Goal: Information Seeking & Learning: Learn about a topic

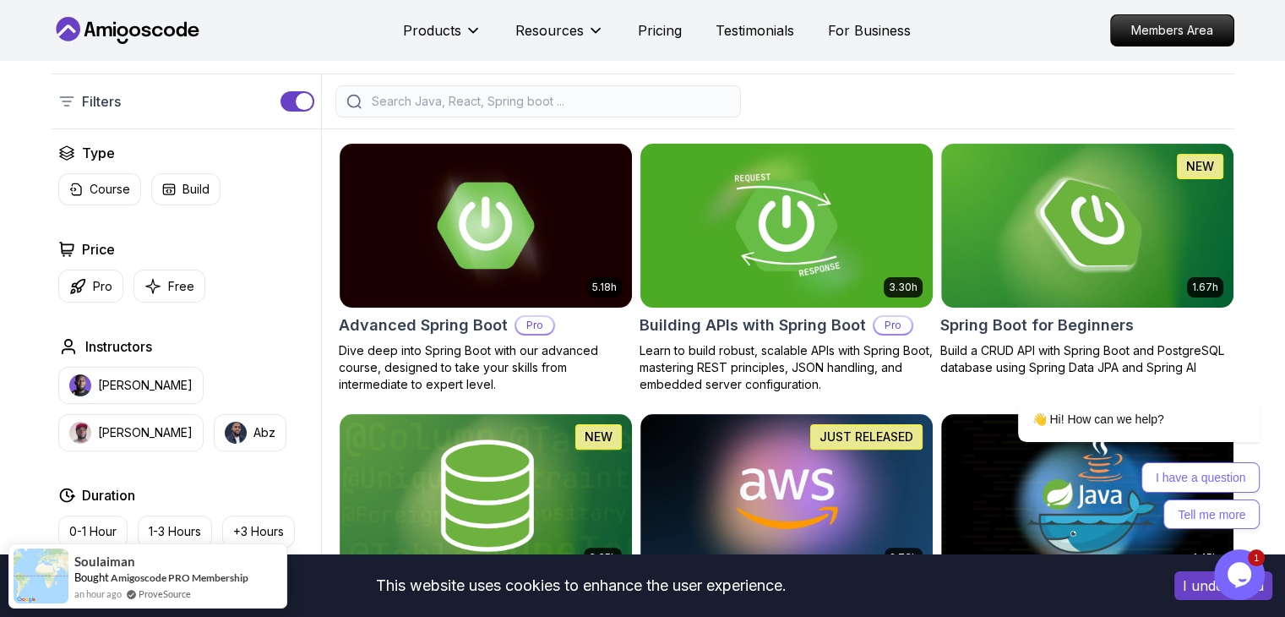
scroll to position [372, 0]
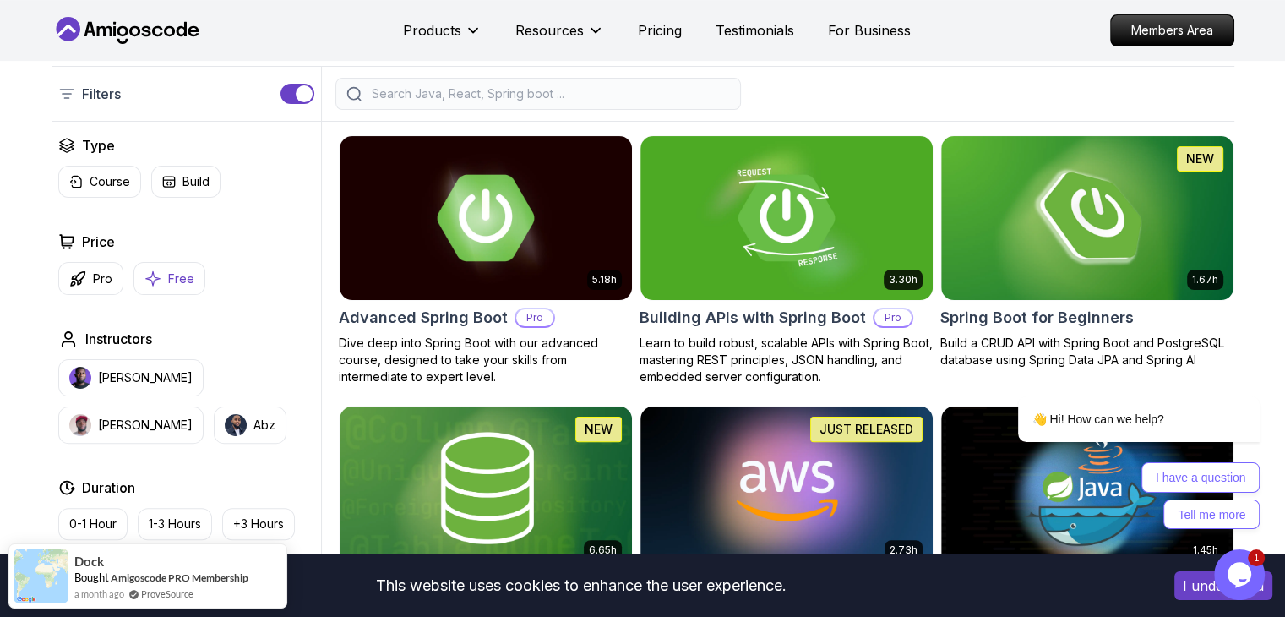
click at [191, 290] on button "Free" at bounding box center [169, 278] width 72 height 33
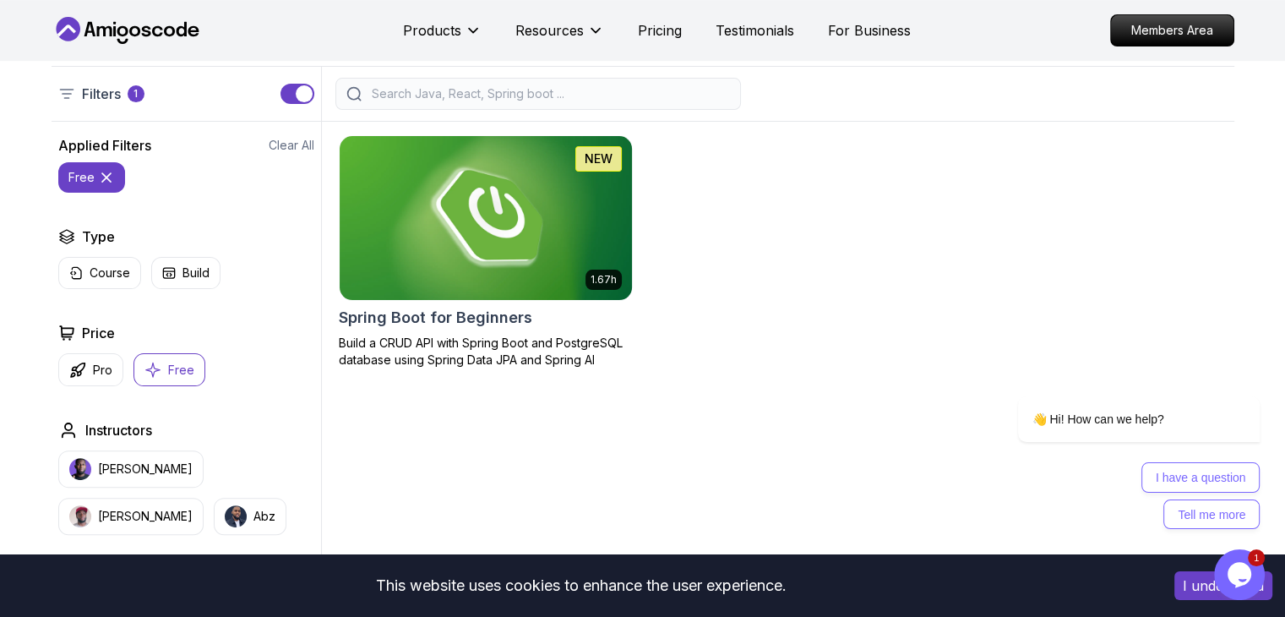
click at [514, 198] on img at bounding box center [485, 217] width 307 height 171
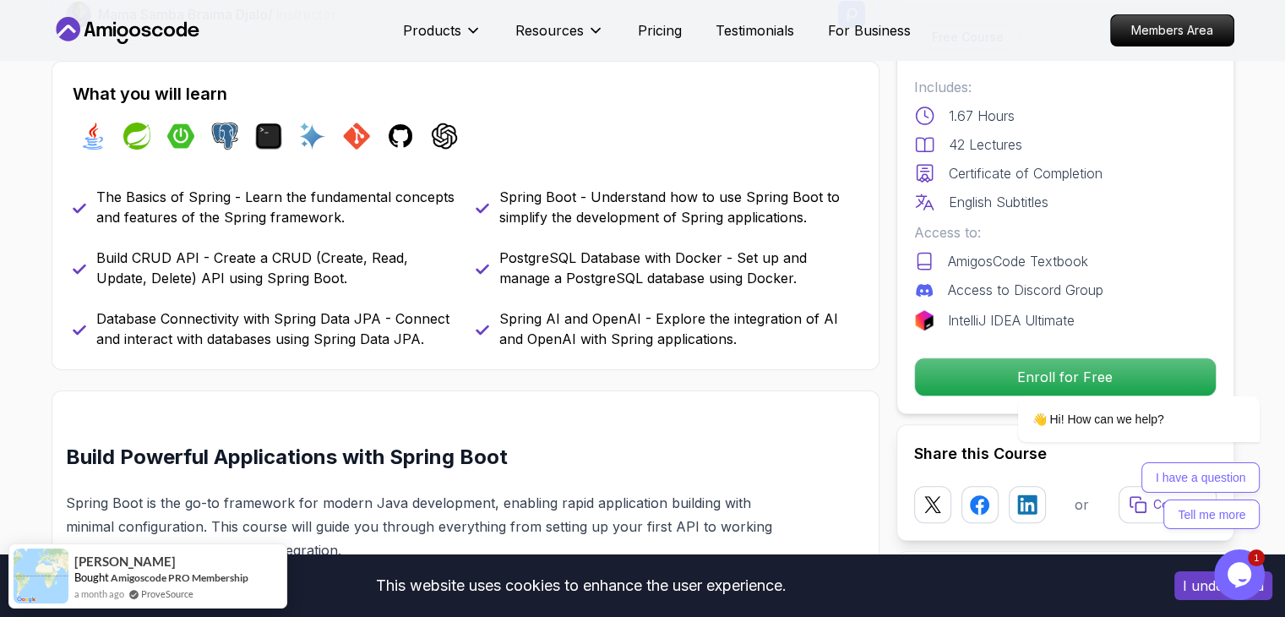
scroll to position [634, 0]
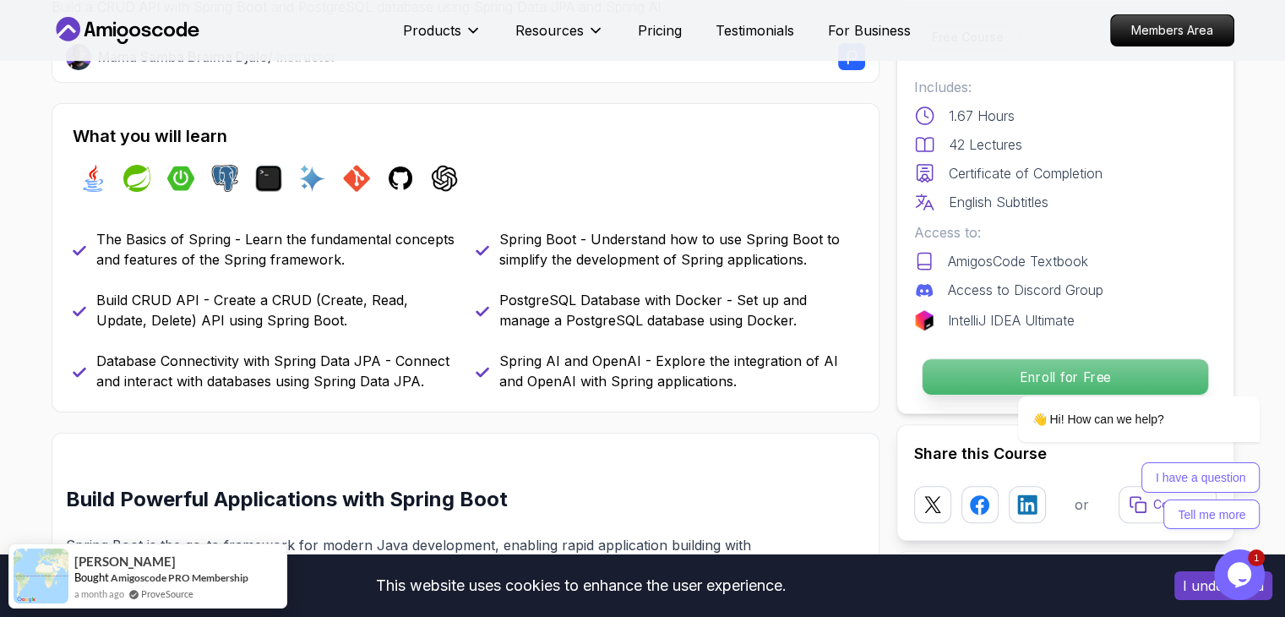
click at [955, 372] on p "Enroll for Free" at bounding box center [1063, 376] width 285 height 35
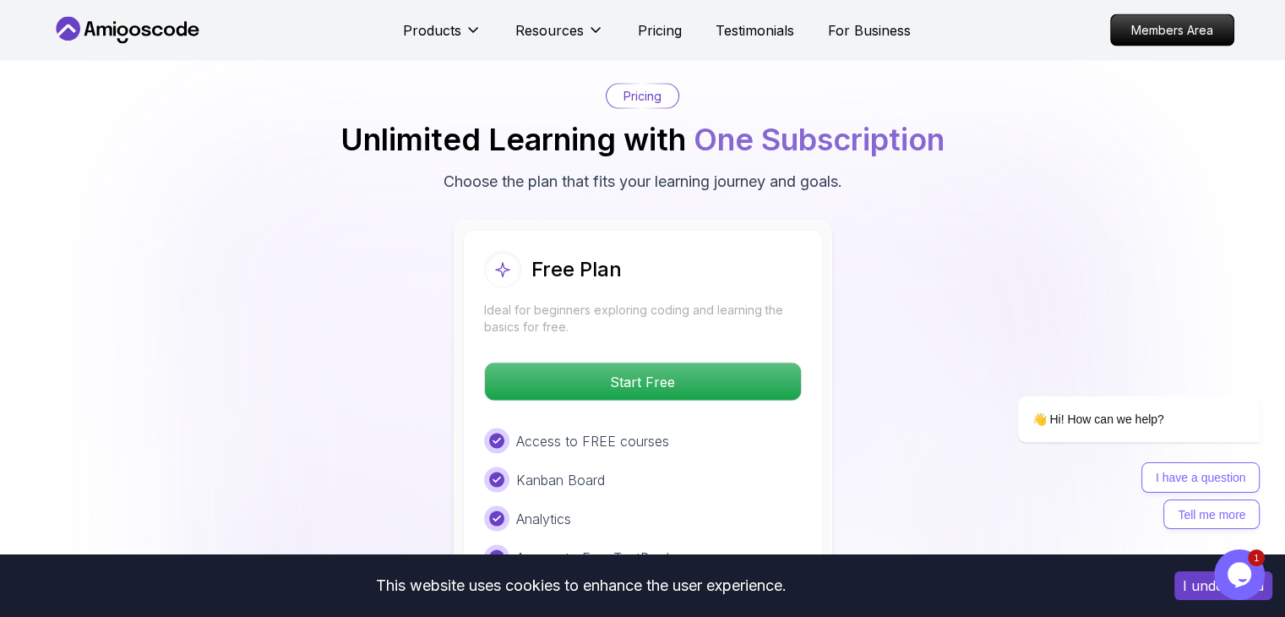
scroll to position [3368, 0]
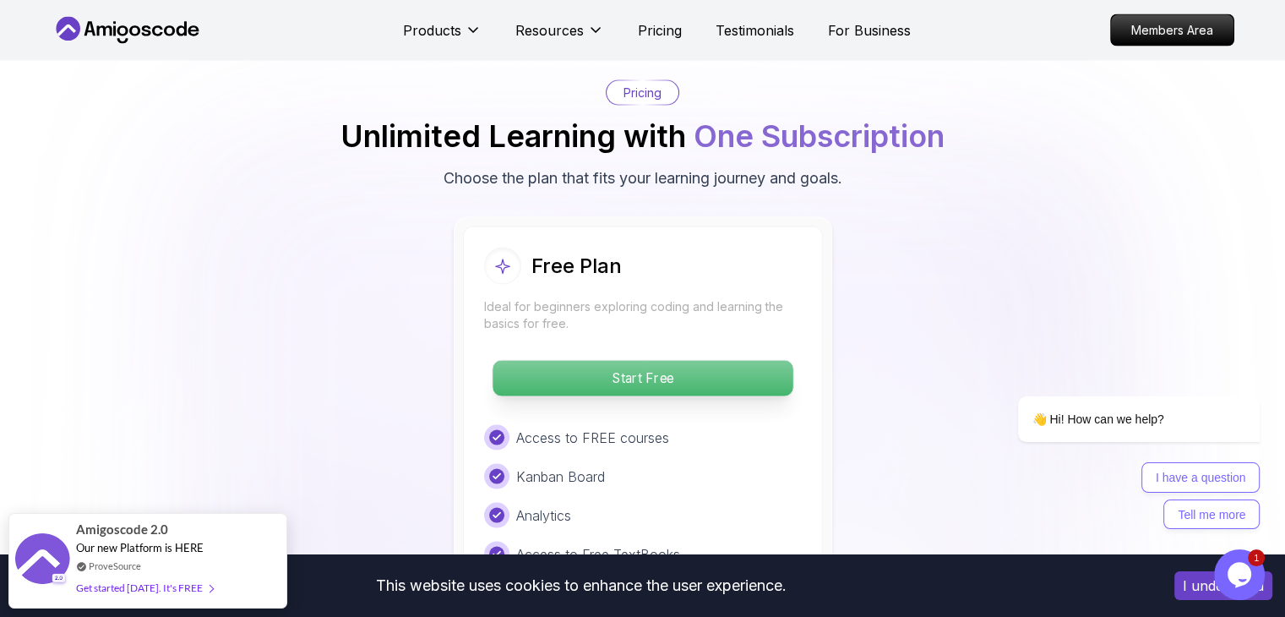
click at [601, 361] on p "Start Free" at bounding box center [642, 378] width 300 height 35
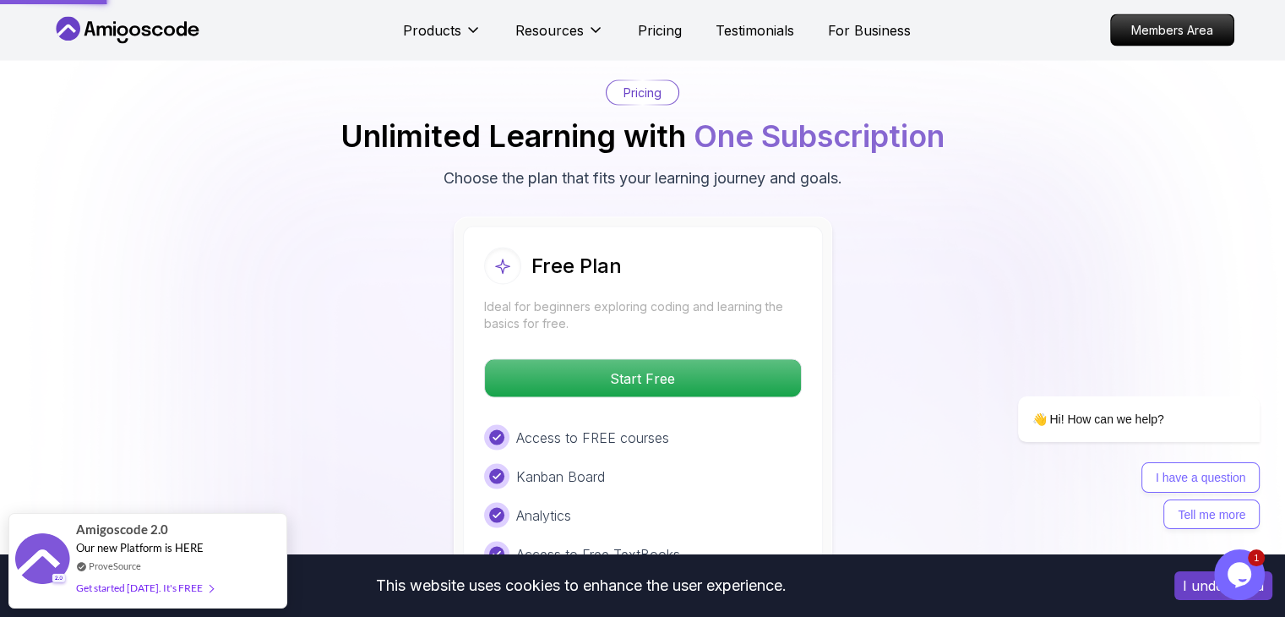
scroll to position [3444, 0]
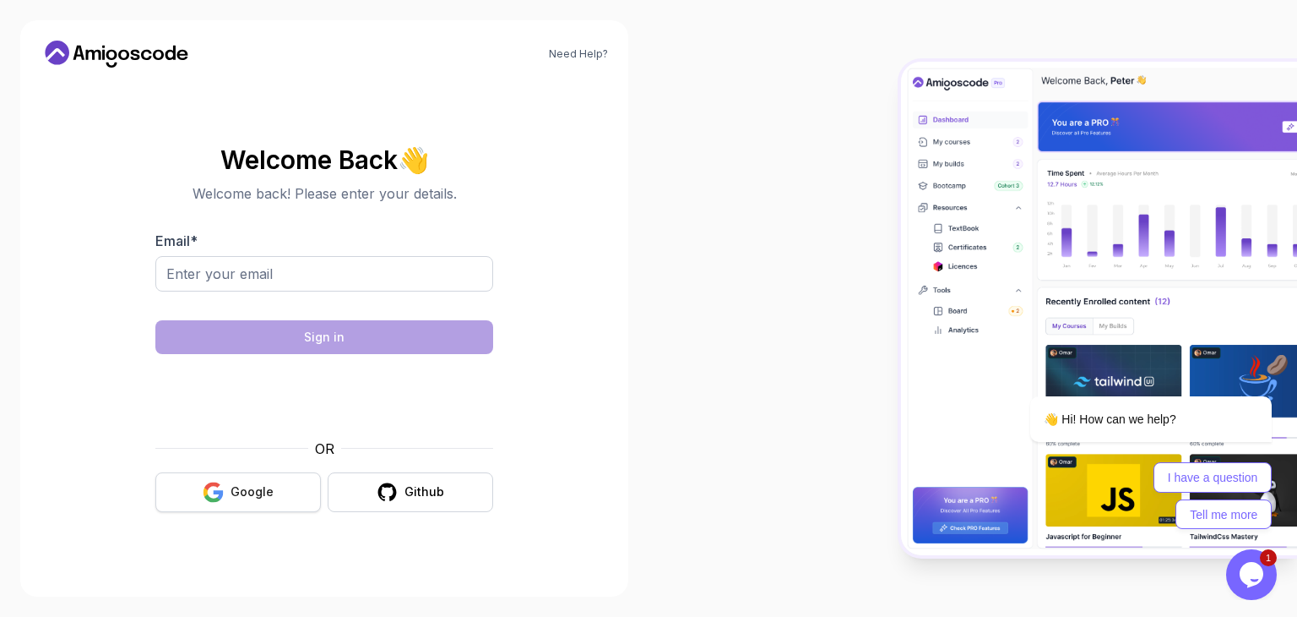
click at [285, 485] on button "Google" at bounding box center [238, 492] width 166 height 40
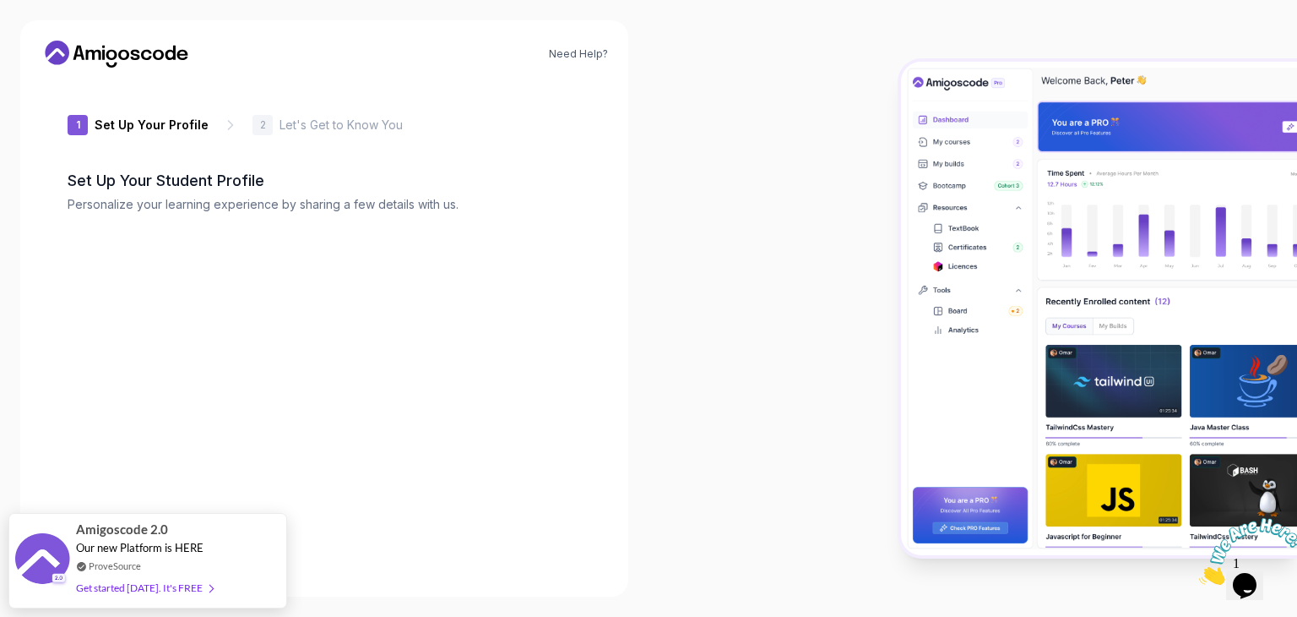
type input "proudfox528c0"
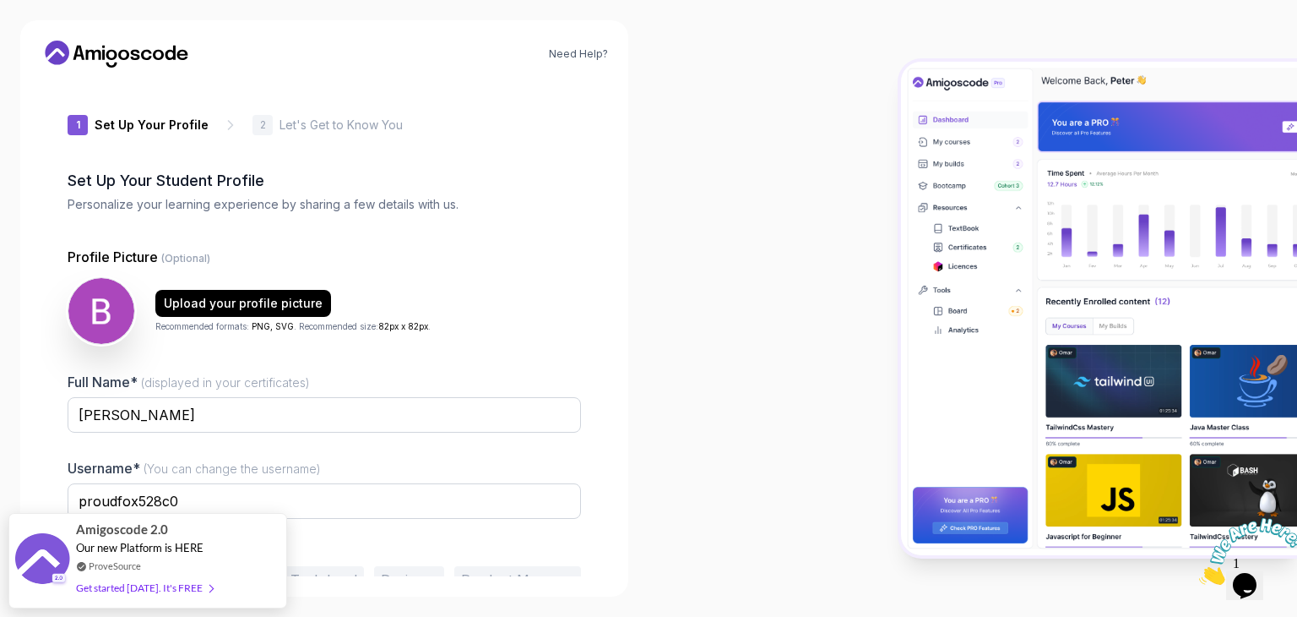
scroll to position [88, 0]
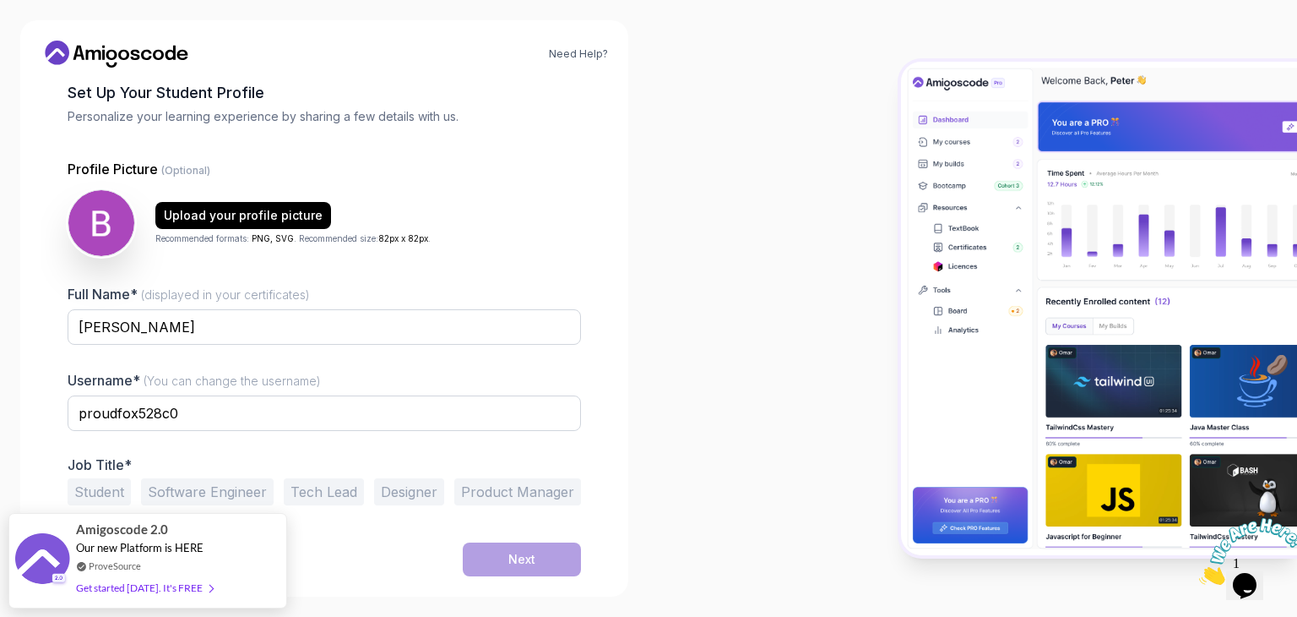
click at [111, 497] on button "Student" at bounding box center [99, 491] width 63 height 27
click at [503, 556] on button "Next" at bounding box center [522, 559] width 118 height 34
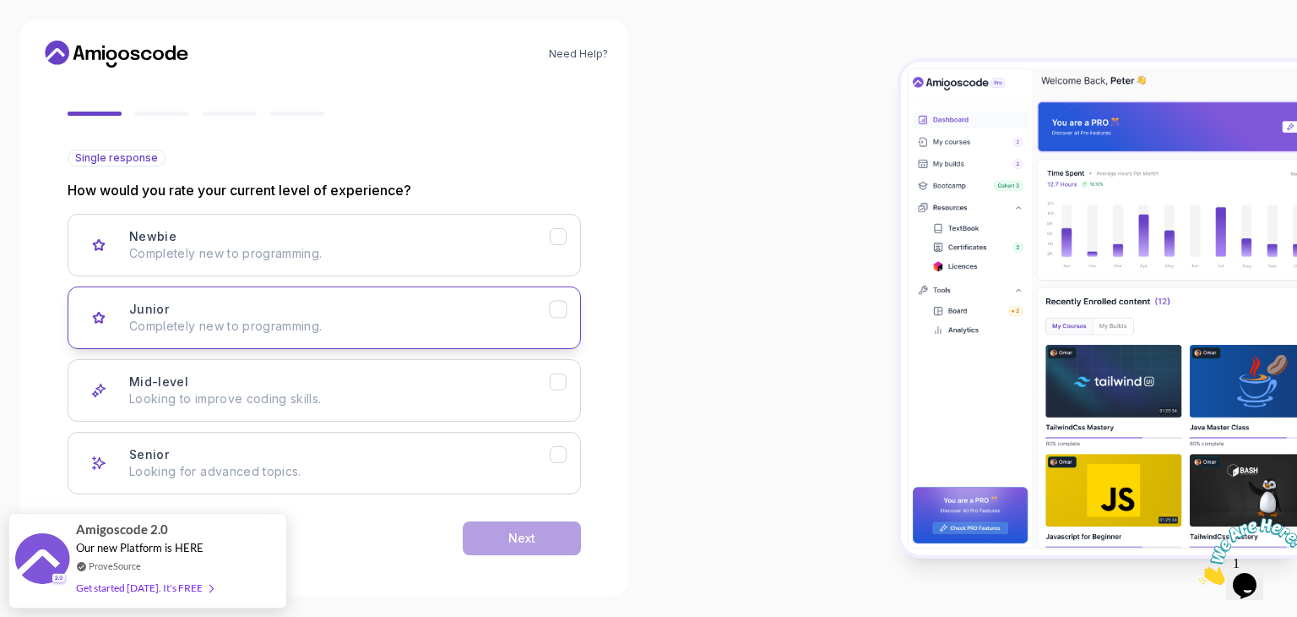
scroll to position [139, 0]
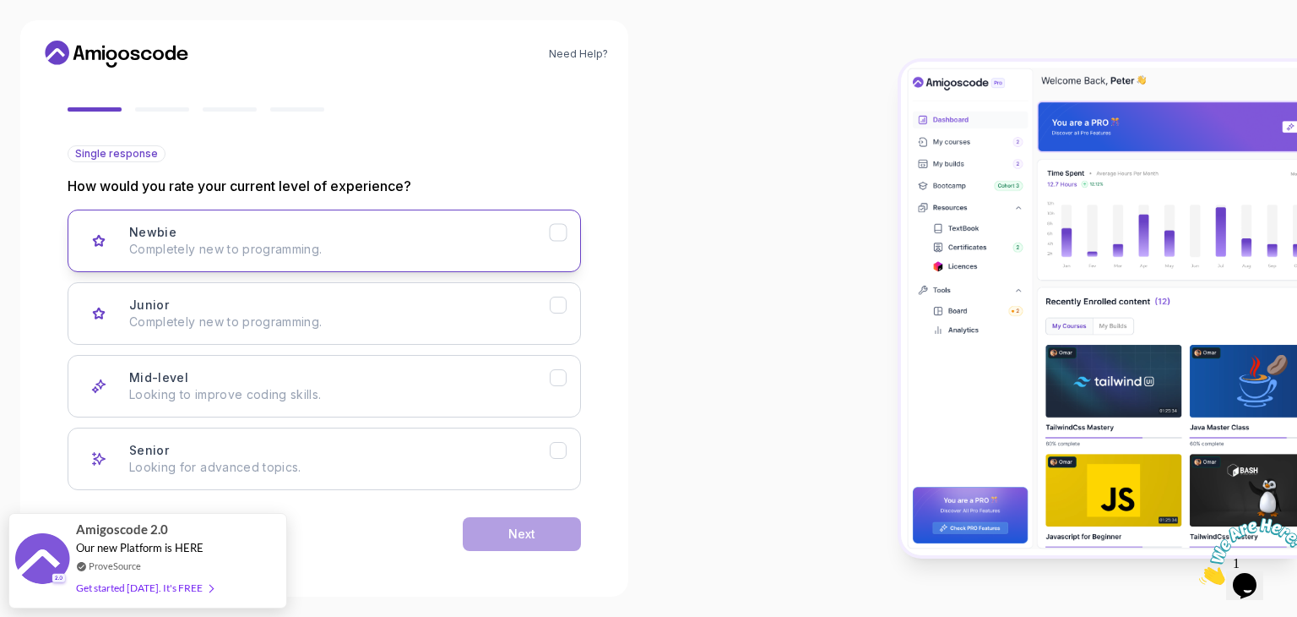
click at [355, 247] on p "Completely new to programming." at bounding box center [339, 249] width 421 height 17
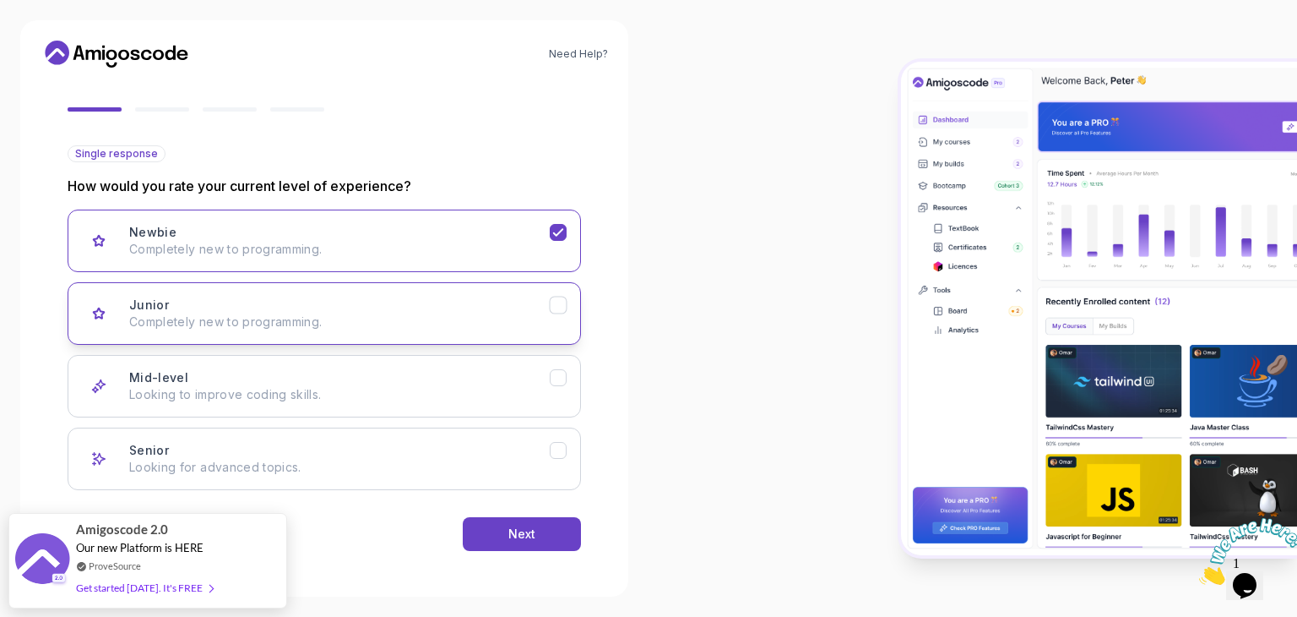
click at [321, 332] on button "Junior Completely new to programming." at bounding box center [325, 313] width 514 height 62
click at [521, 525] on div "Next" at bounding box center [521, 533] width 27 height 17
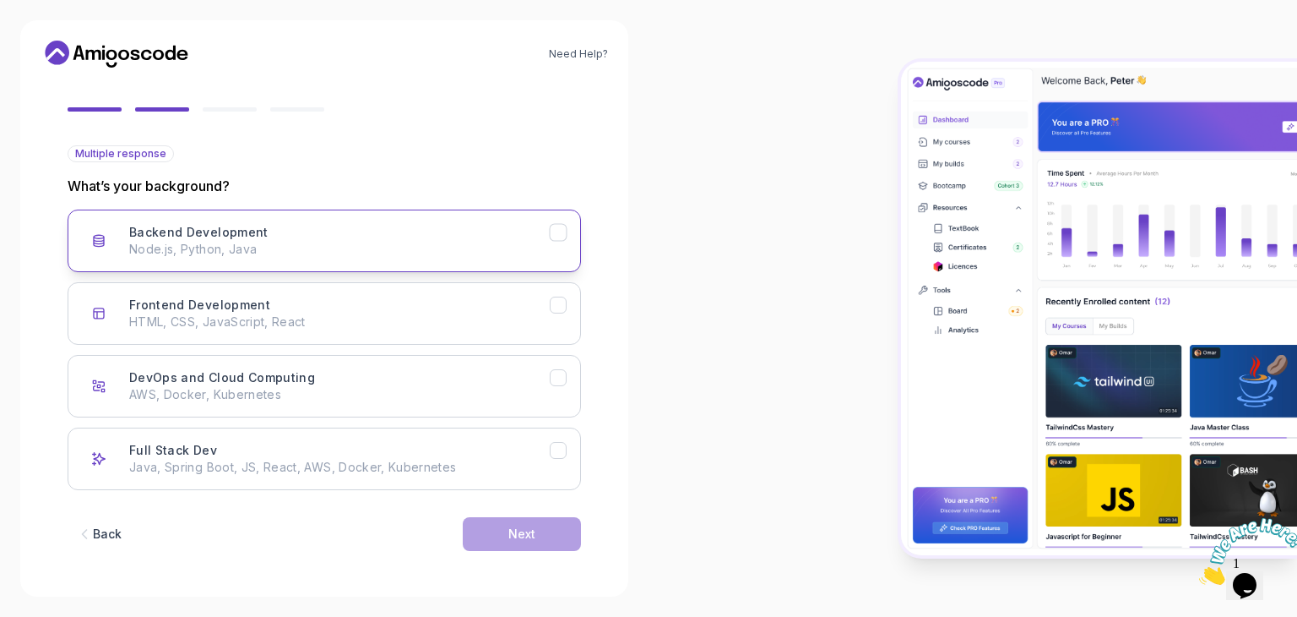
click at [365, 259] on button "Backend Development Node.js, Python, Java" at bounding box center [325, 240] width 514 height 62
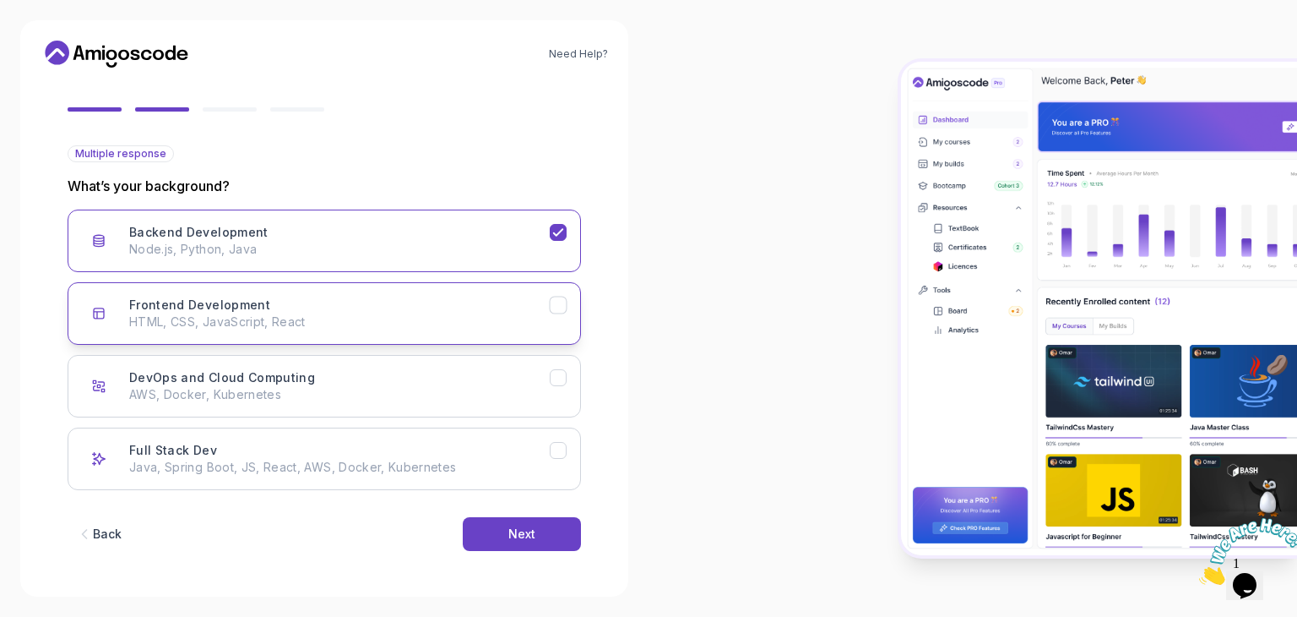
click at [351, 325] on p "HTML, CSS, JavaScript, React" at bounding box center [339, 321] width 421 height 17
click at [516, 525] on div "Next" at bounding box center [521, 533] width 27 height 17
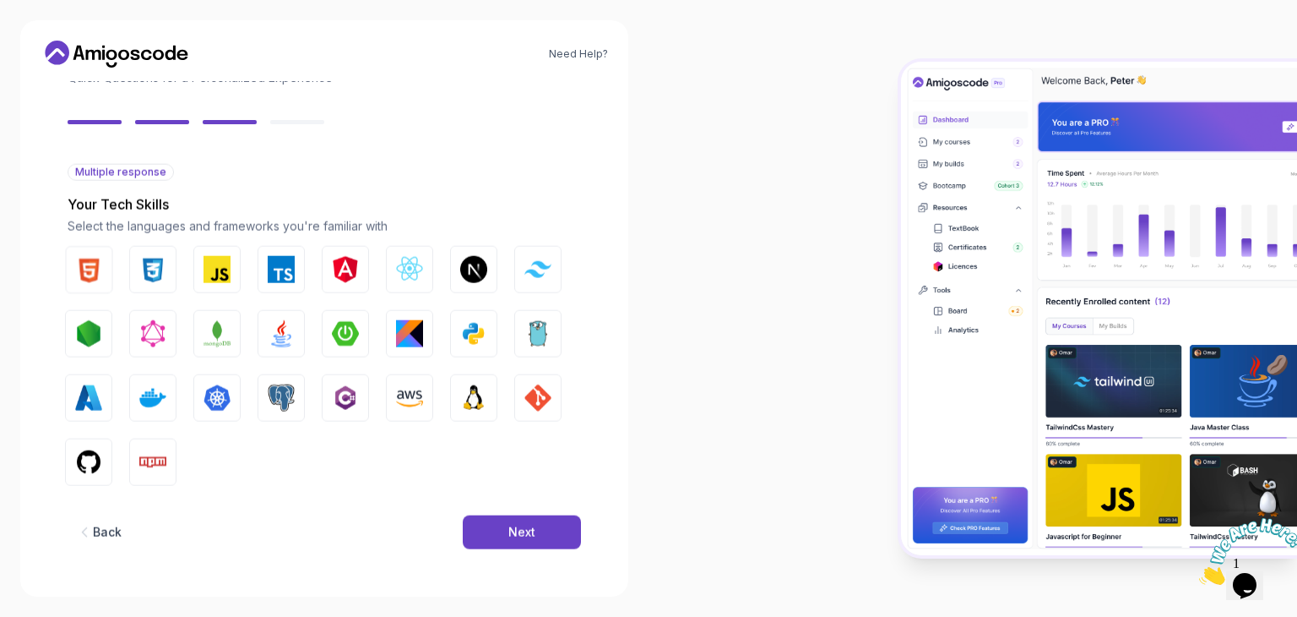
scroll to position [121, 0]
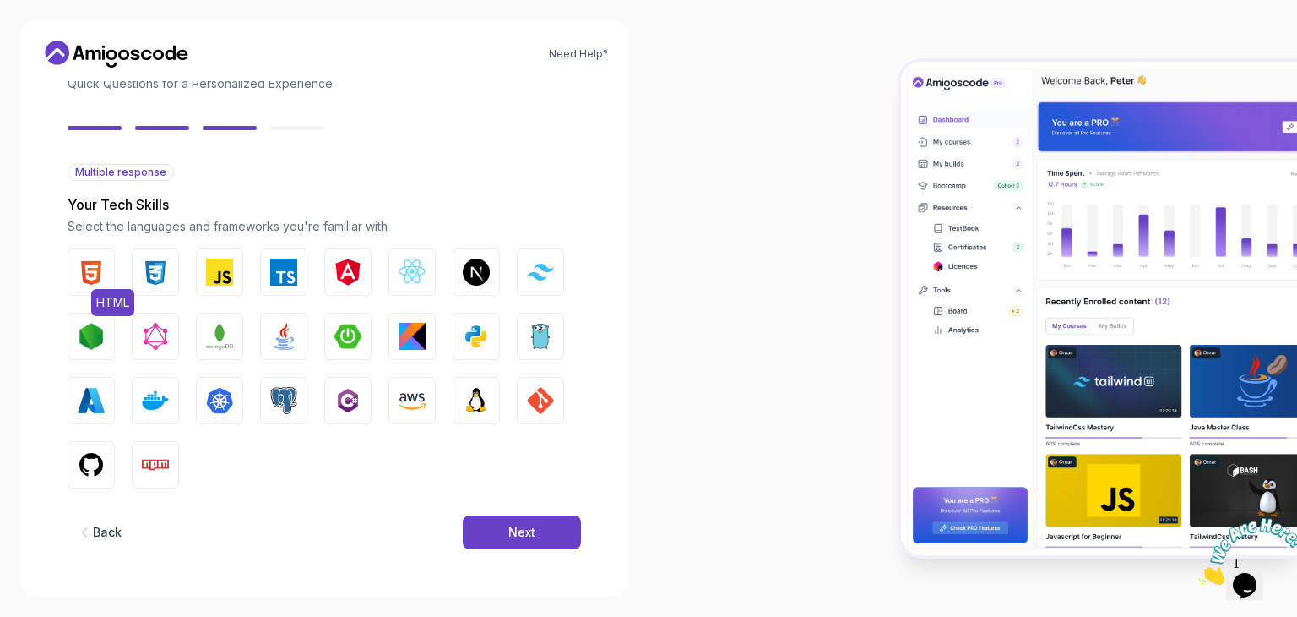
click at [96, 268] on img "button" at bounding box center [91, 271] width 27 height 27
click at [146, 273] on img "button" at bounding box center [155, 271] width 27 height 27
click at [209, 274] on img "button" at bounding box center [219, 271] width 27 height 27
click at [296, 331] on img "button" at bounding box center [283, 336] width 27 height 27
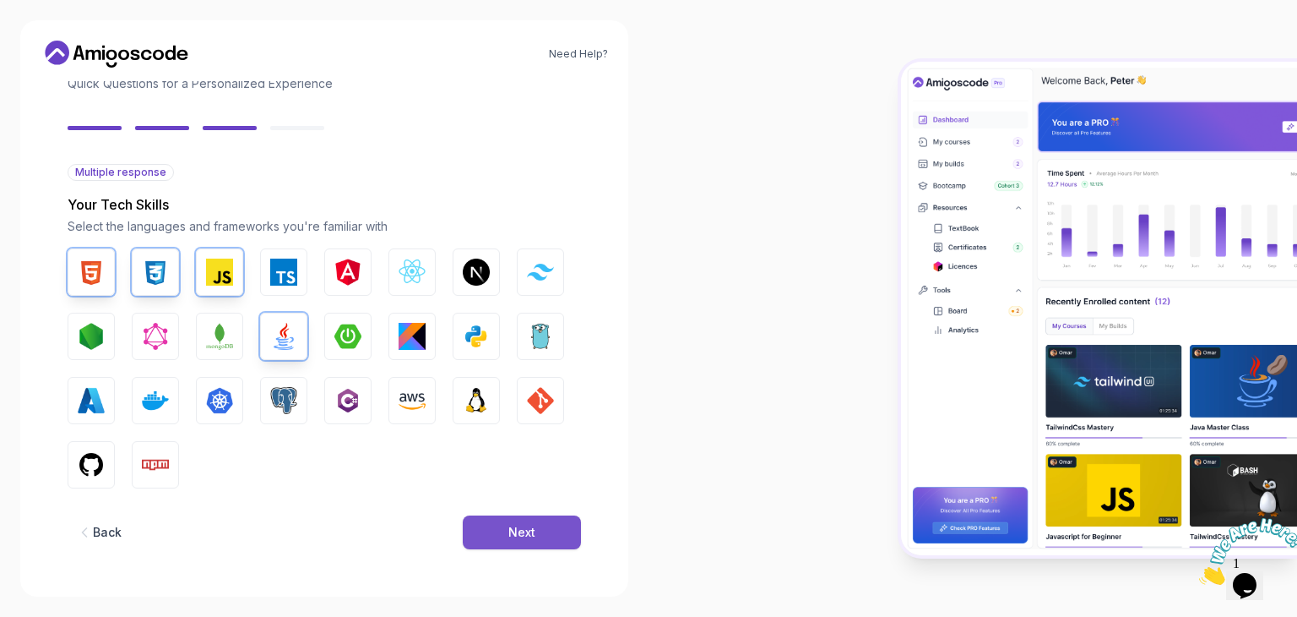
click at [540, 535] on button "Next" at bounding box center [522, 532] width 118 height 34
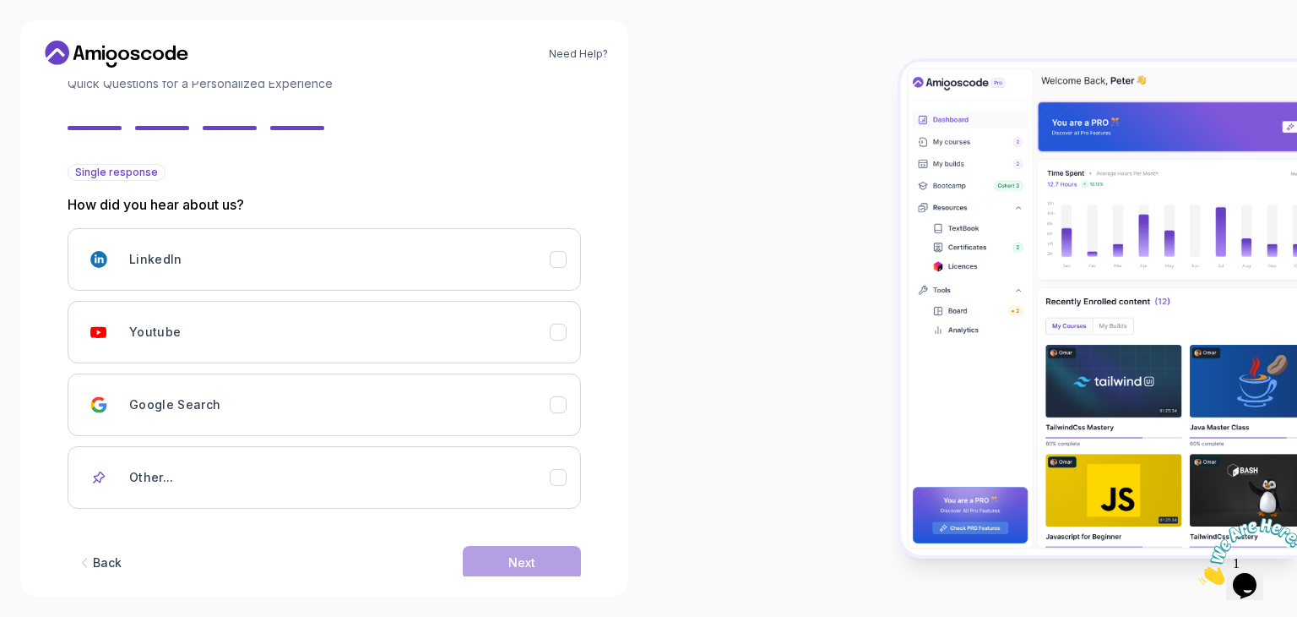
scroll to position [149, 0]
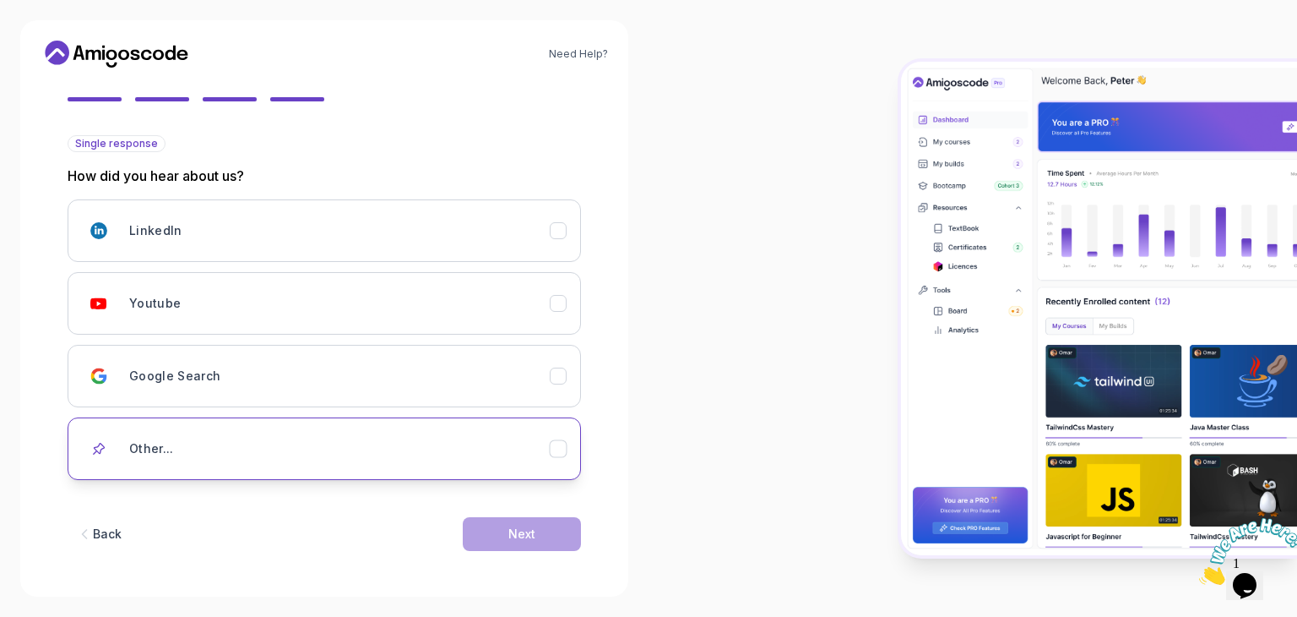
click at [182, 443] on div "Other..." at bounding box center [339, 449] width 421 height 34
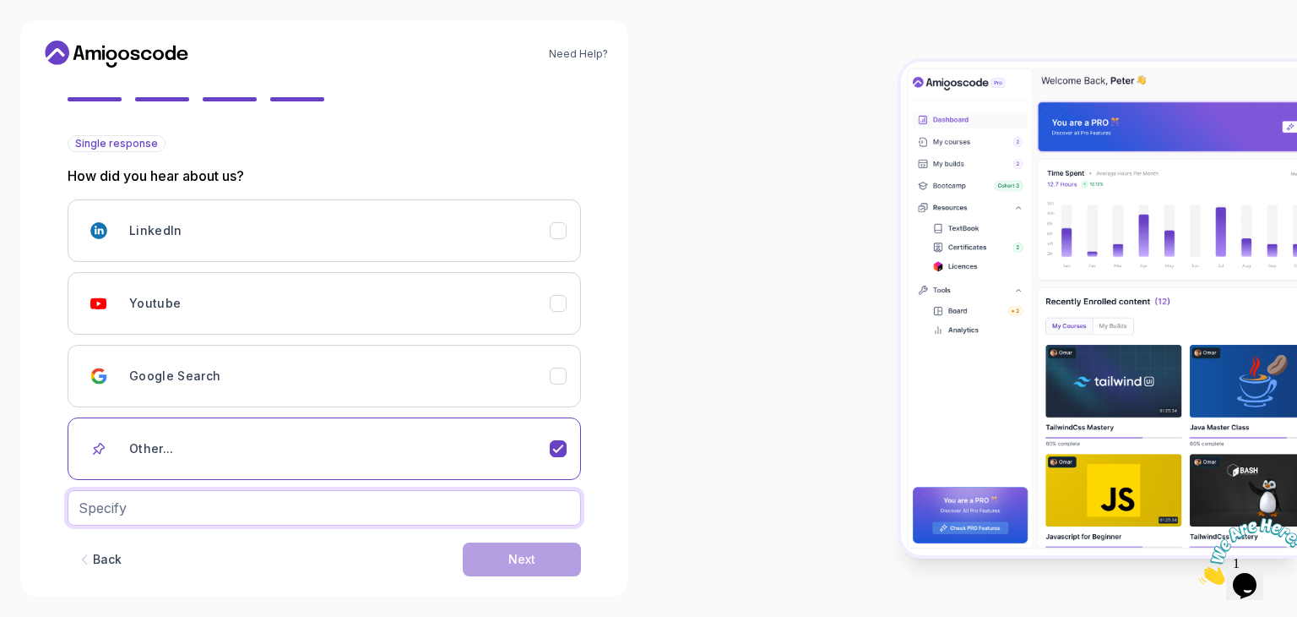
click at [156, 505] on input "text" at bounding box center [325, 507] width 514 height 35
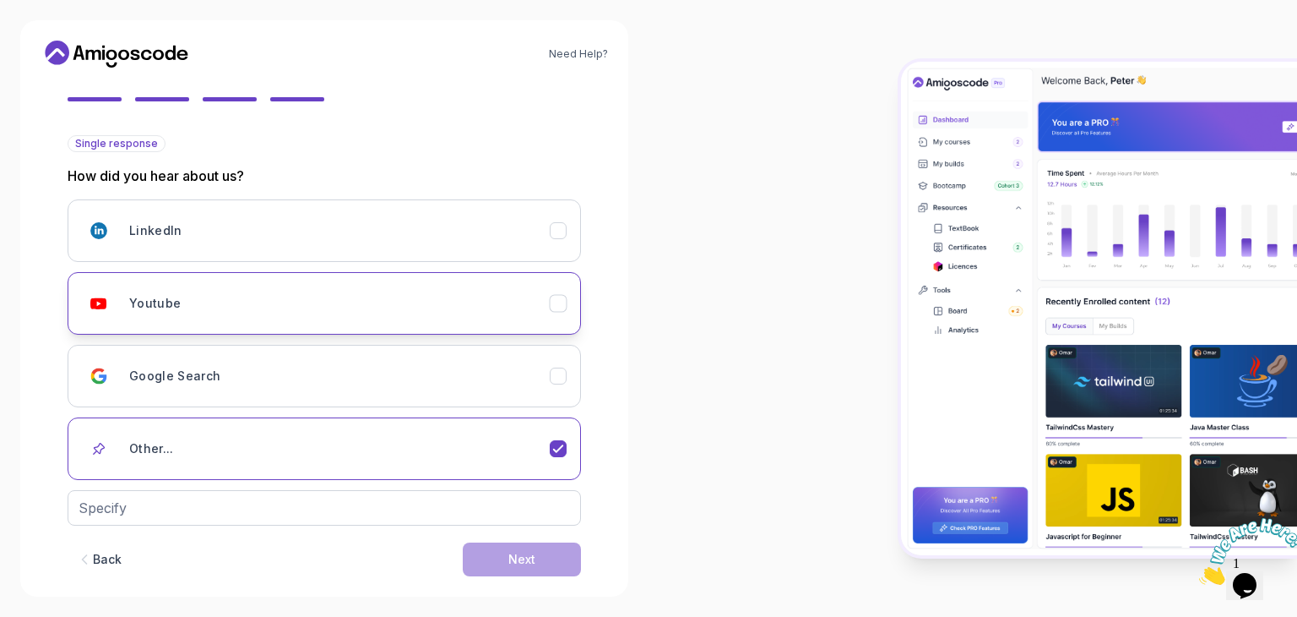
click at [205, 291] on div "Youtube" at bounding box center [339, 303] width 421 height 34
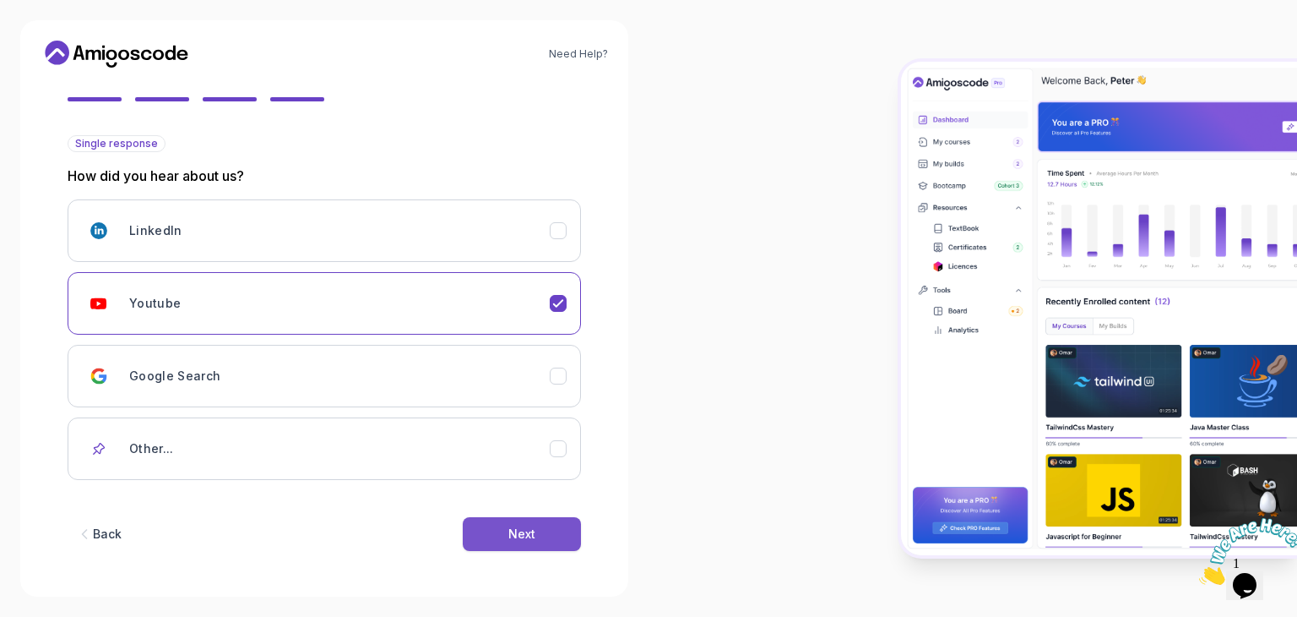
click at [497, 522] on button "Next" at bounding box center [522, 534] width 118 height 34
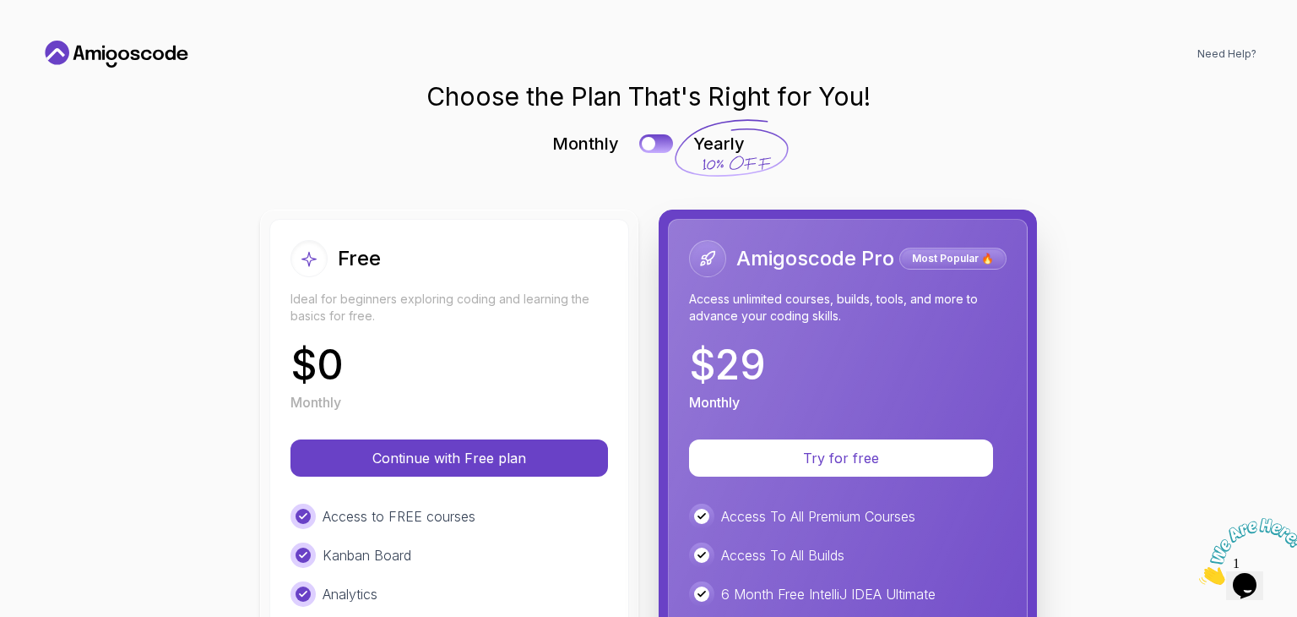
scroll to position [0, 0]
click at [497, 522] on div "Access to FREE courses" at bounding box center [450, 515] width 318 height 25
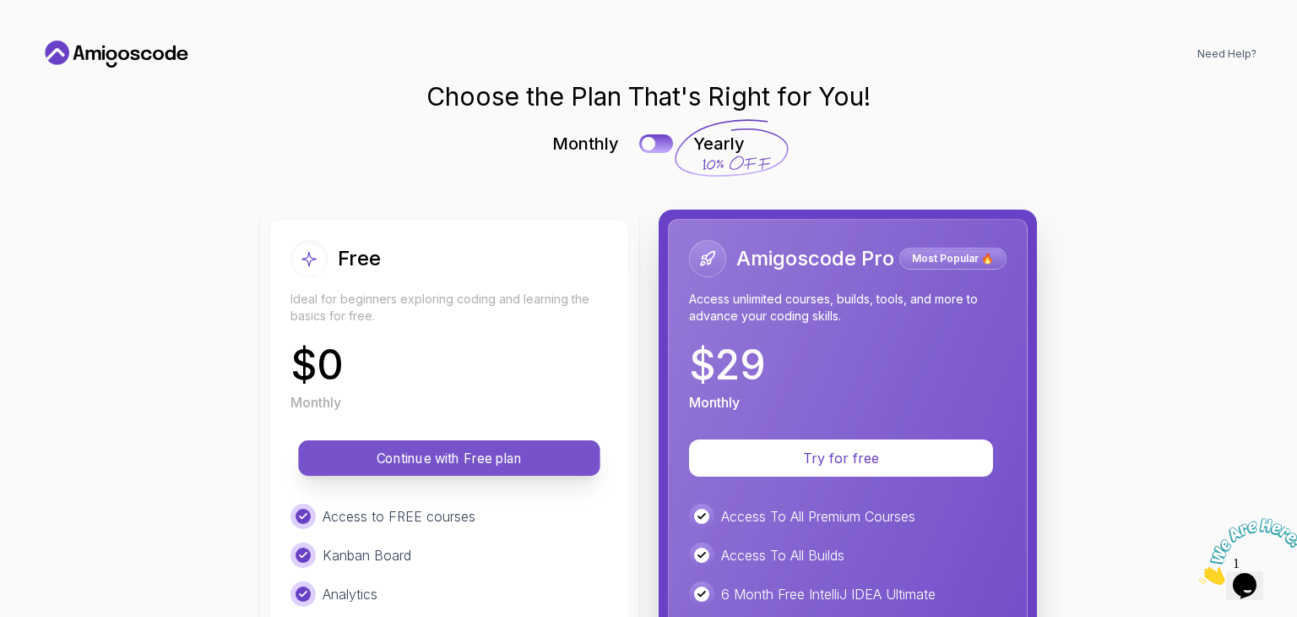
click at [483, 461] on p "Continue with Free plan" at bounding box center [450, 457] width 264 height 19
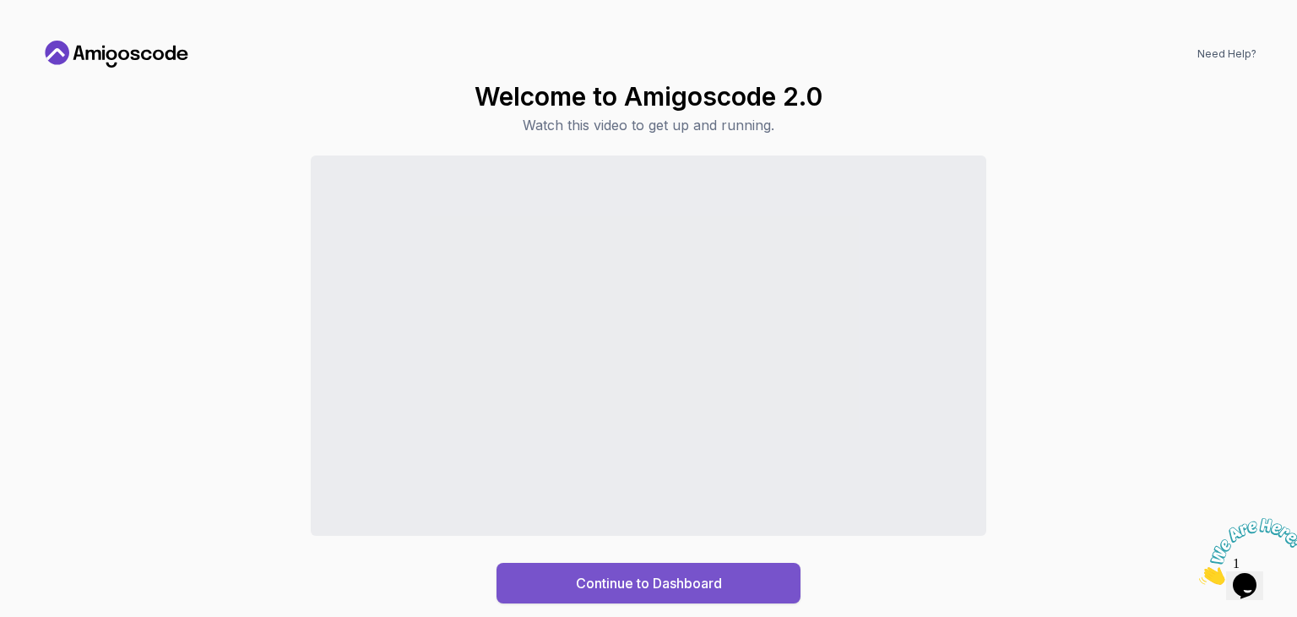
click at [682, 584] on div "Continue to Dashboard" at bounding box center [649, 583] width 146 height 20
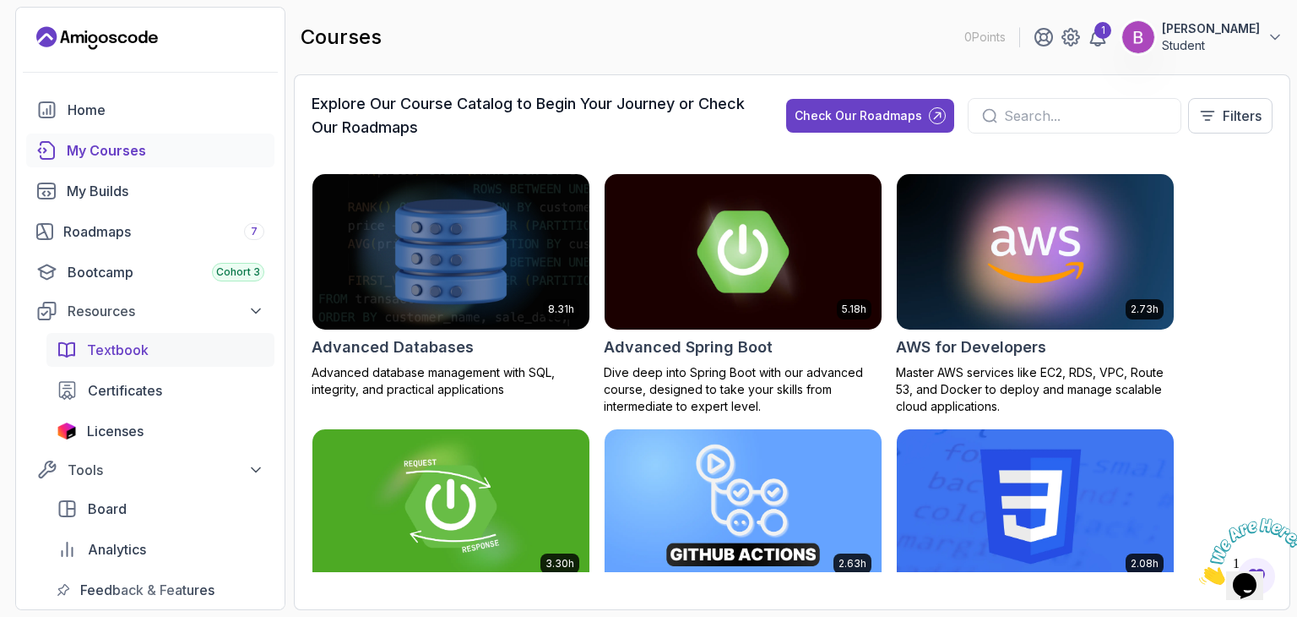
click at [236, 341] on div "Textbook" at bounding box center [175, 350] width 177 height 20
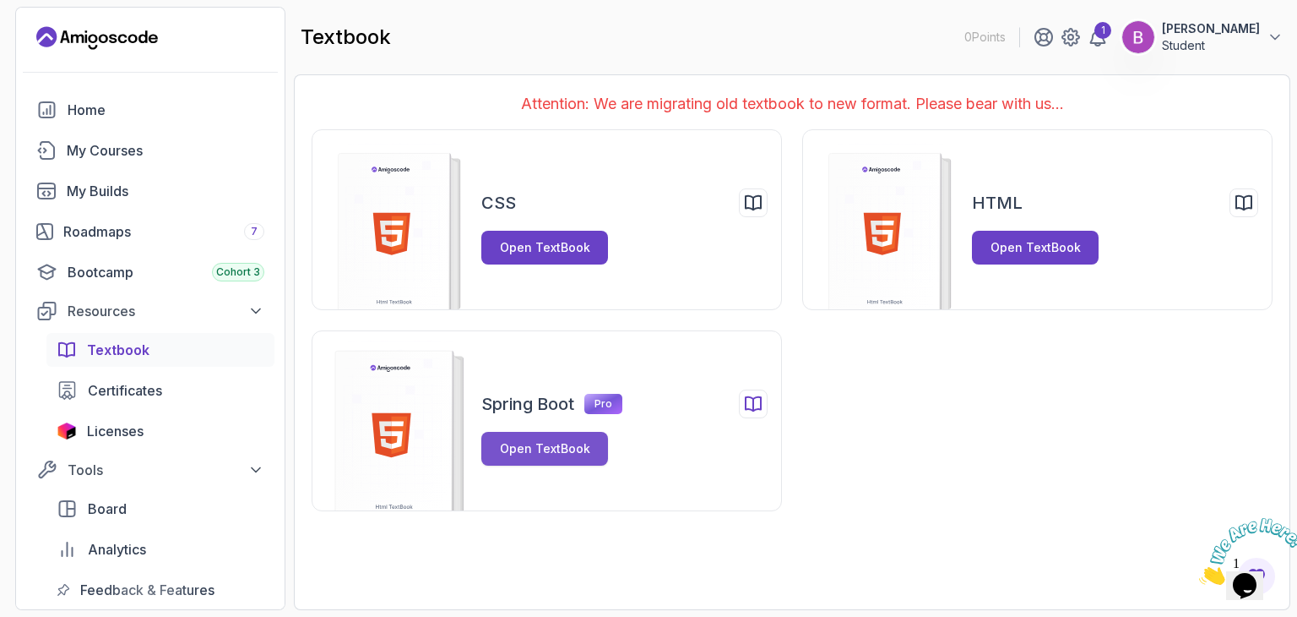
click at [585, 437] on button "Open TextBook" at bounding box center [544, 449] width 127 height 34
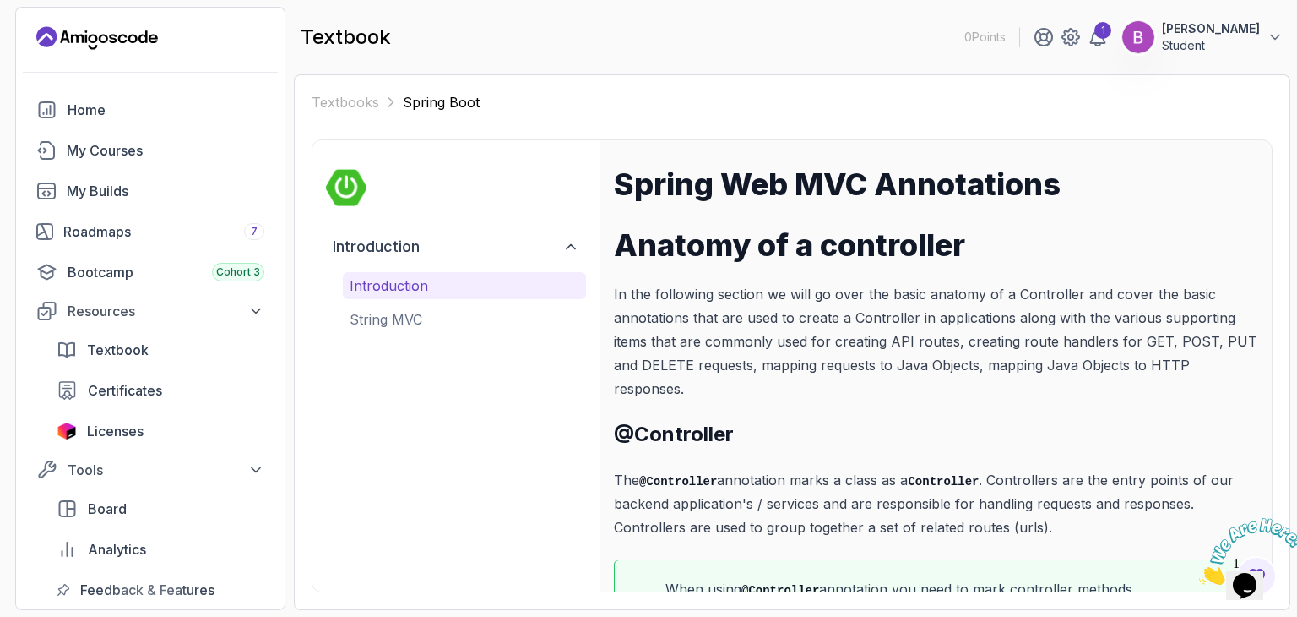
scroll to position [77, 0]
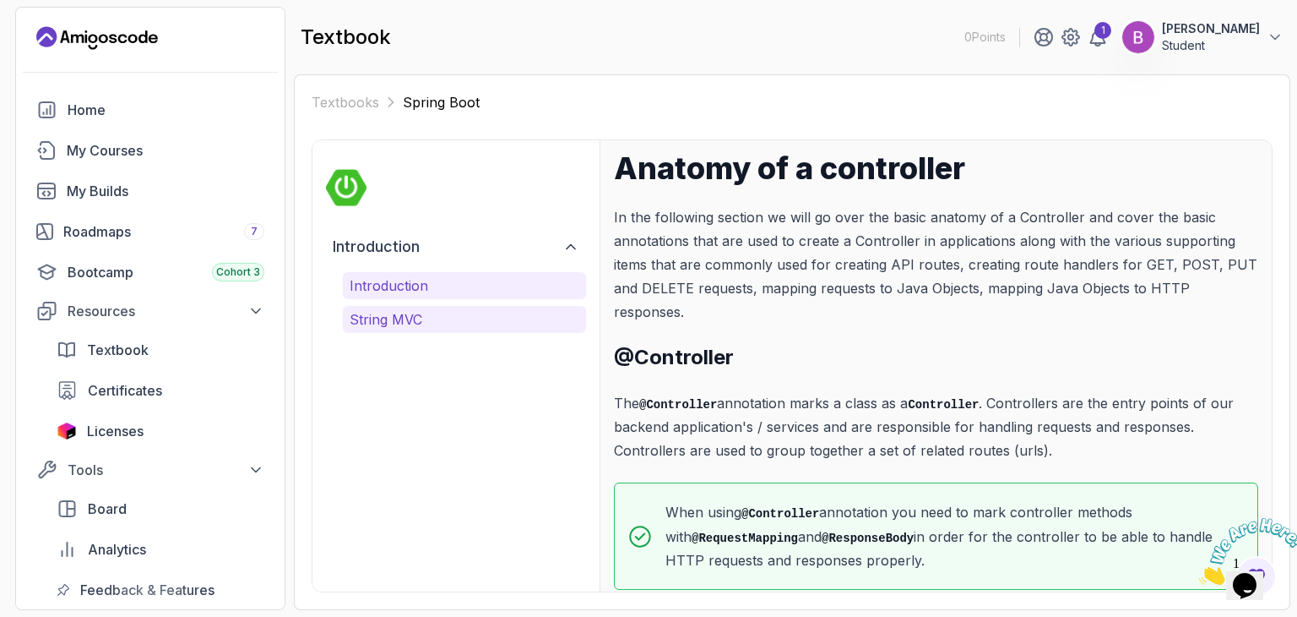
click at [497, 329] on p "String MVC" at bounding box center [465, 319] width 230 height 20
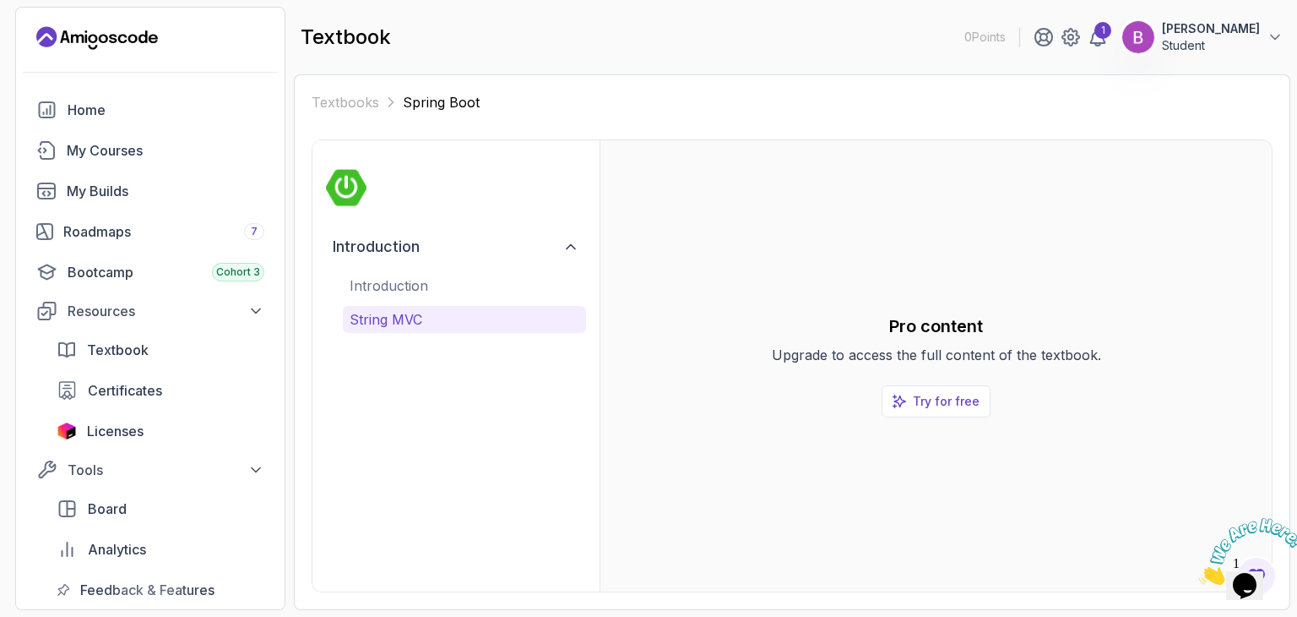
scroll to position [0, 0]
click at [144, 156] on div "My Courses" at bounding box center [166, 150] width 198 height 20
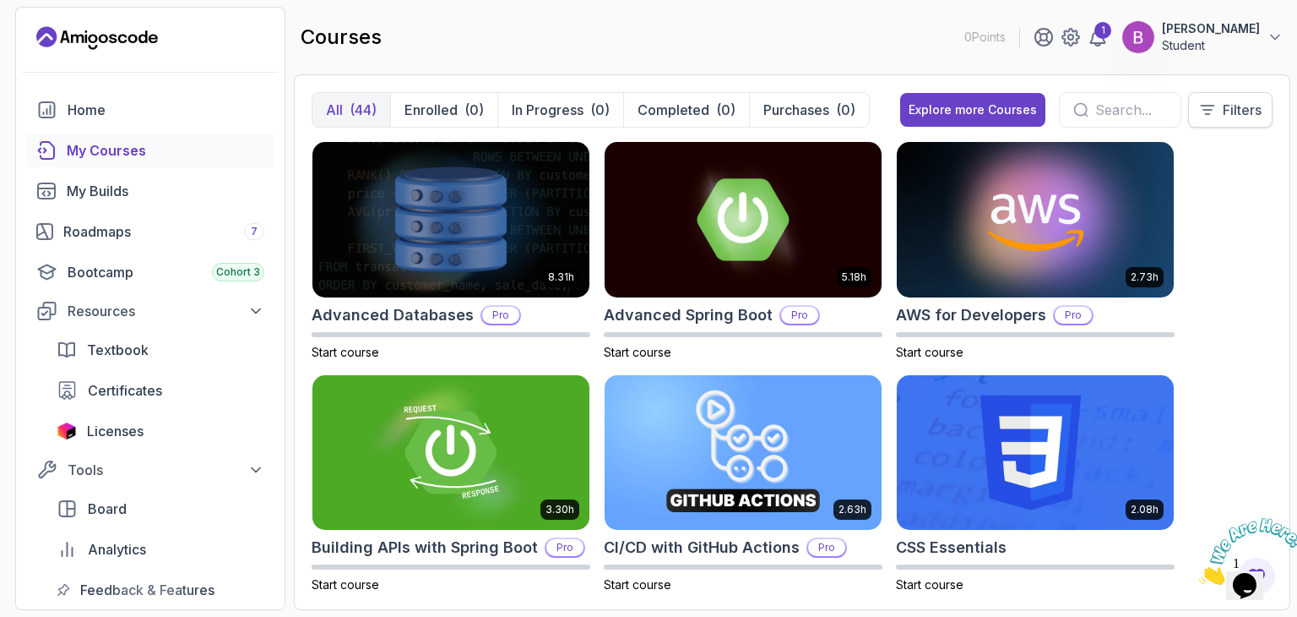
click at [1258, 102] on p "Filters" at bounding box center [1242, 110] width 39 height 20
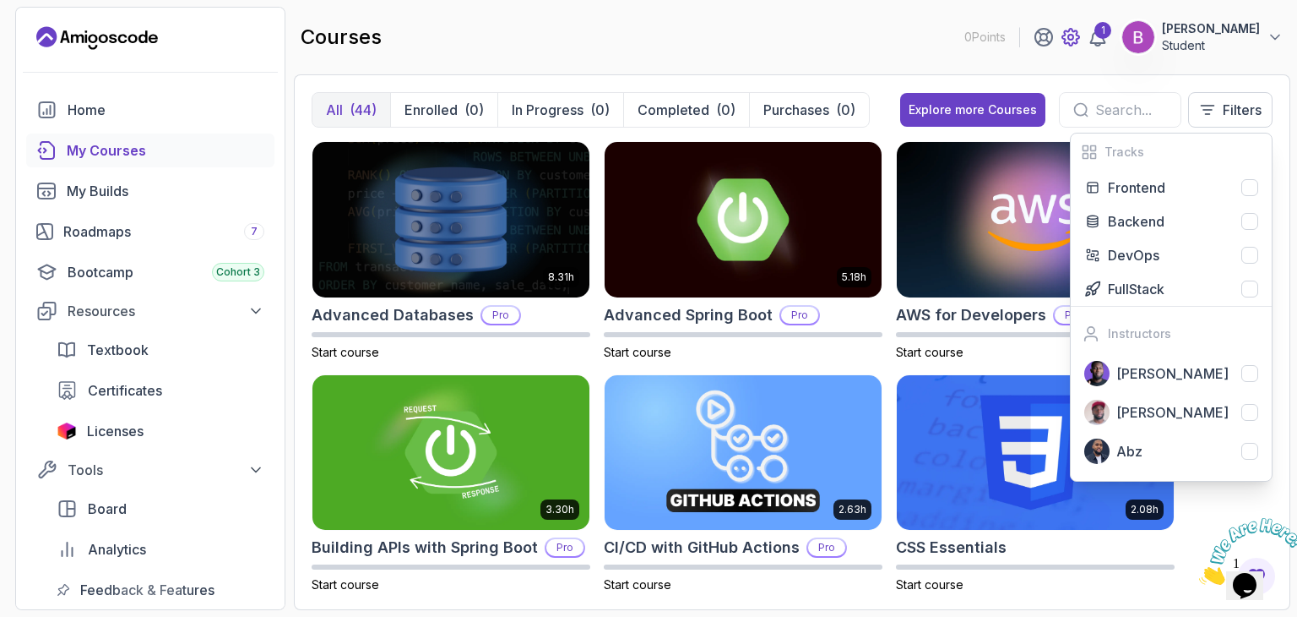
click at [1073, 35] on icon at bounding box center [1070, 37] width 5 height 5
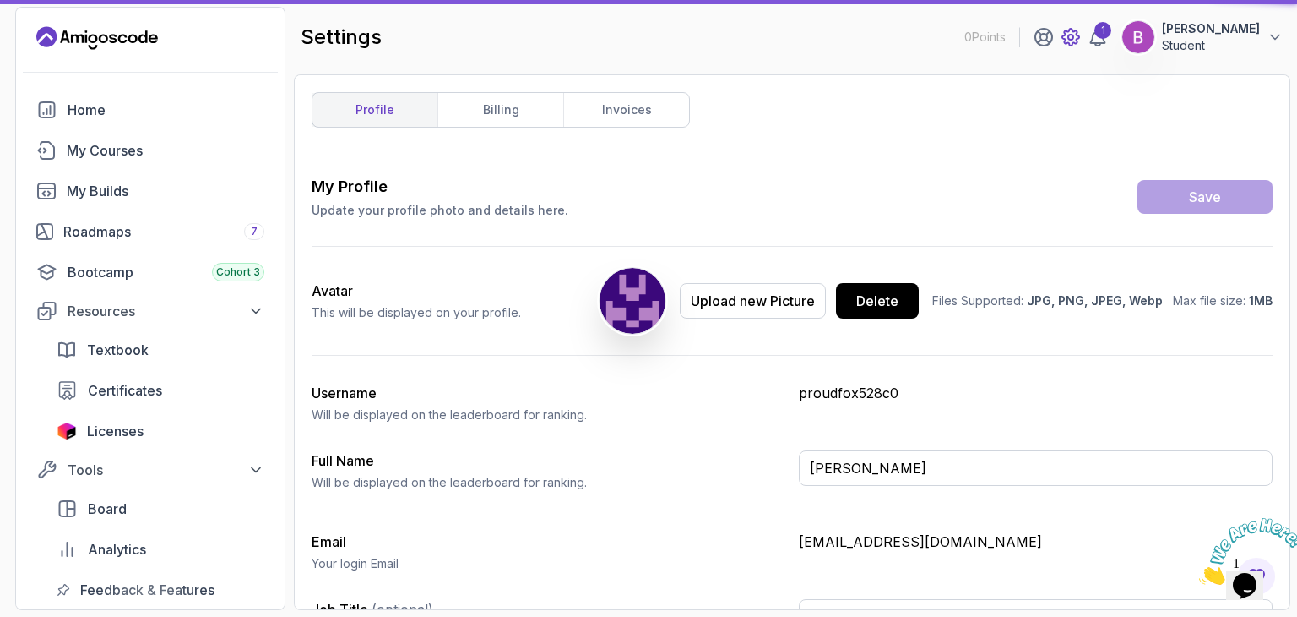
type input "Student"
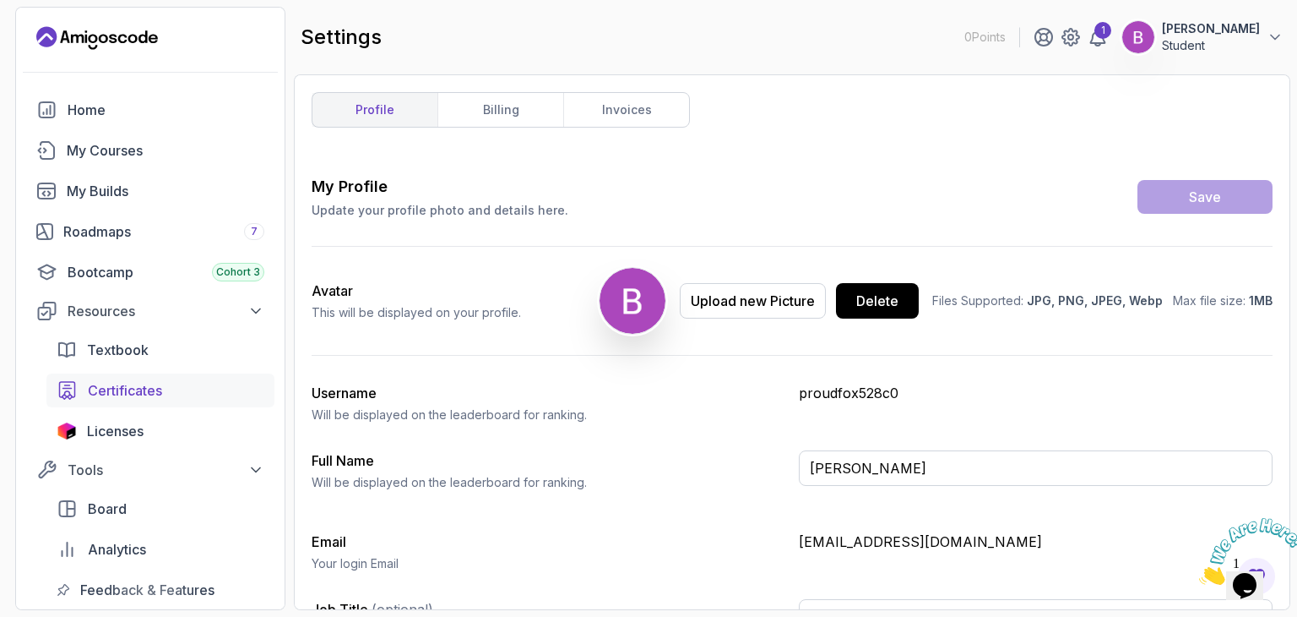
click at [166, 395] on div "Certificates" at bounding box center [176, 390] width 177 height 20
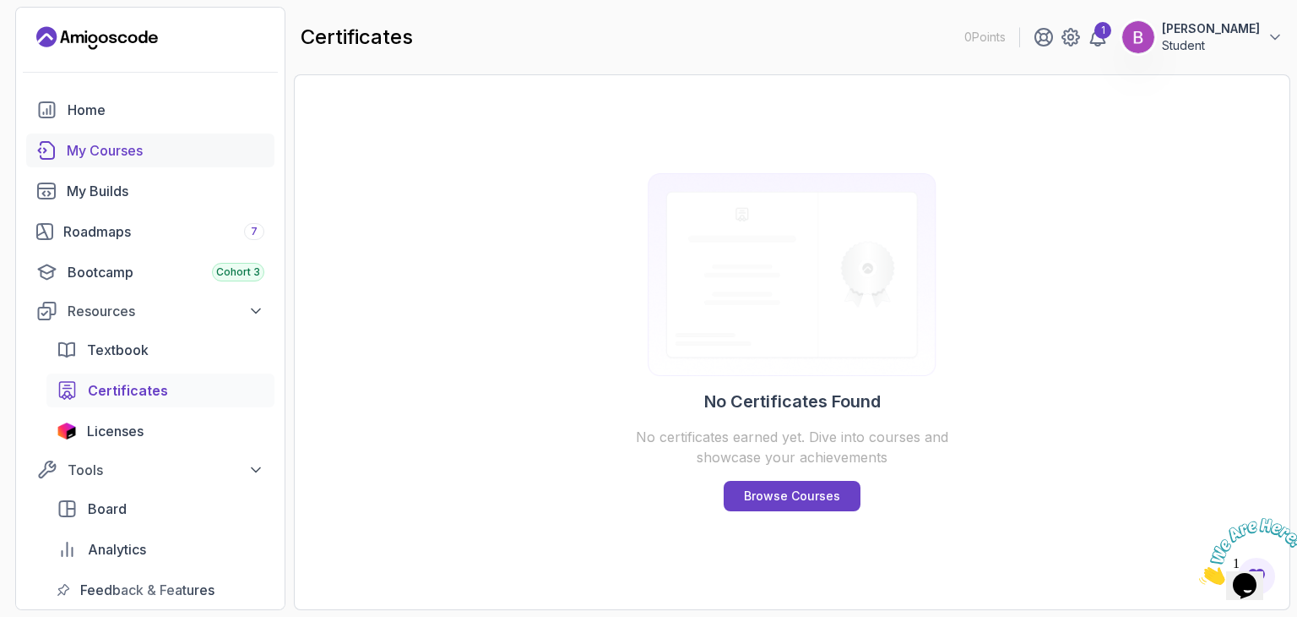
click at [106, 147] on div "My Courses" at bounding box center [166, 150] width 198 height 20
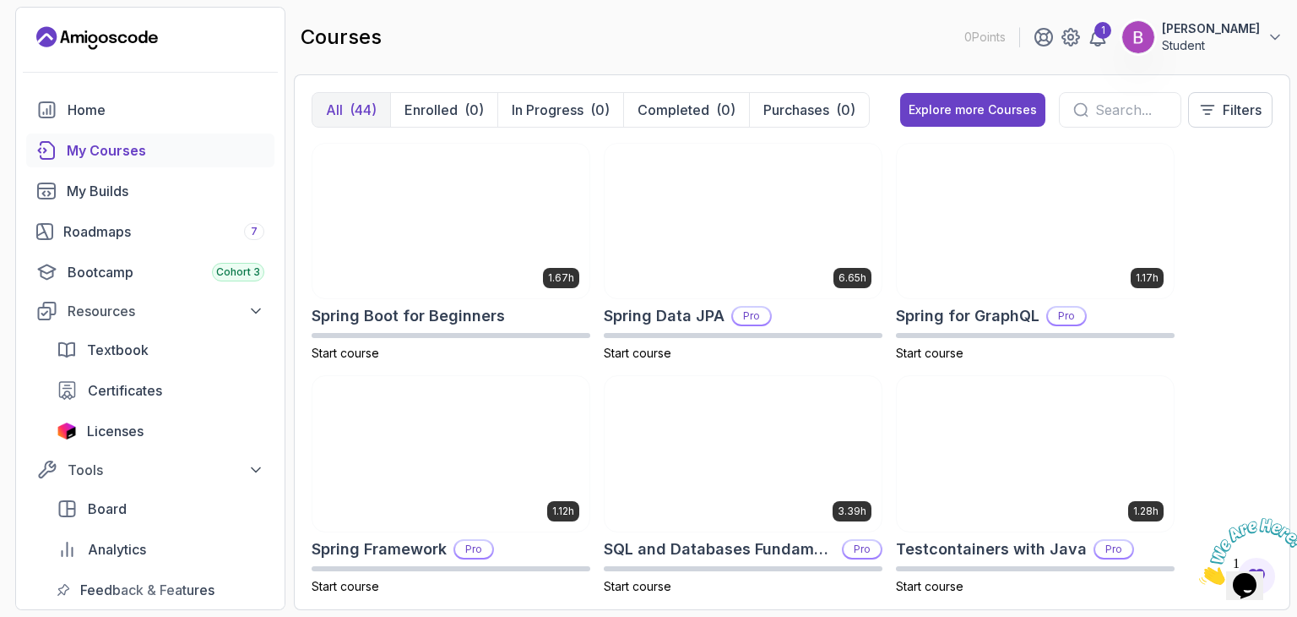
scroll to position [2742, 0]
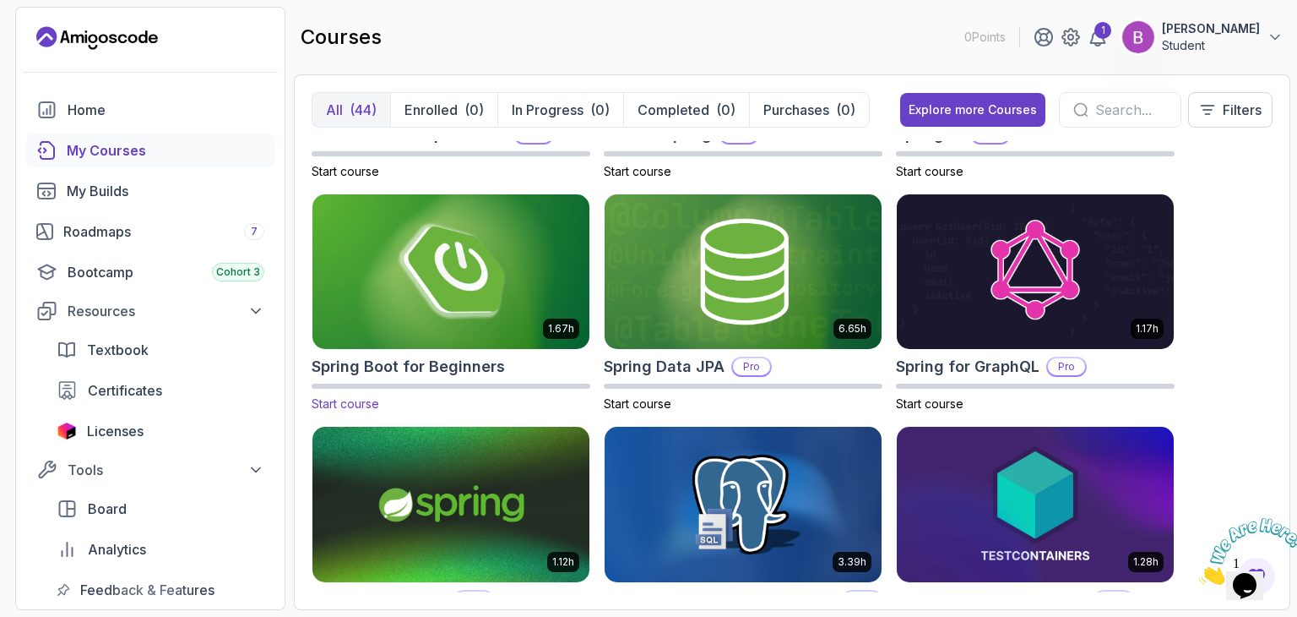
click at [459, 308] on img at bounding box center [451, 271] width 291 height 163
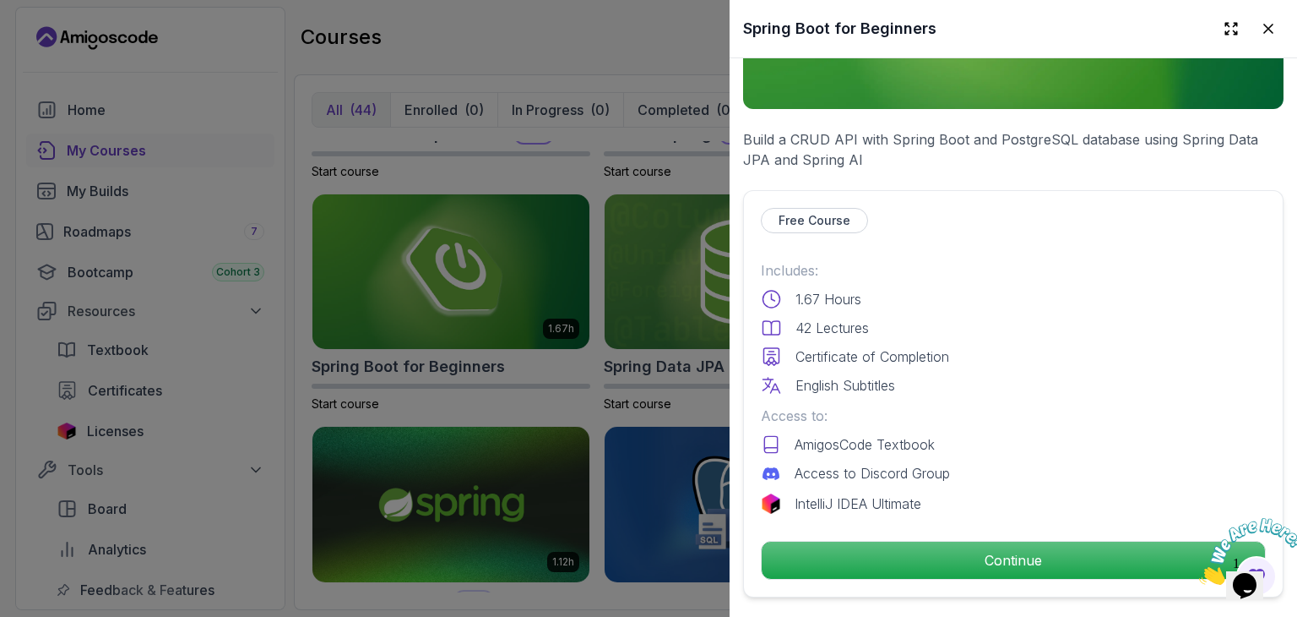
scroll to position [269, 0]
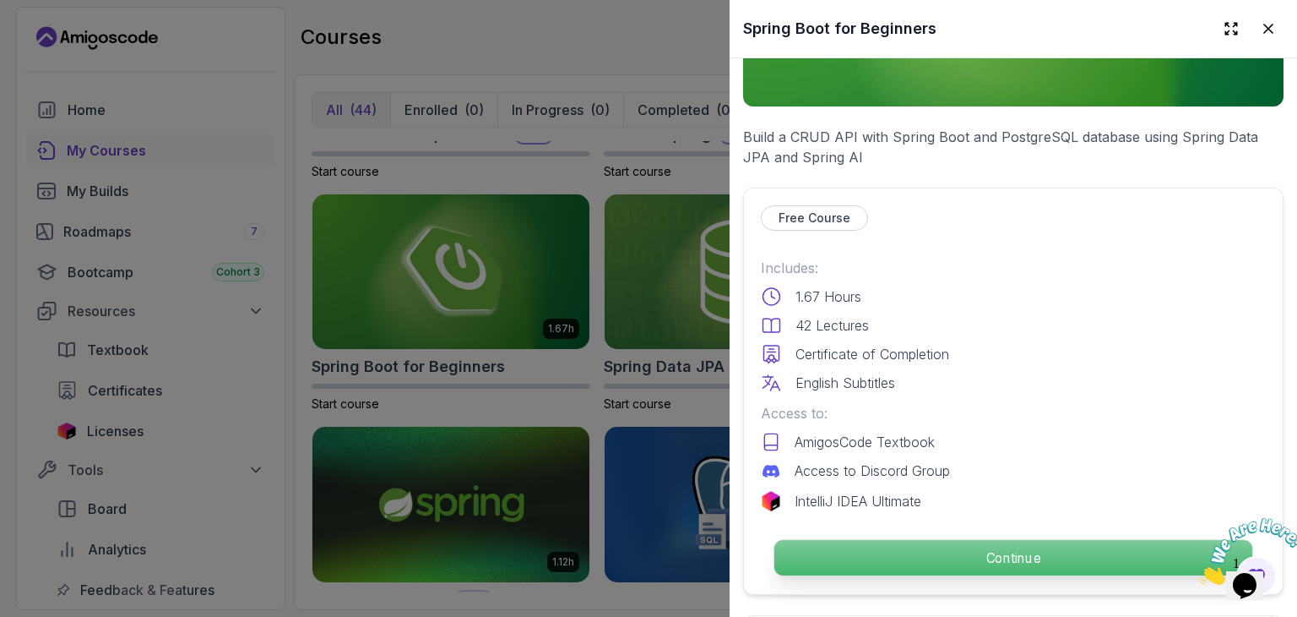
click at [929, 547] on p "Continue" at bounding box center [1013, 557] width 478 height 35
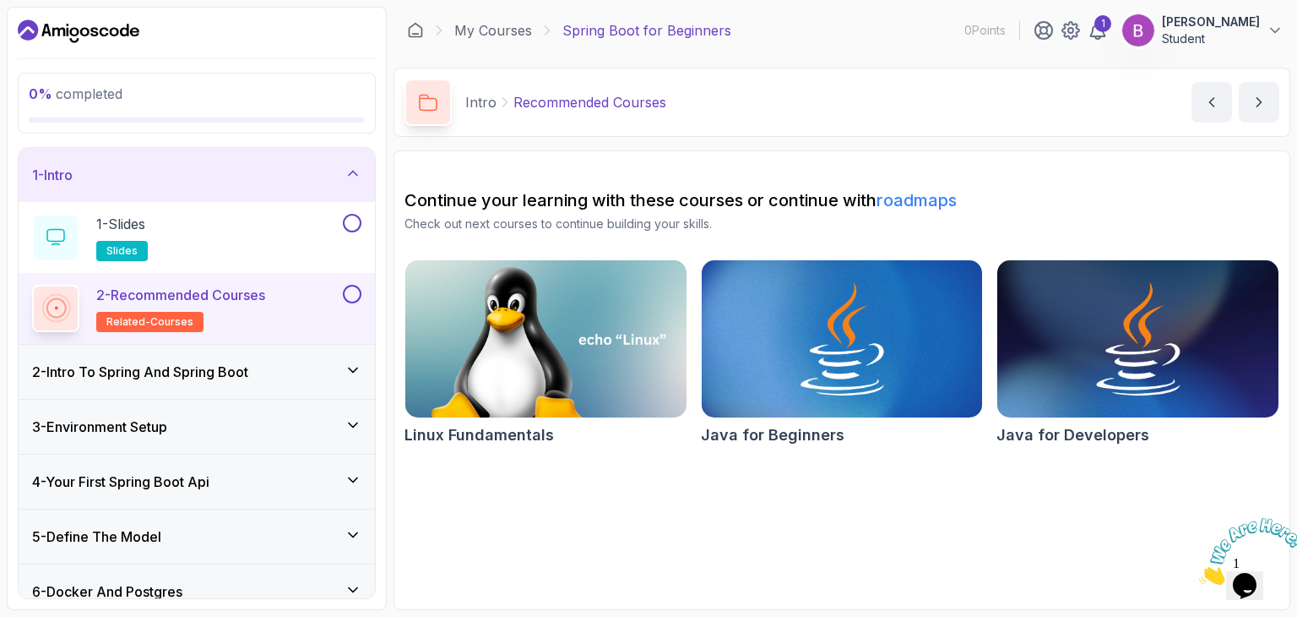
click at [635, 35] on p "Spring Boot for Beginners" at bounding box center [646, 30] width 169 height 20
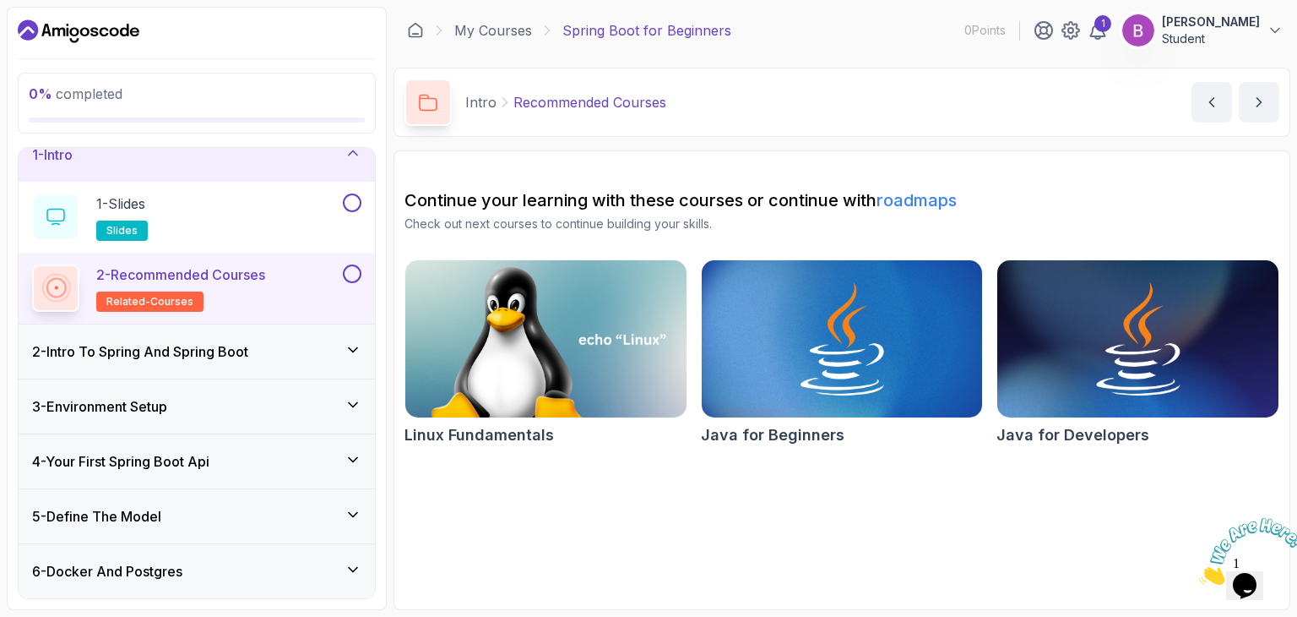
click at [160, 367] on div "2 - Intro To Spring And Spring Boot" at bounding box center [197, 351] width 356 height 54
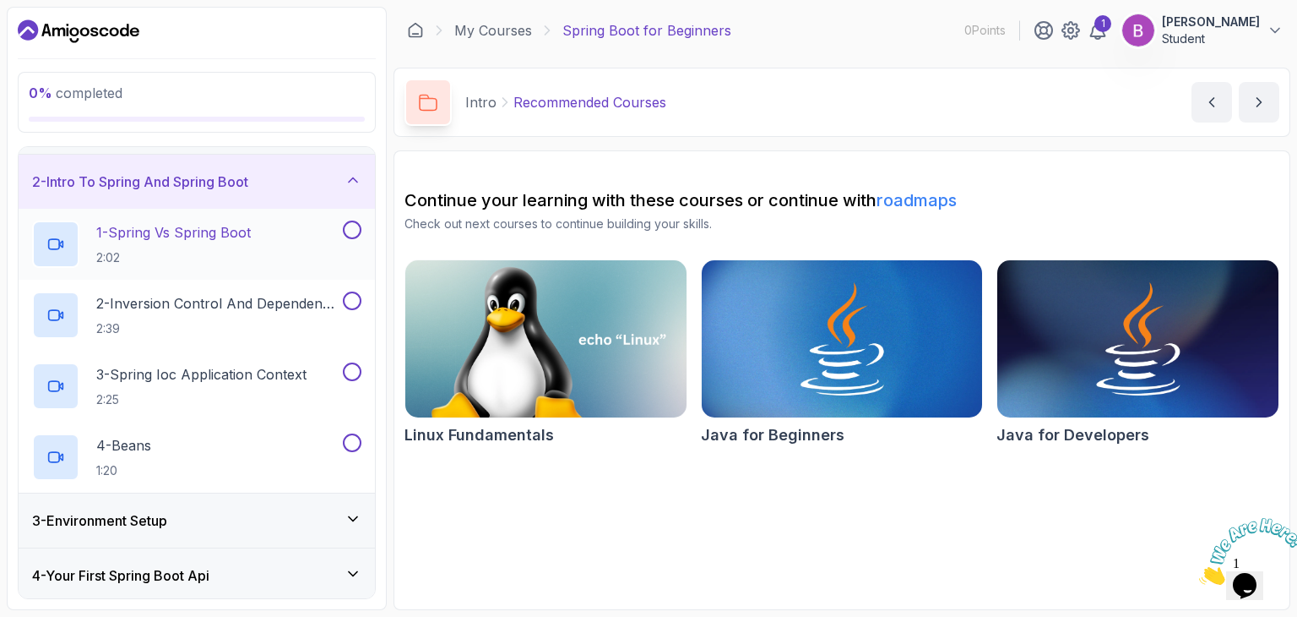
scroll to position [41, 0]
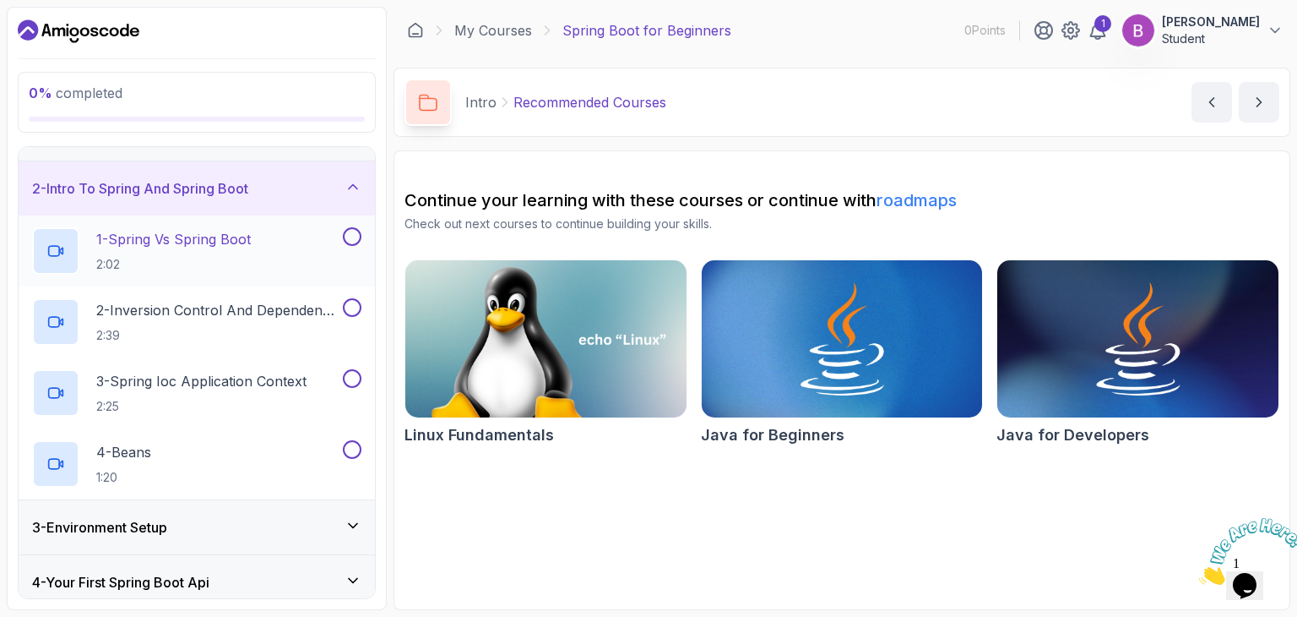
click at [298, 246] on div "1 - Spring Vs Spring Boot 2:02" at bounding box center [185, 250] width 307 height 47
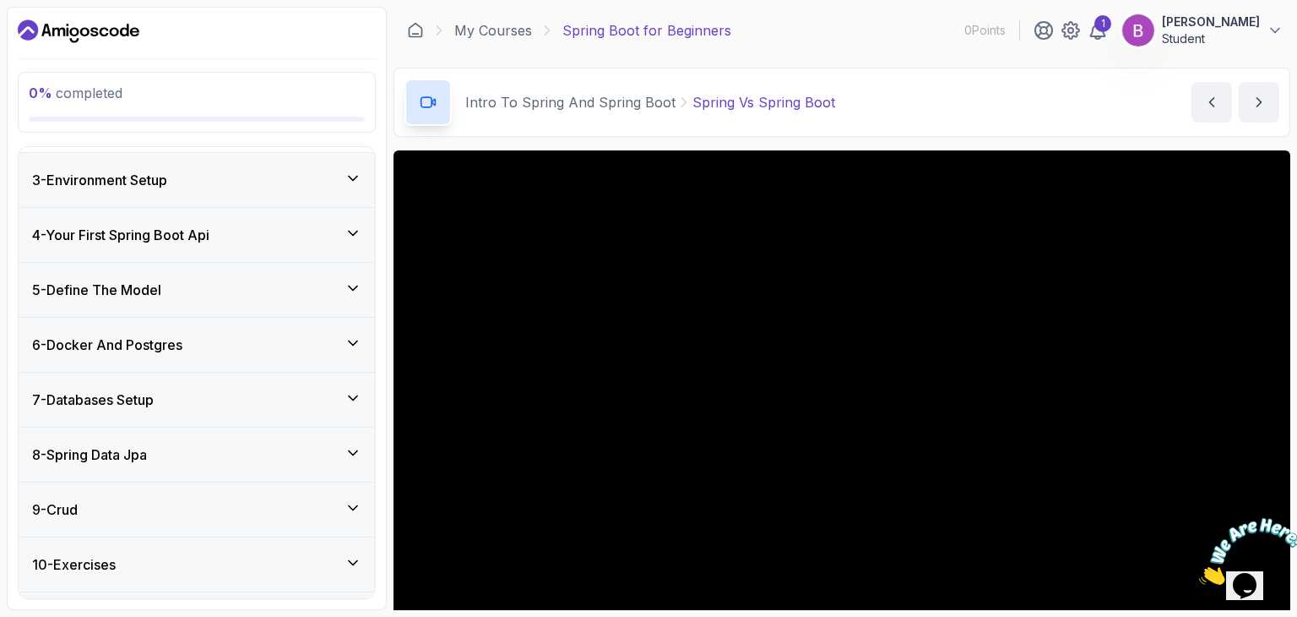
scroll to position [488, 0]
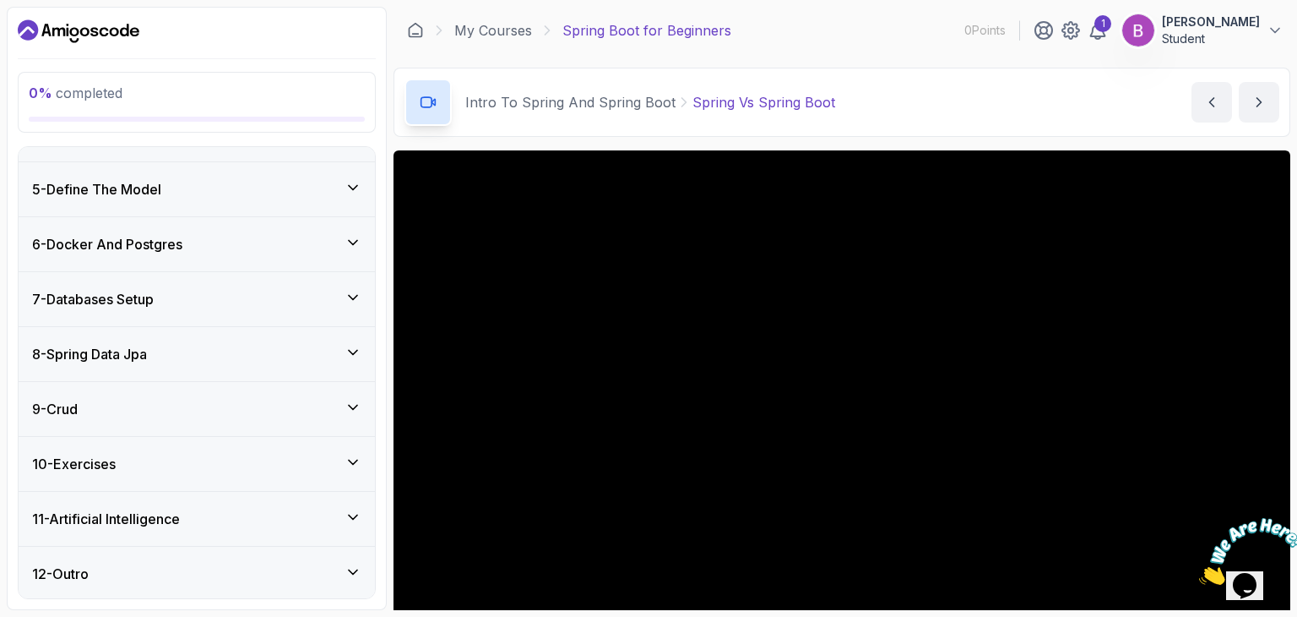
click at [361, 251] on div "6 - Docker And Postgres" at bounding box center [196, 244] width 329 height 20
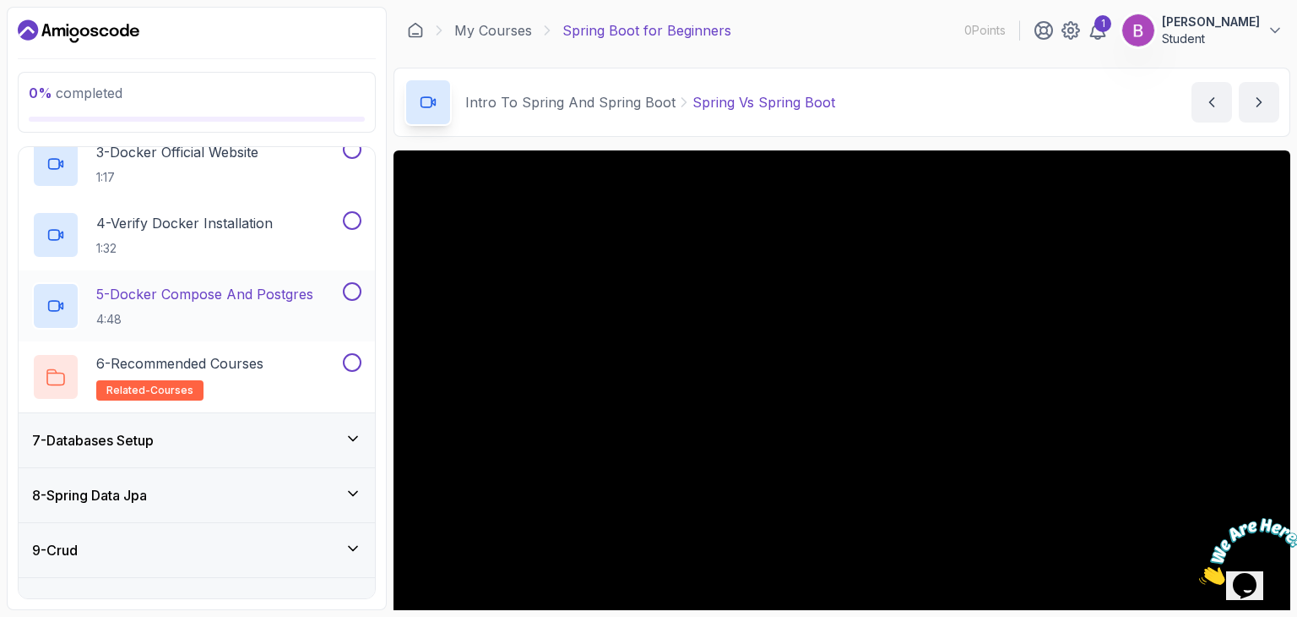
scroll to position [532, 0]
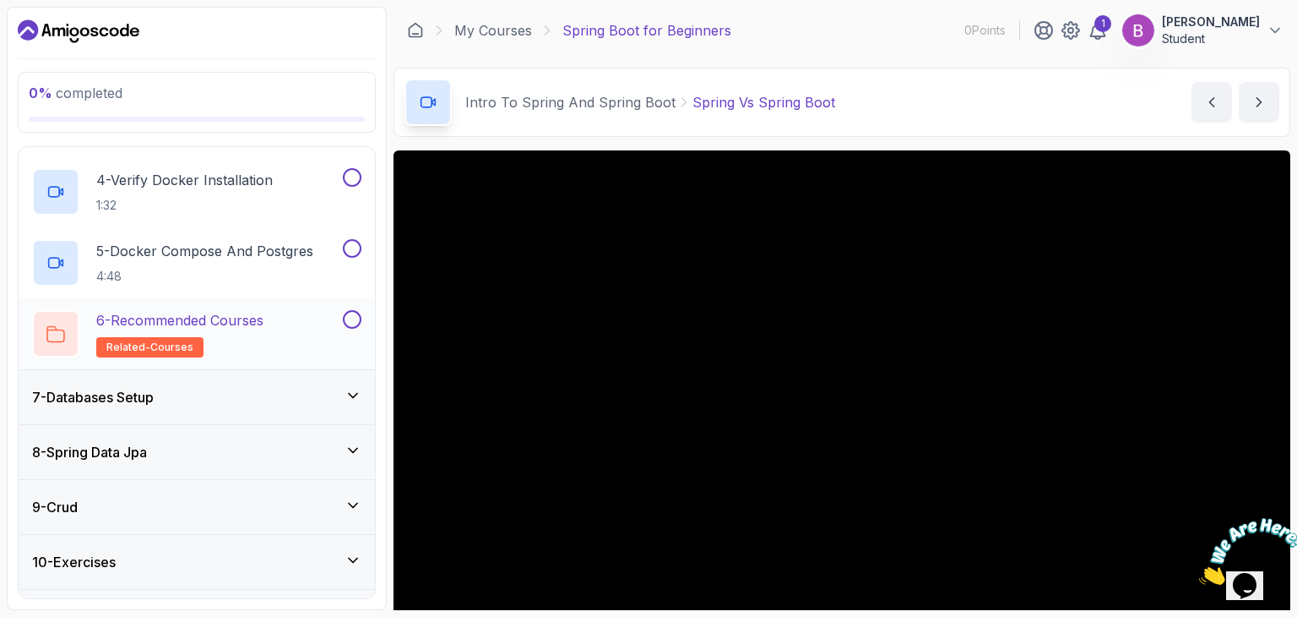
click at [355, 325] on button at bounding box center [352, 319] width 19 height 19
click at [280, 332] on div "6 - Recommended Courses related-courses" at bounding box center [185, 333] width 307 height 47
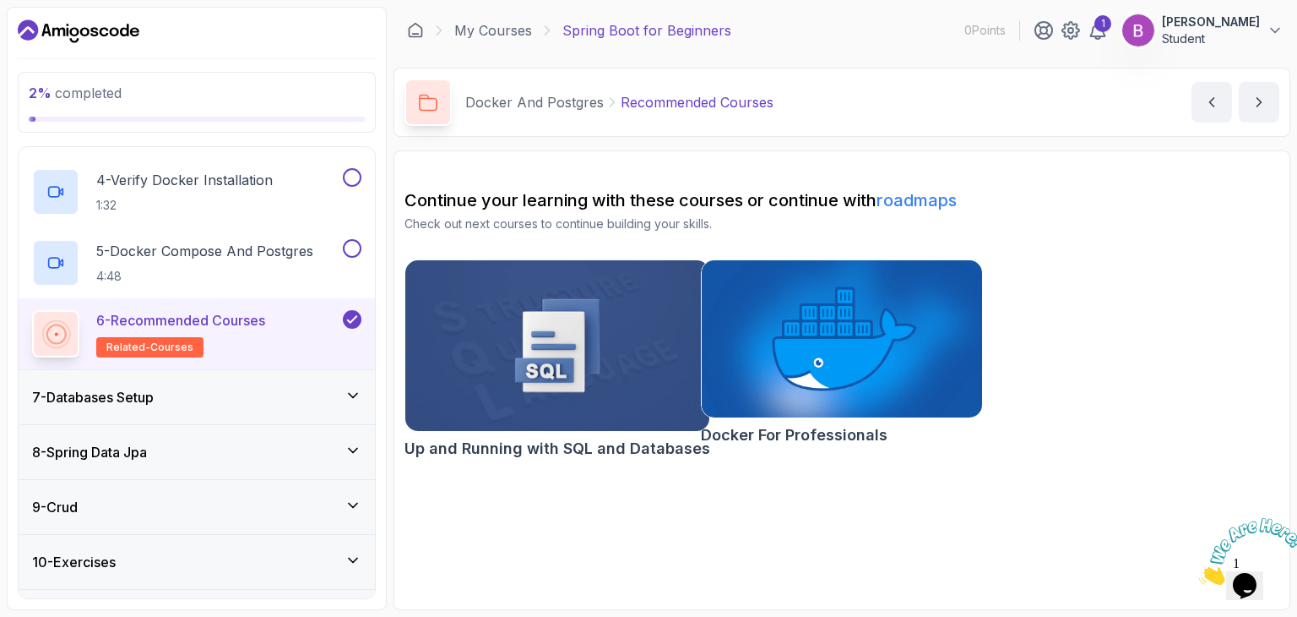
click at [352, 315] on icon at bounding box center [352, 319] width 15 height 17
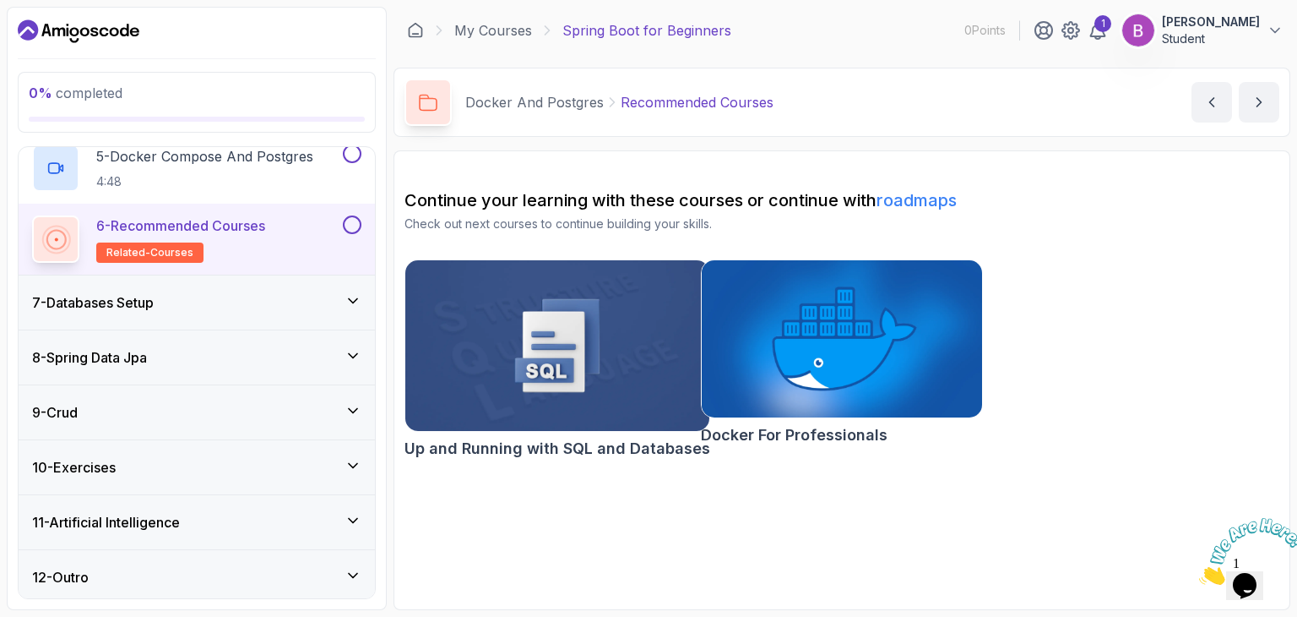
scroll to position [630, 0]
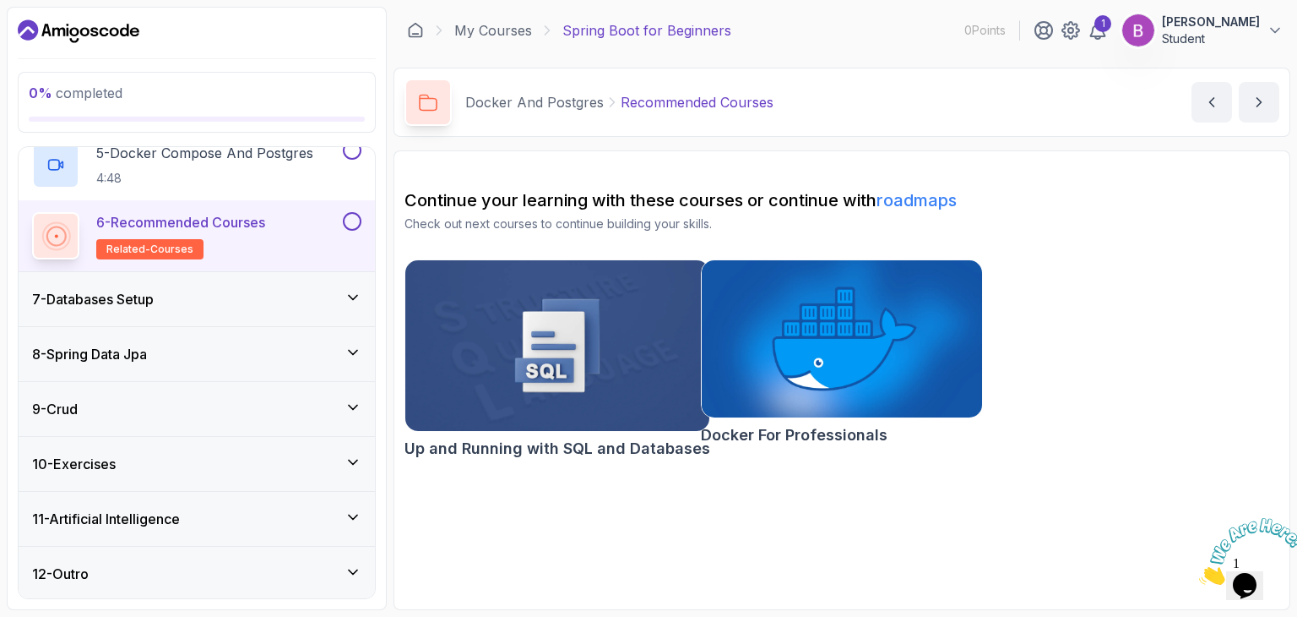
click at [347, 508] on icon at bounding box center [353, 516] width 17 height 17
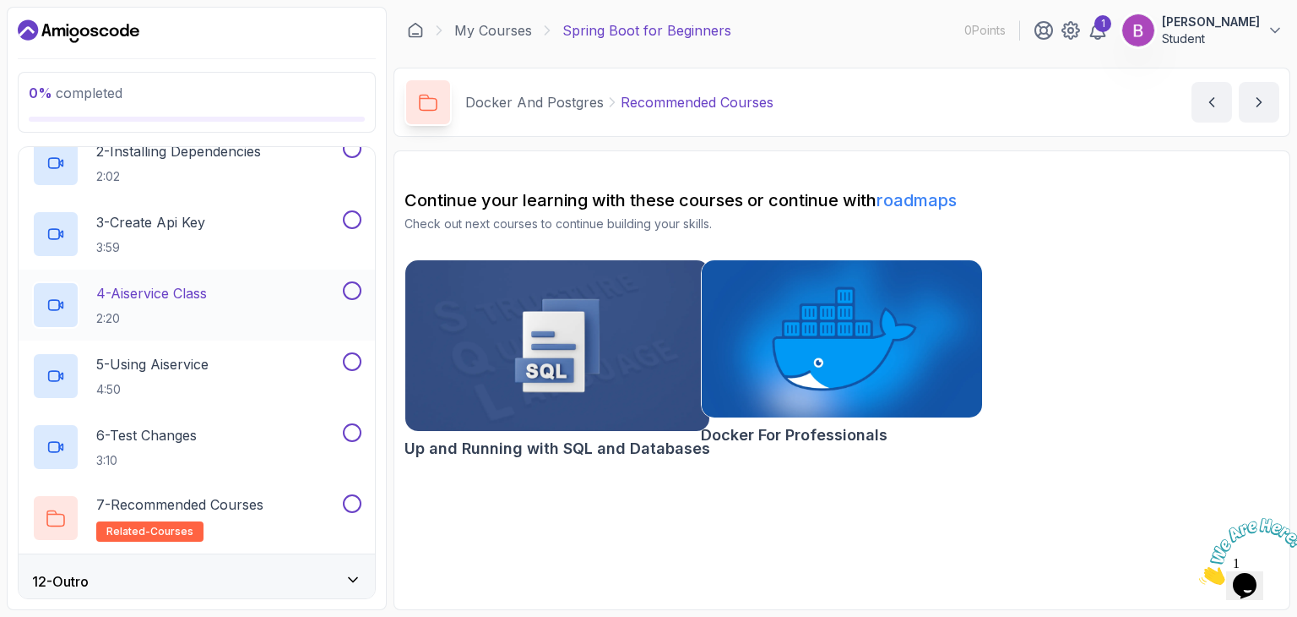
scroll to position [701, 0]
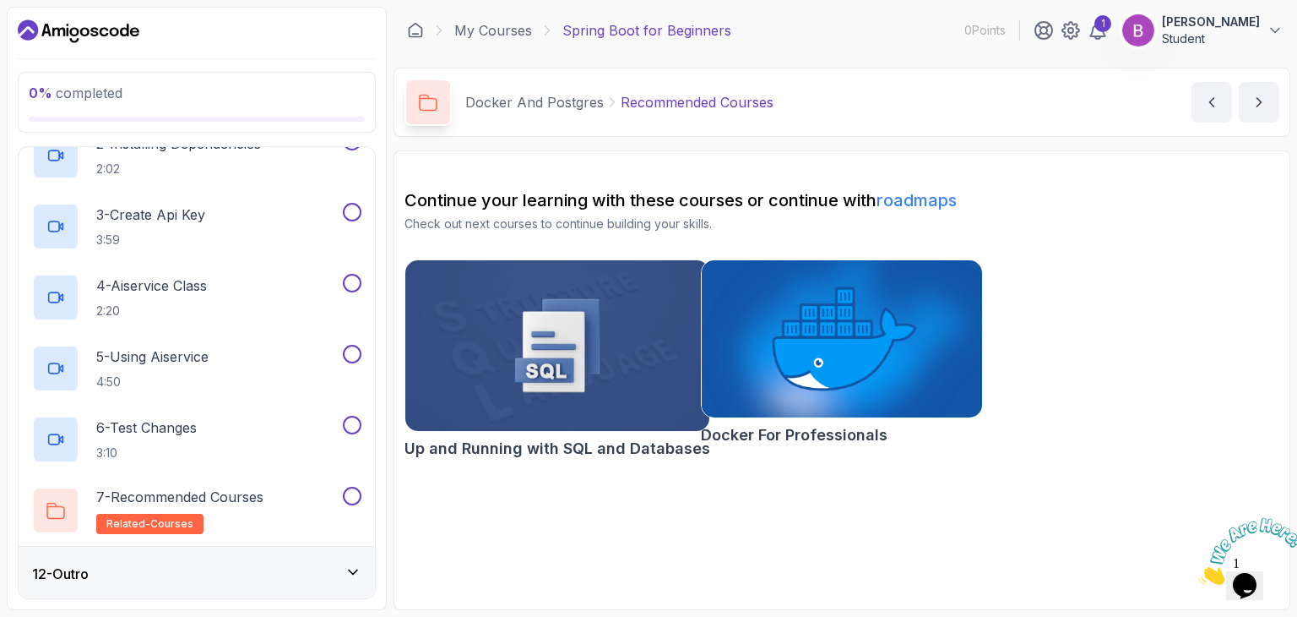
click at [351, 563] on icon at bounding box center [353, 571] width 17 height 17
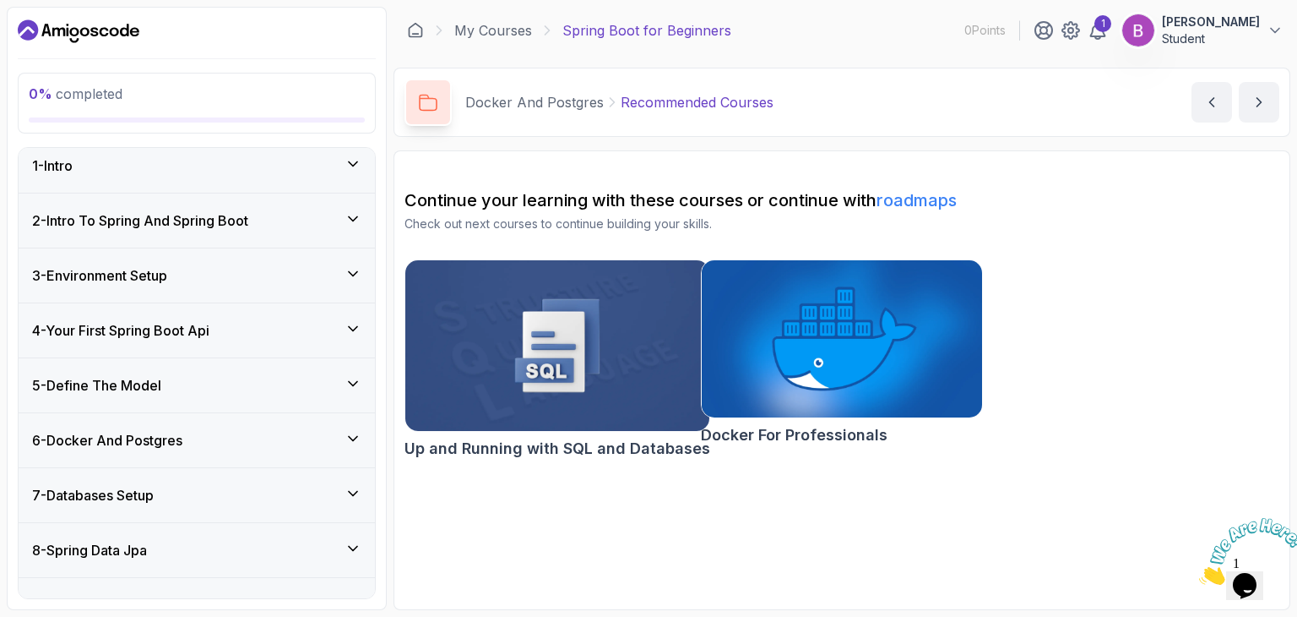
scroll to position [10, 0]
click at [318, 445] on div "6 - Docker And Postgres" at bounding box center [196, 439] width 329 height 20
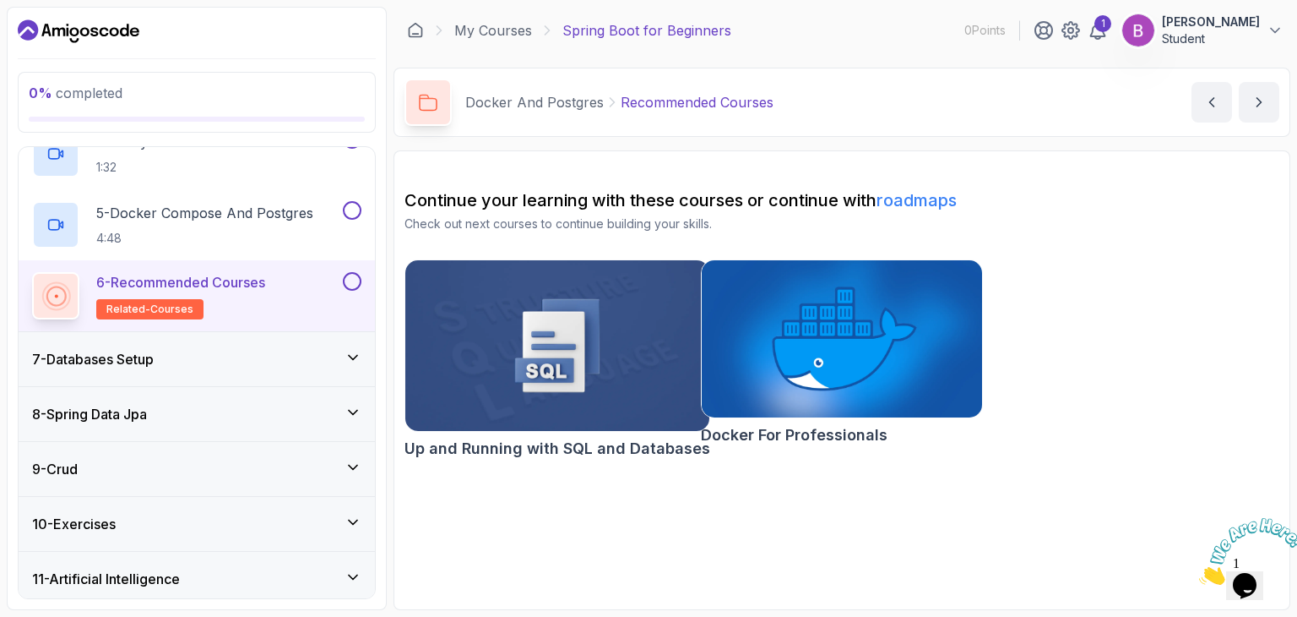
scroll to position [573, 0]
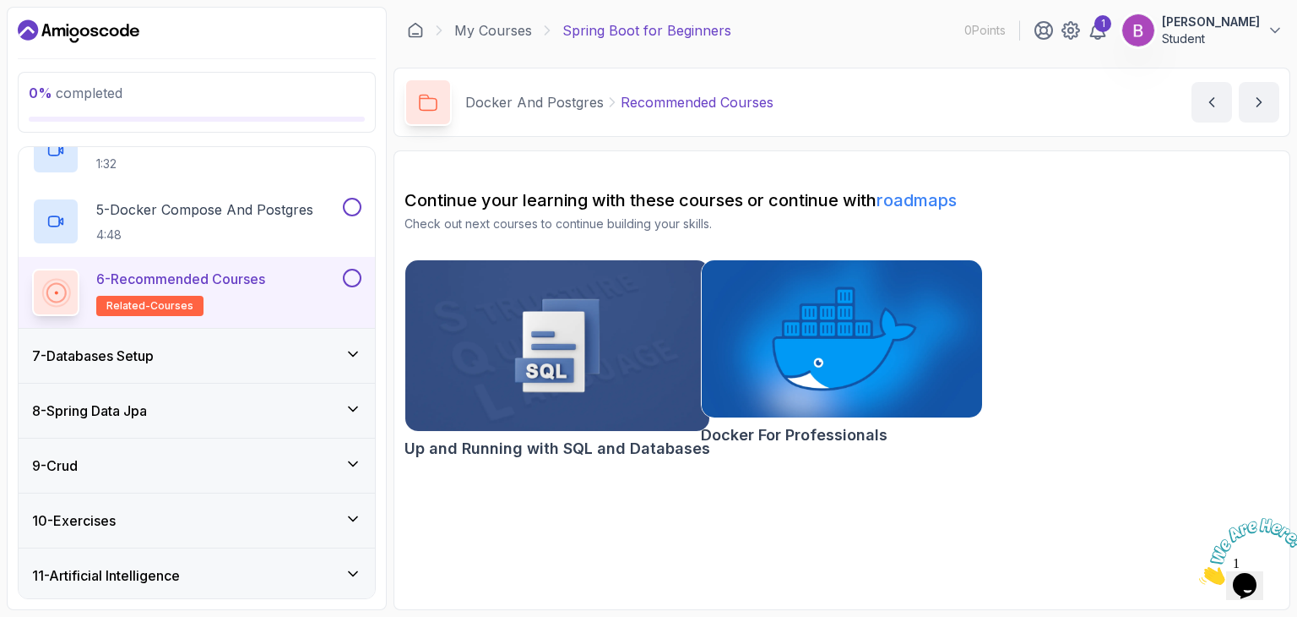
click at [345, 347] on icon at bounding box center [353, 353] width 17 height 17
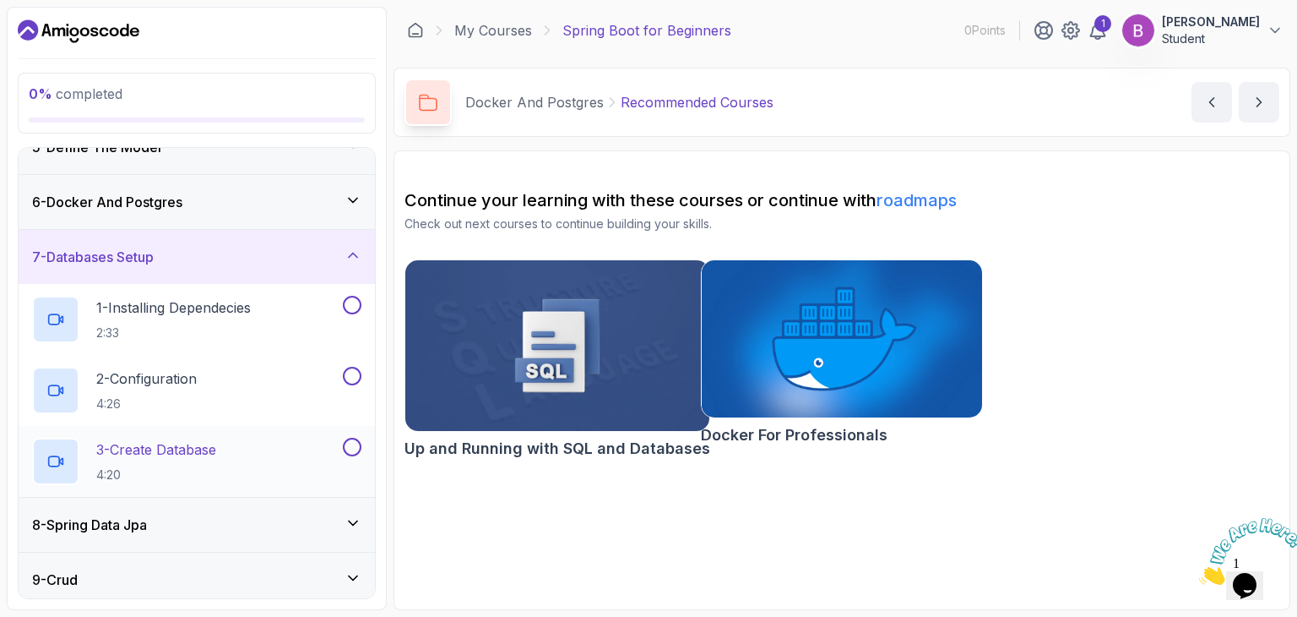
scroll to position [263, 0]
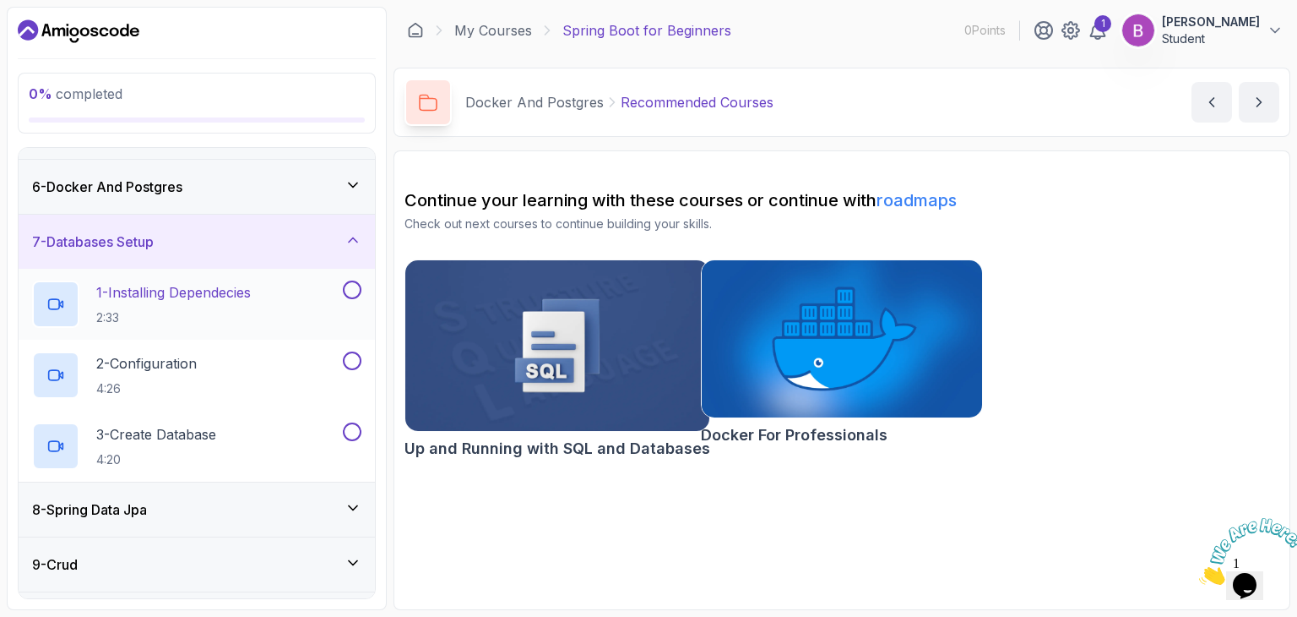
click at [330, 290] on div "1 - Installing Dependecies 2:33" at bounding box center [185, 303] width 307 height 47
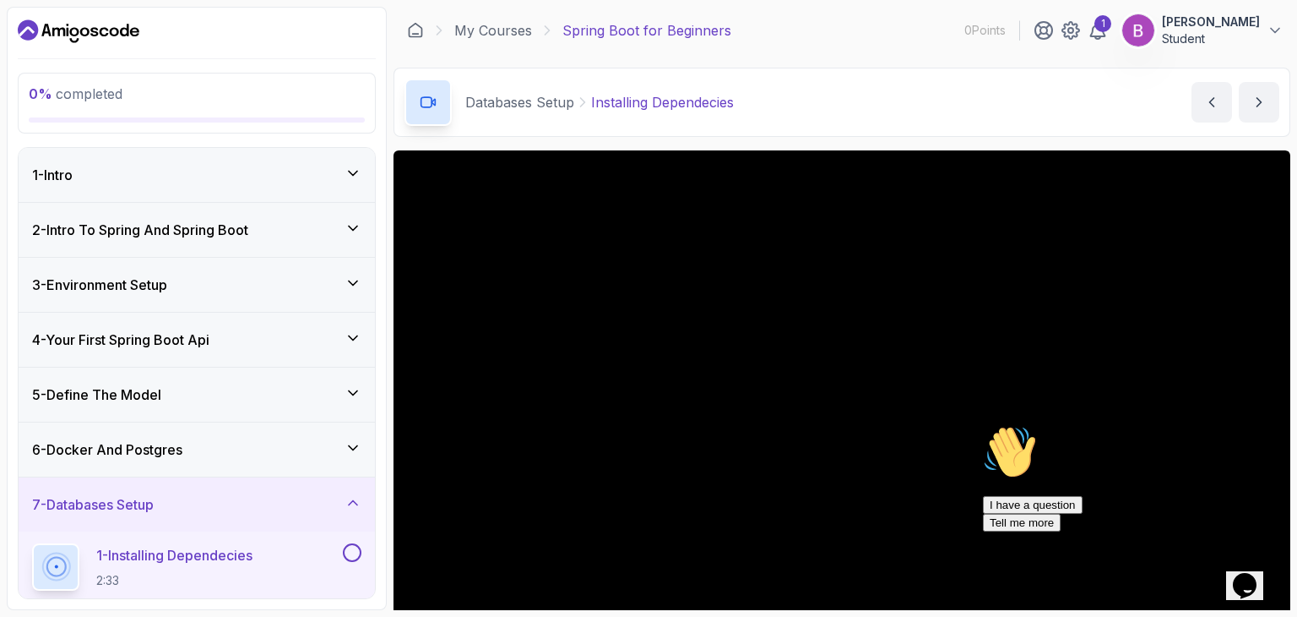
scroll to position [64, 0]
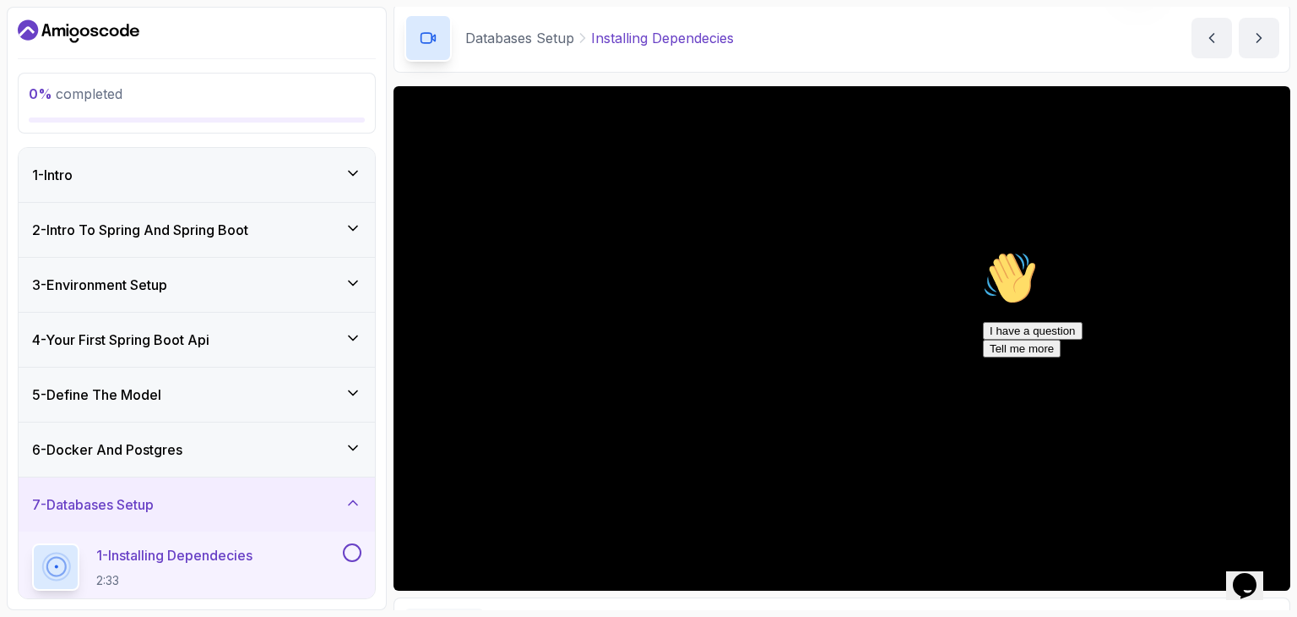
click at [189, 242] on div "2 - Intro To Spring And Spring Boot" at bounding box center [197, 230] width 356 height 54
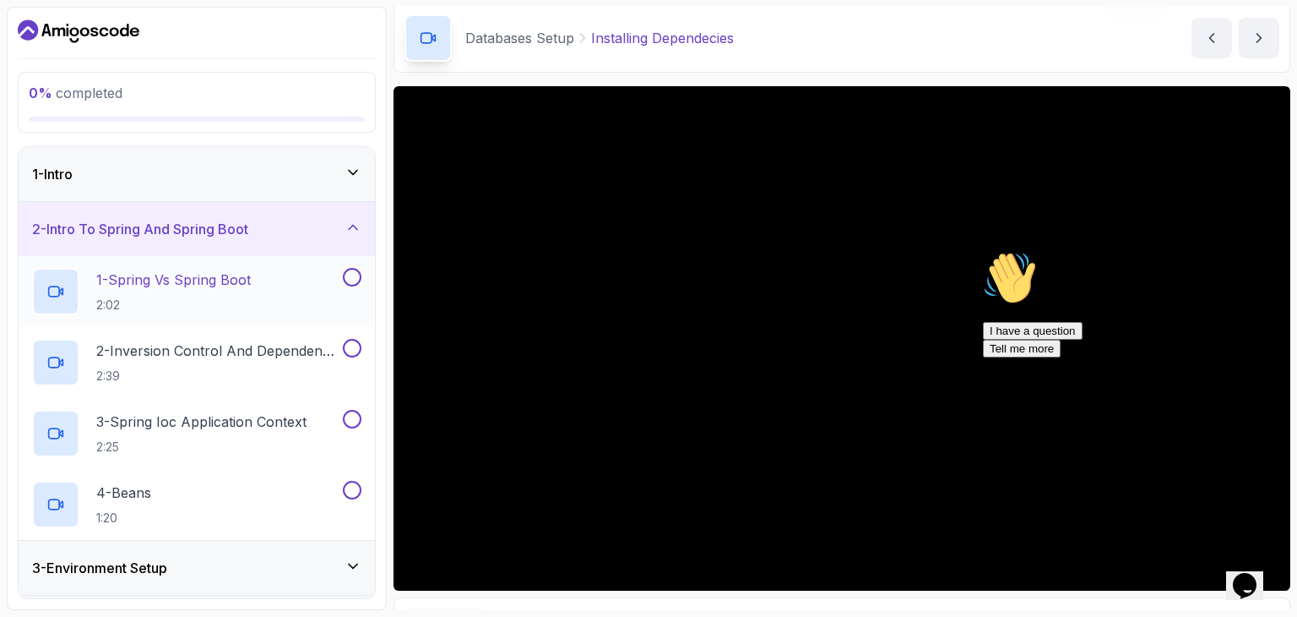
click at [230, 295] on h2 "1 - Spring Vs Spring Boot 2:02" at bounding box center [173, 291] width 155 height 44
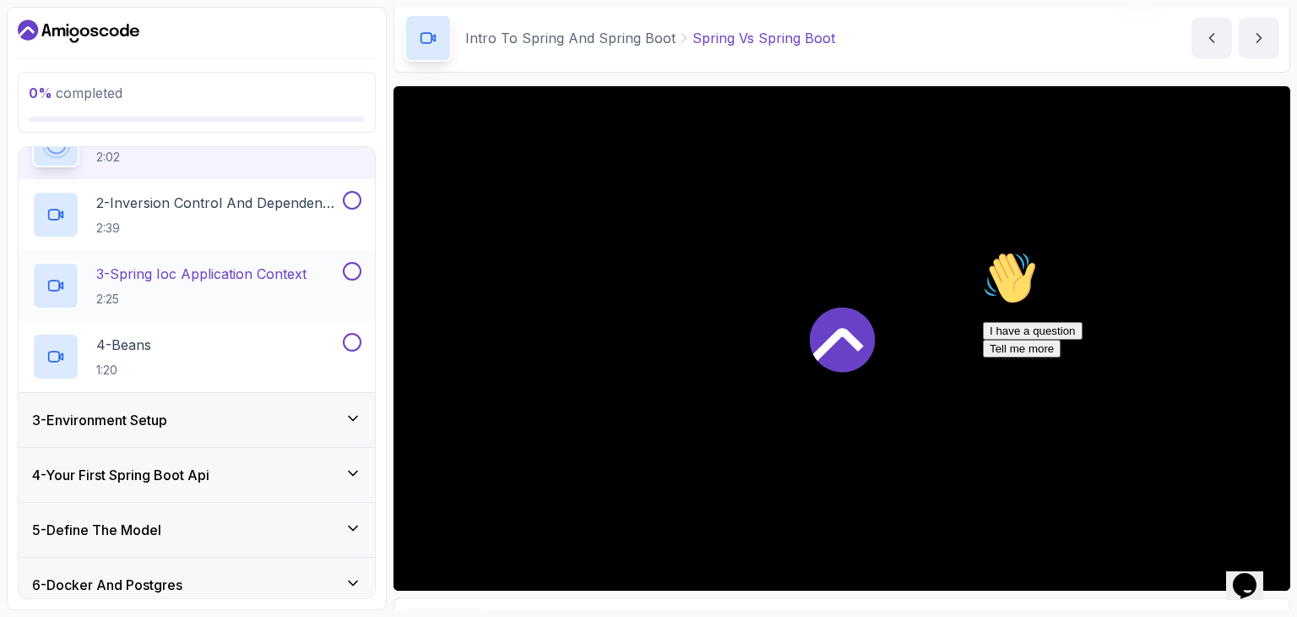
scroll to position [148, 0]
click at [358, 421] on icon at bounding box center [353, 418] width 17 height 17
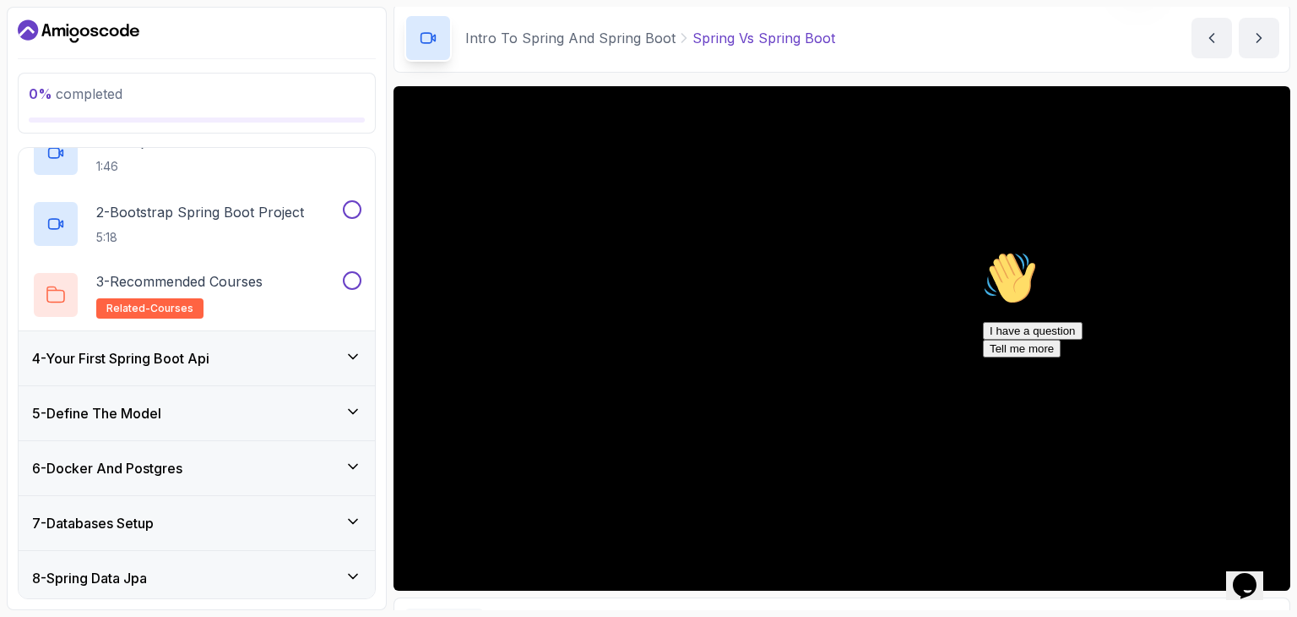
scroll to position [275, 0]
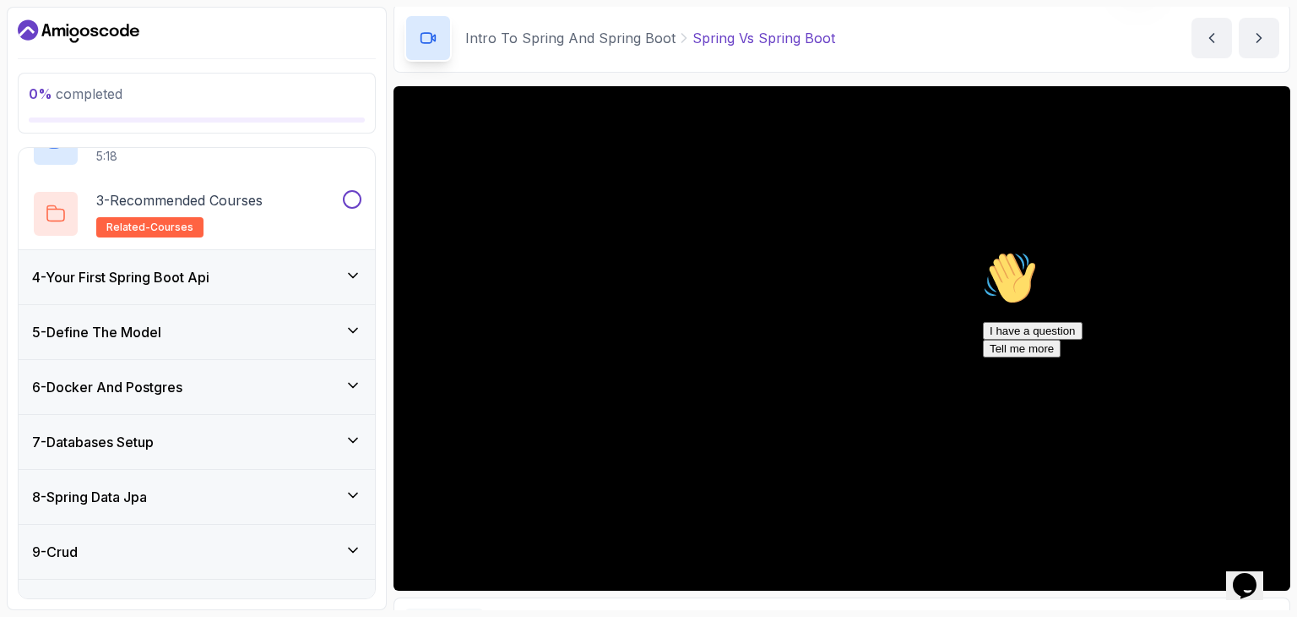
click at [351, 314] on div "5 - Define The Model" at bounding box center [197, 332] width 356 height 54
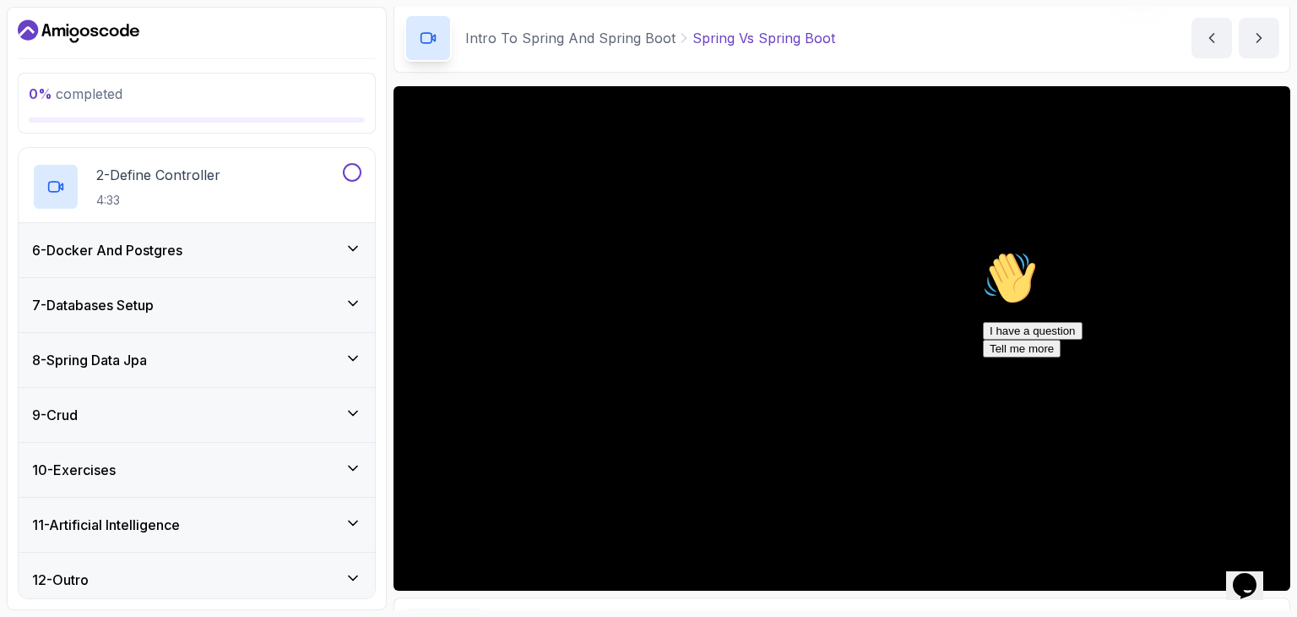
scroll to position [346, 0]
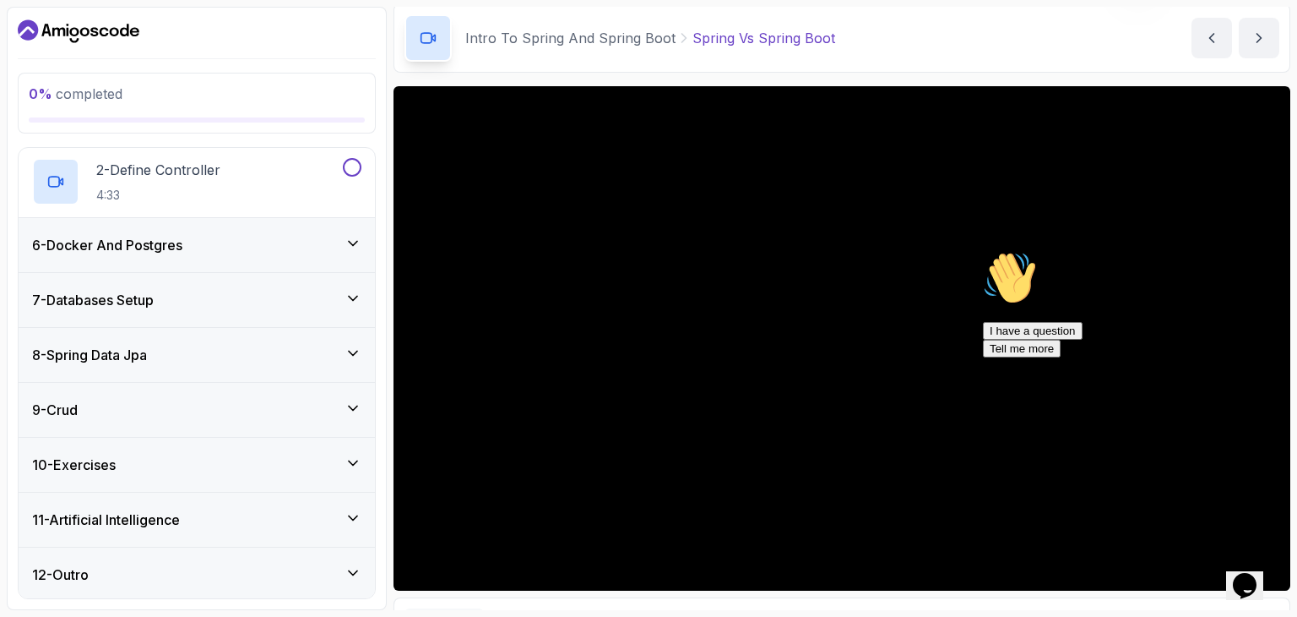
click at [347, 458] on icon at bounding box center [353, 462] width 17 height 17
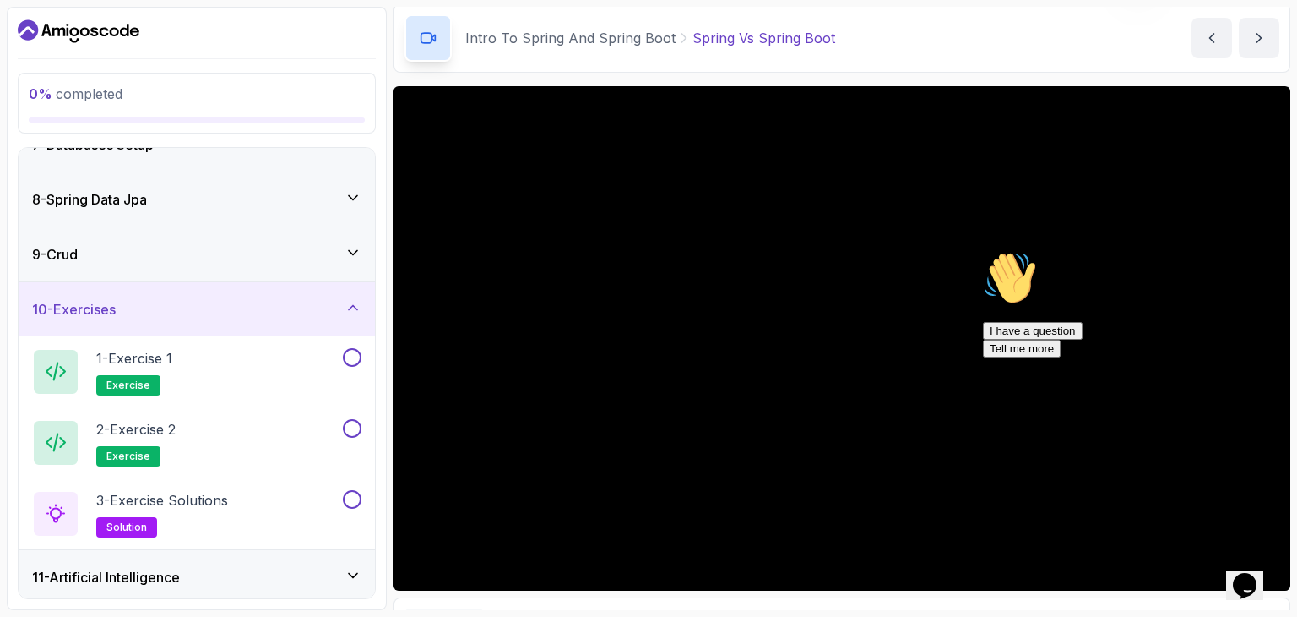
scroll to position [417, 0]
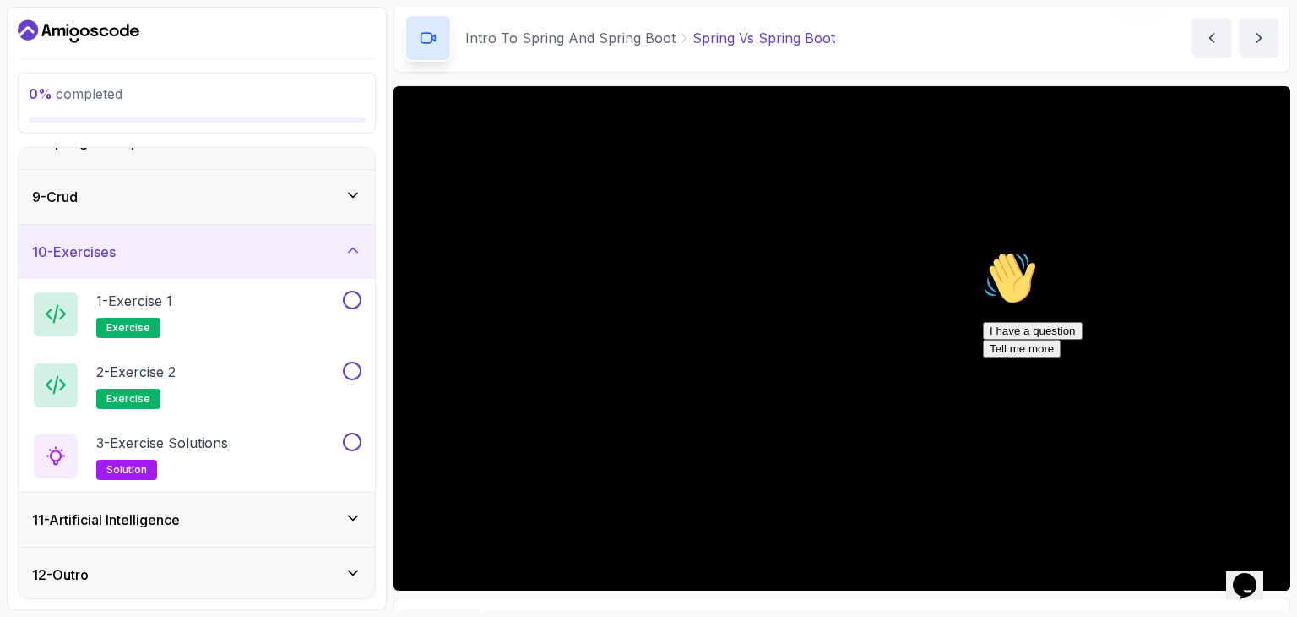
click at [347, 503] on div "11 - Artificial Intelligence" at bounding box center [197, 519] width 356 height 54
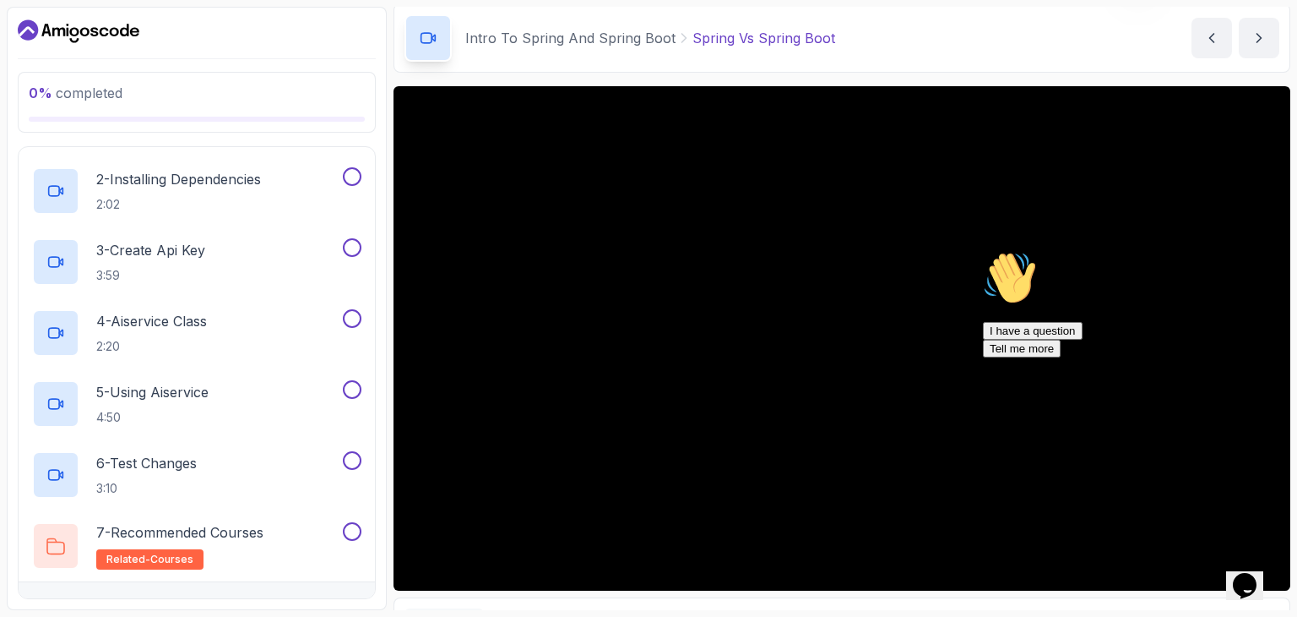
scroll to position [701, 0]
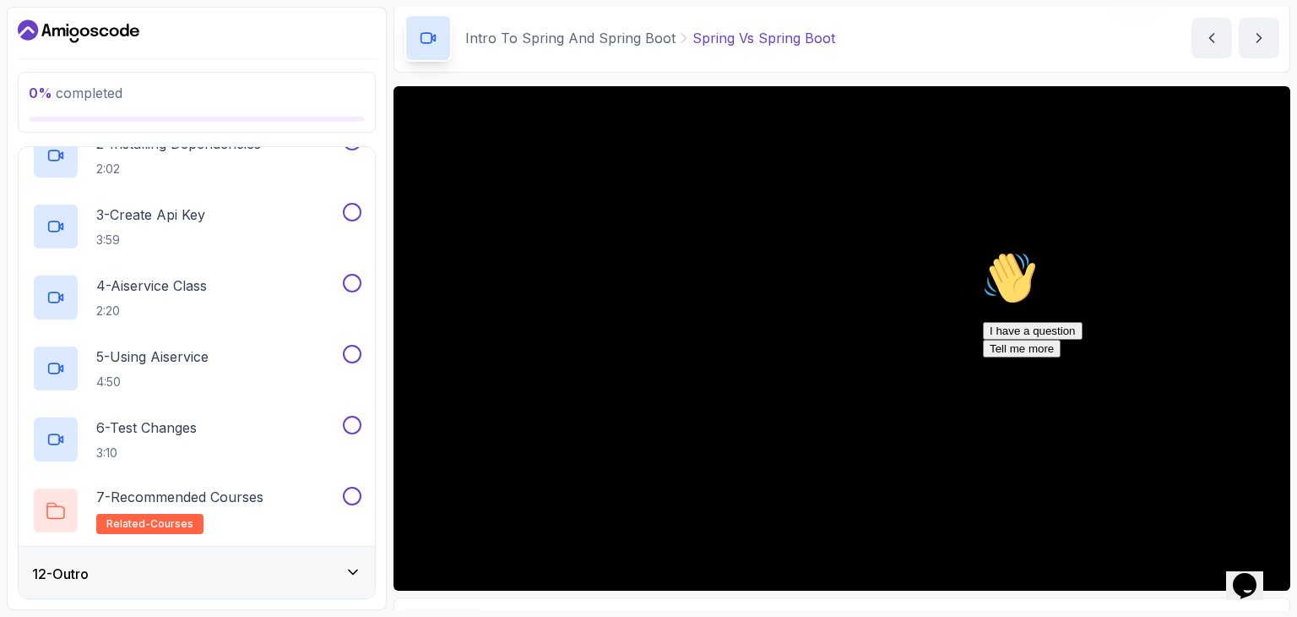
click at [348, 565] on icon at bounding box center [353, 571] width 17 height 17
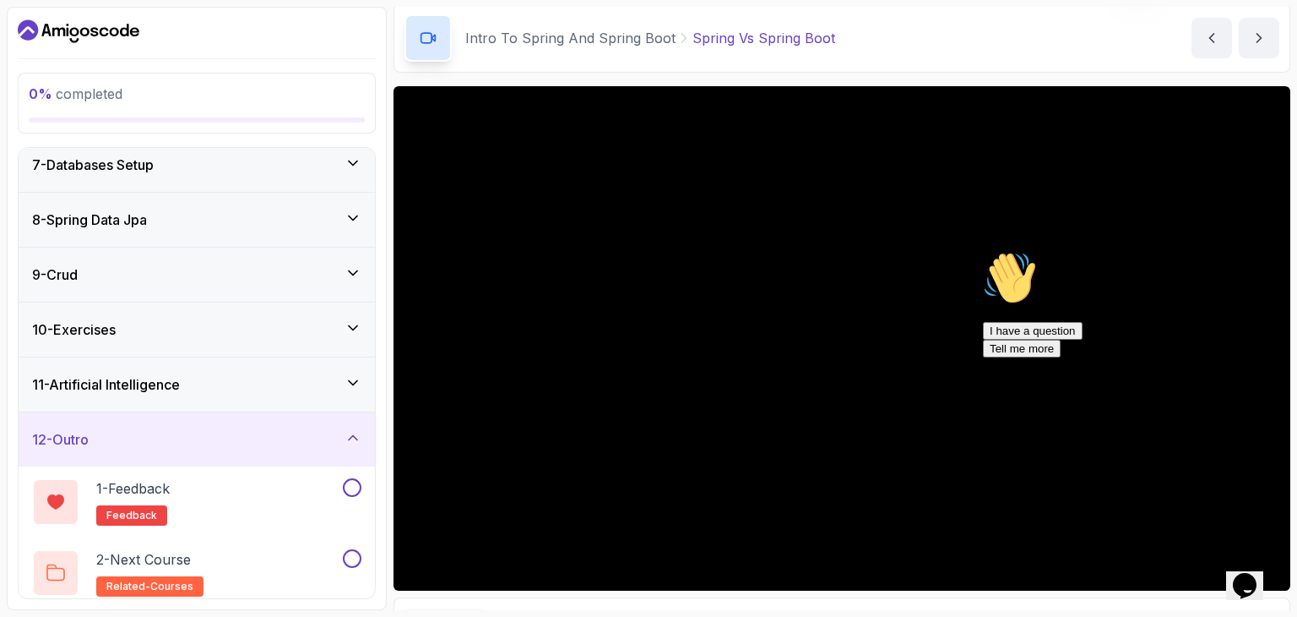
scroll to position [346, 0]
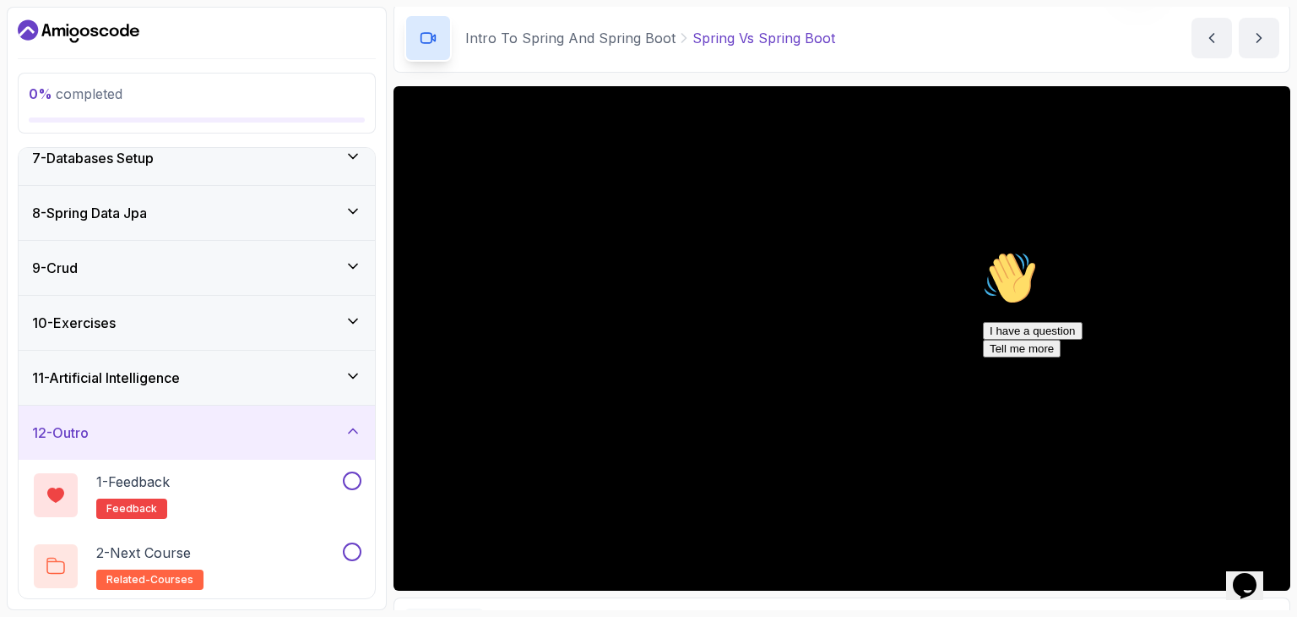
click at [351, 437] on div "12 - Outro" at bounding box center [196, 432] width 329 height 20
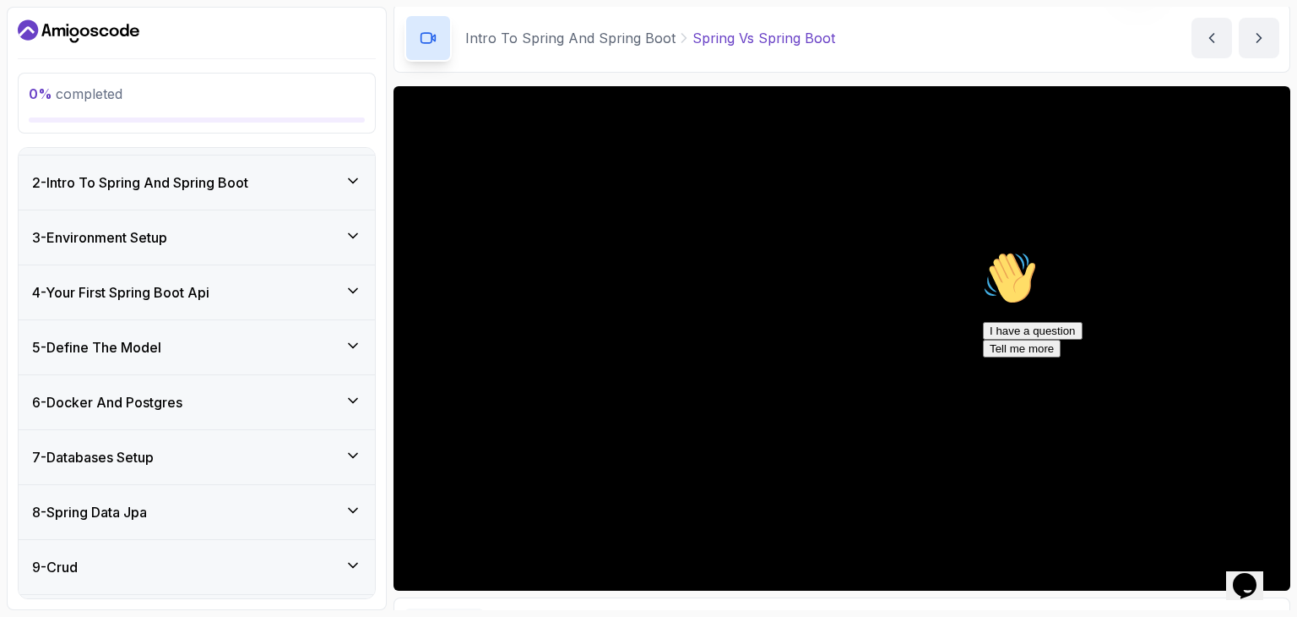
scroll to position [0, 0]
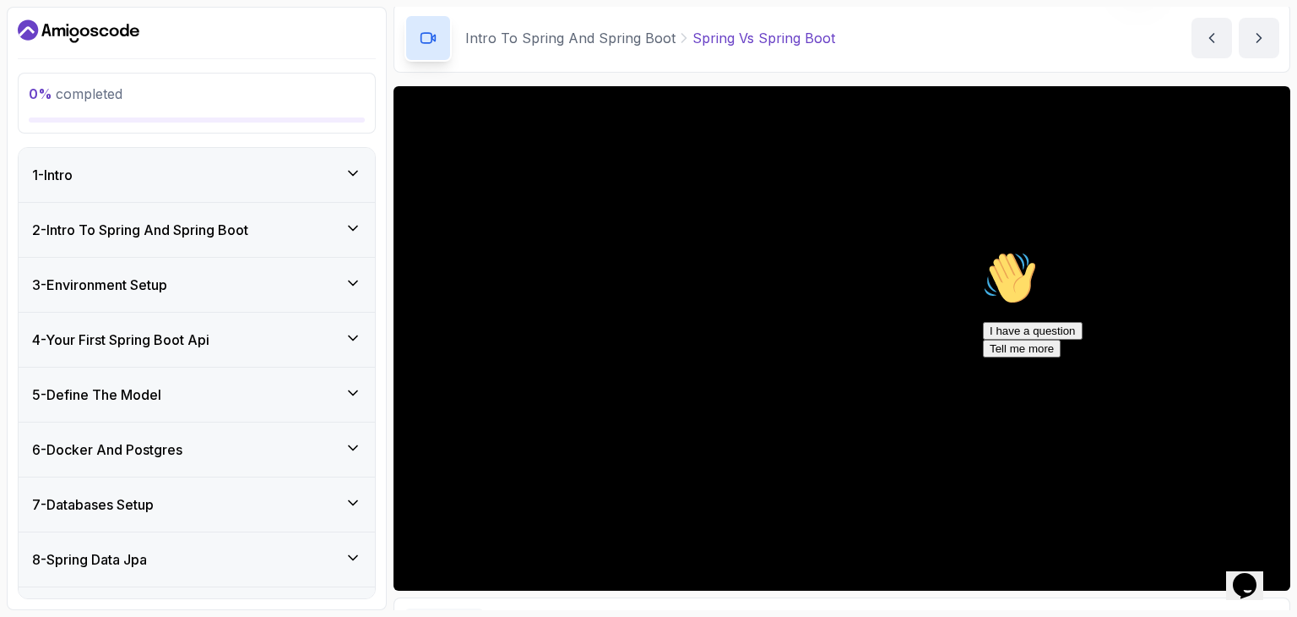
click at [355, 166] on icon at bounding box center [353, 173] width 17 height 17
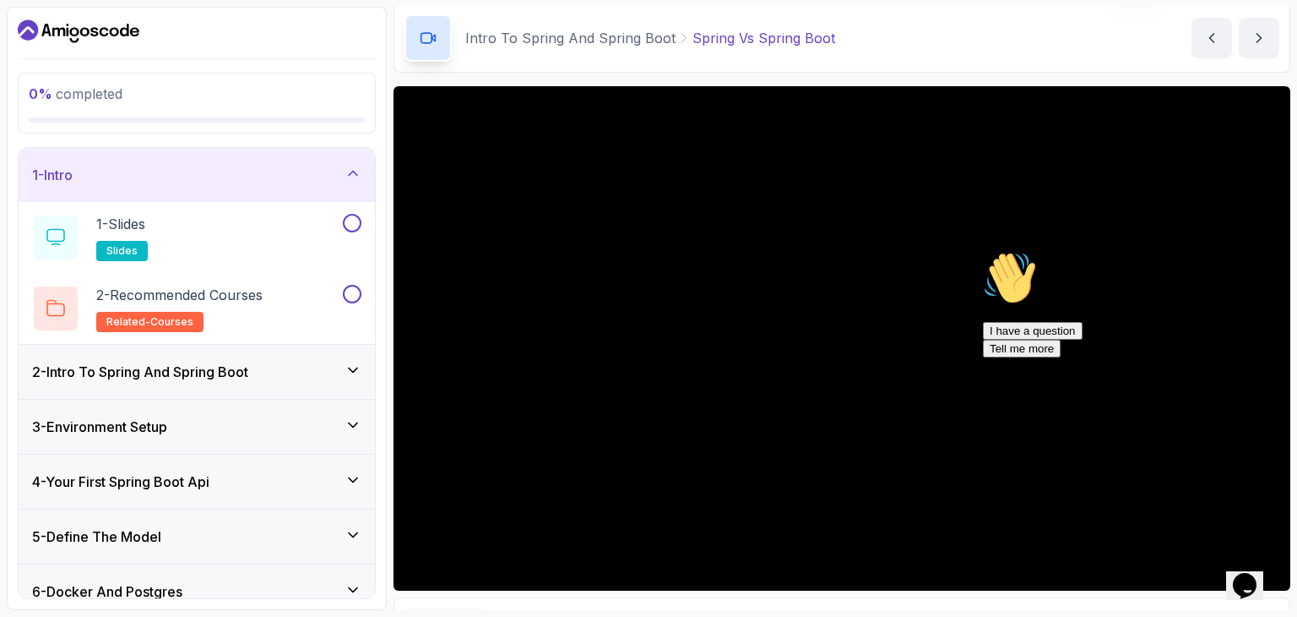
click at [355, 166] on icon at bounding box center [353, 173] width 17 height 17
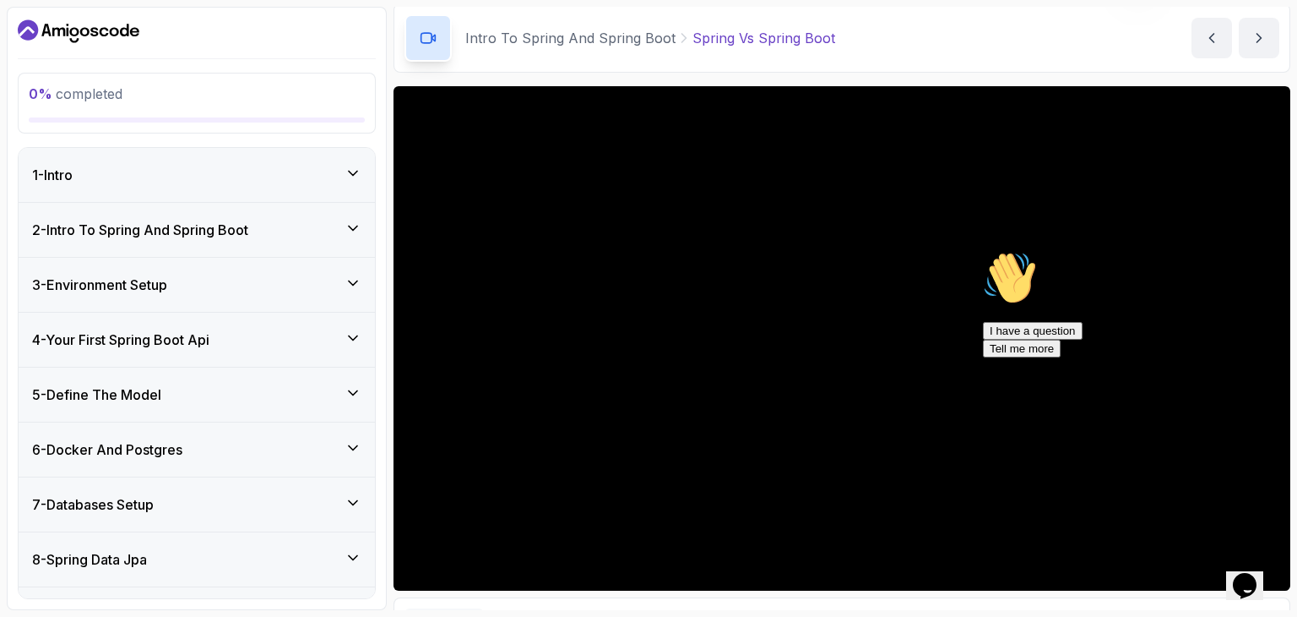
click at [351, 220] on icon at bounding box center [353, 228] width 17 height 17
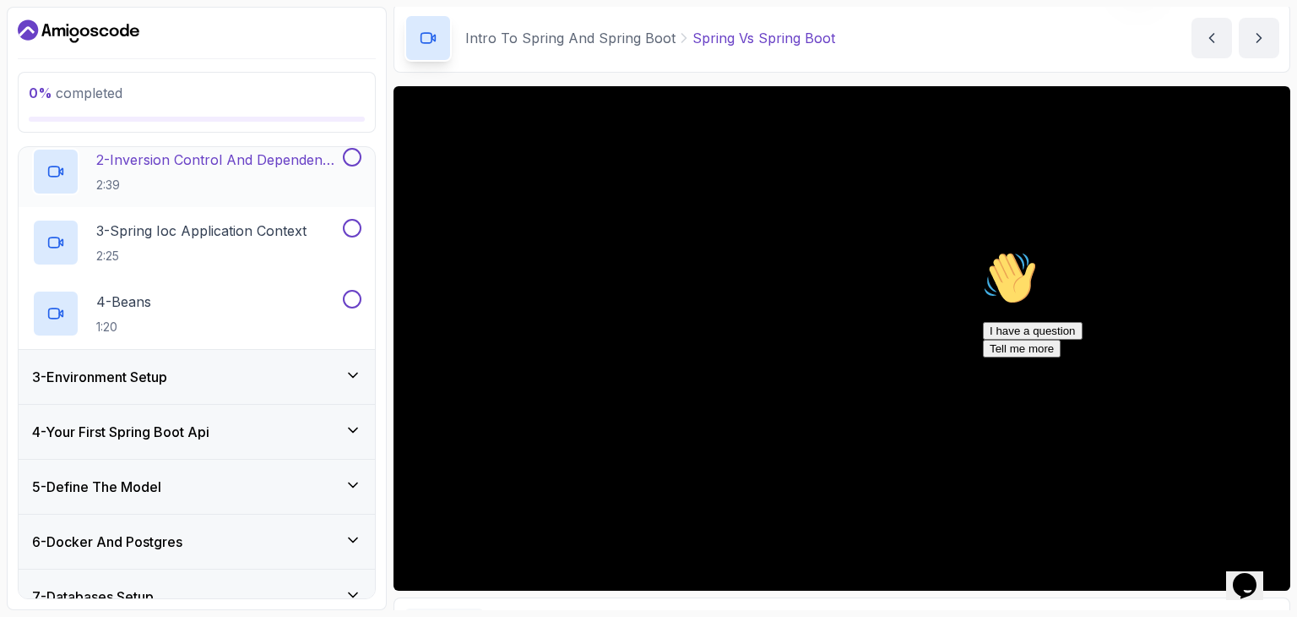
scroll to position [189, 0]
click at [360, 377] on icon at bounding box center [353, 376] width 17 height 17
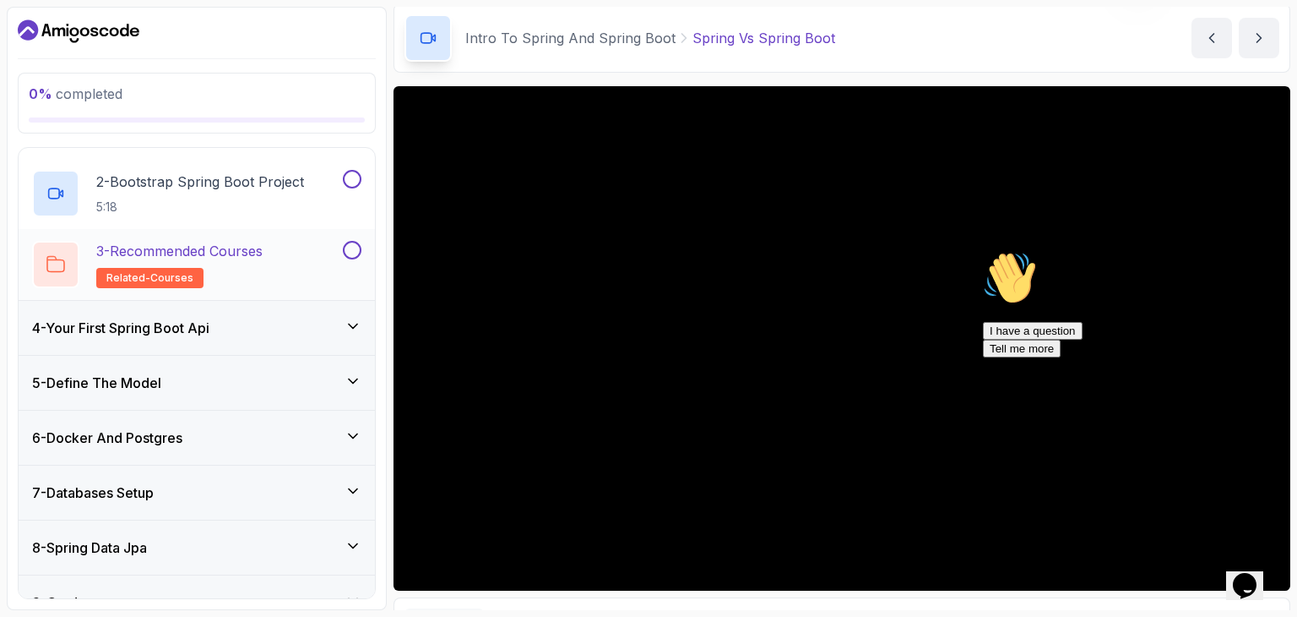
scroll to position [229, 0]
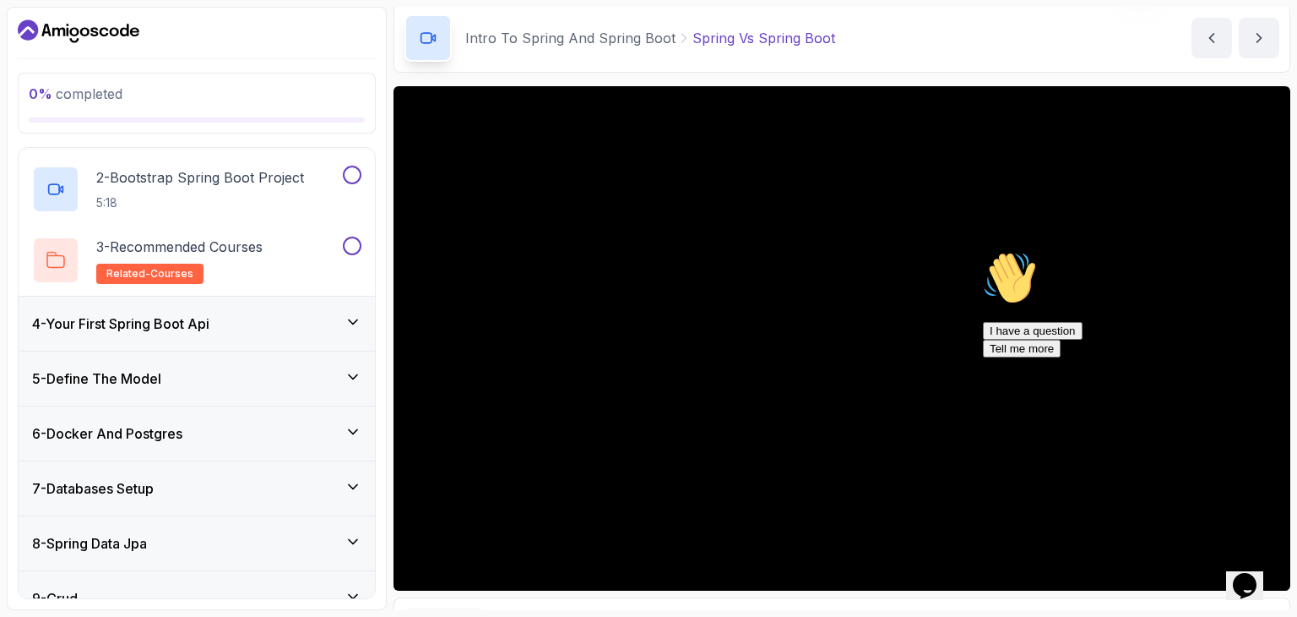
click at [348, 316] on icon at bounding box center [353, 321] width 17 height 17
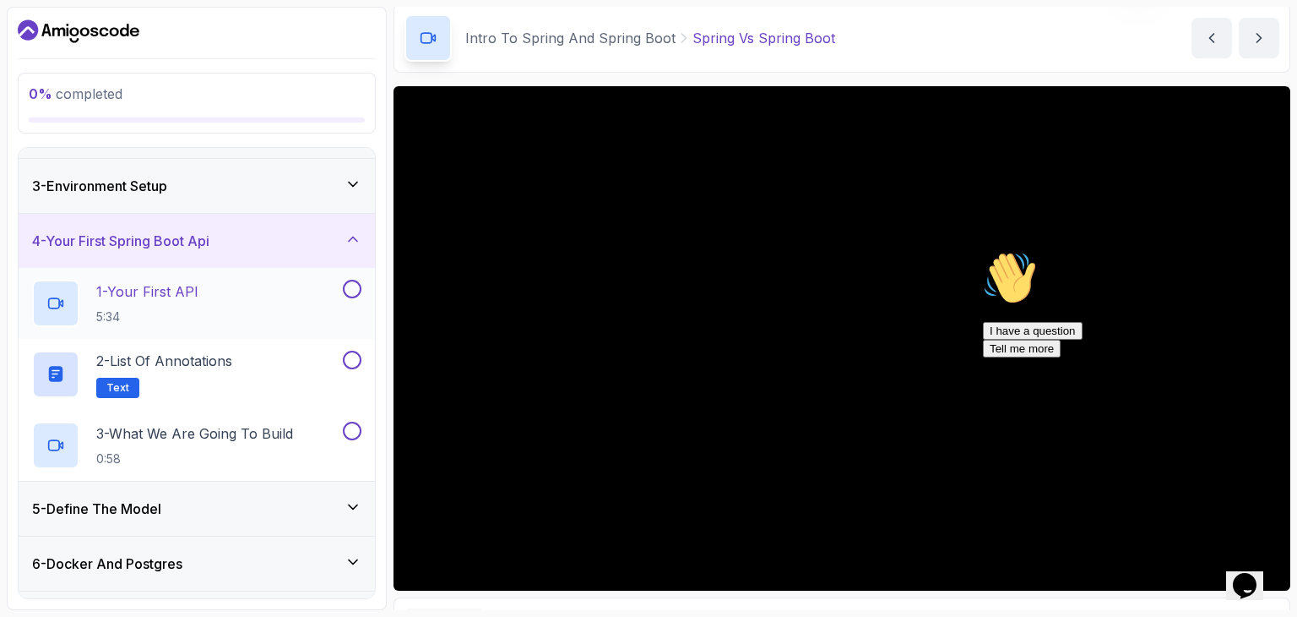
scroll to position [98, 0]
click at [983, 251] on icon "Chat attention grabber" at bounding box center [983, 251] width 0 height 0
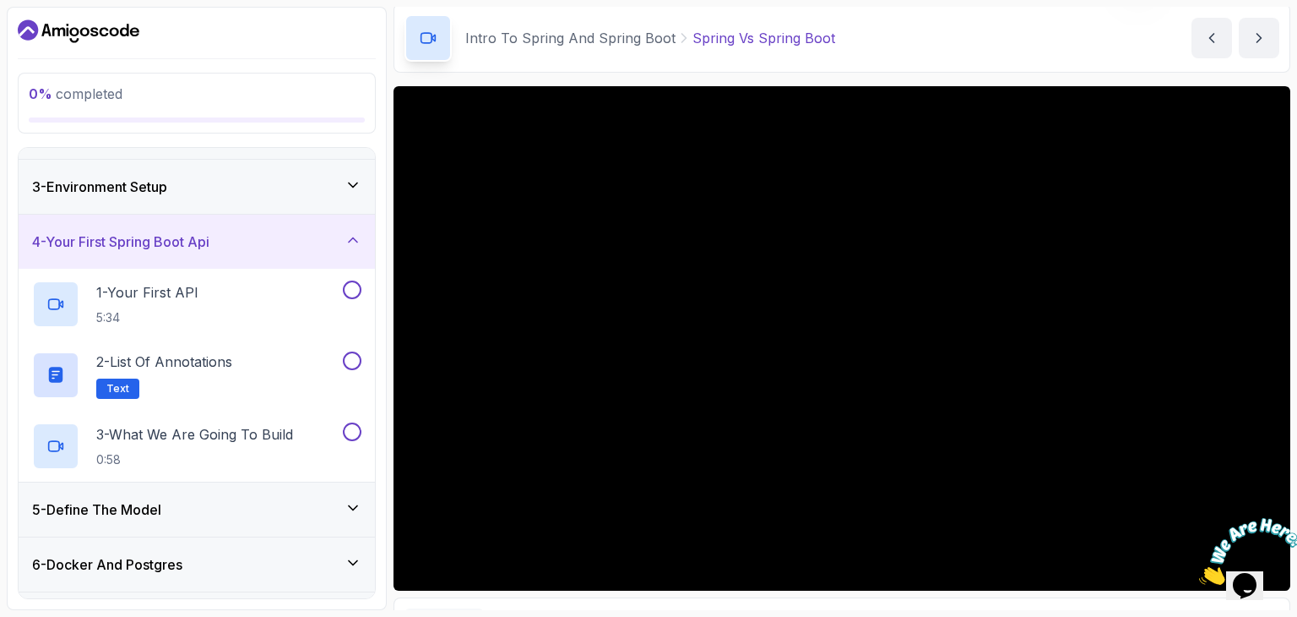
click at [1199, 573] on icon "Close" at bounding box center [1199, 580] width 0 height 14
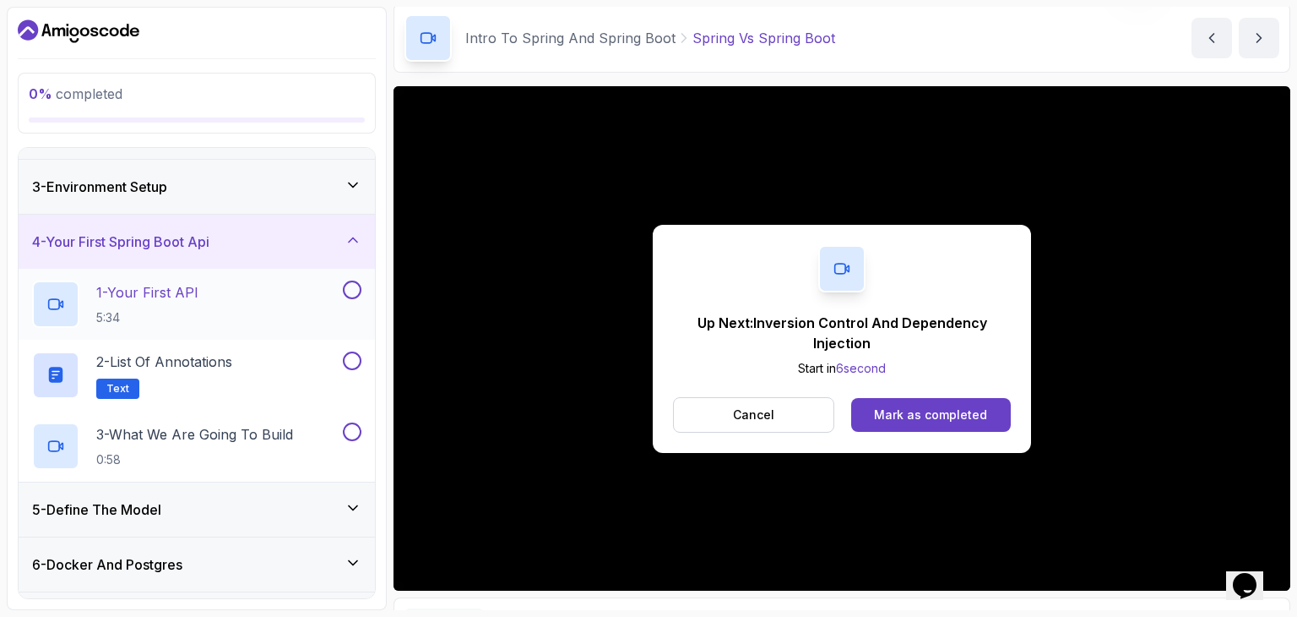
click at [355, 288] on button at bounding box center [352, 289] width 19 height 19
click at [355, 288] on icon at bounding box center [352, 289] width 15 height 17
click at [355, 288] on button at bounding box center [352, 289] width 19 height 19
click at [162, 291] on p "1 - Your First API" at bounding box center [147, 292] width 102 height 20
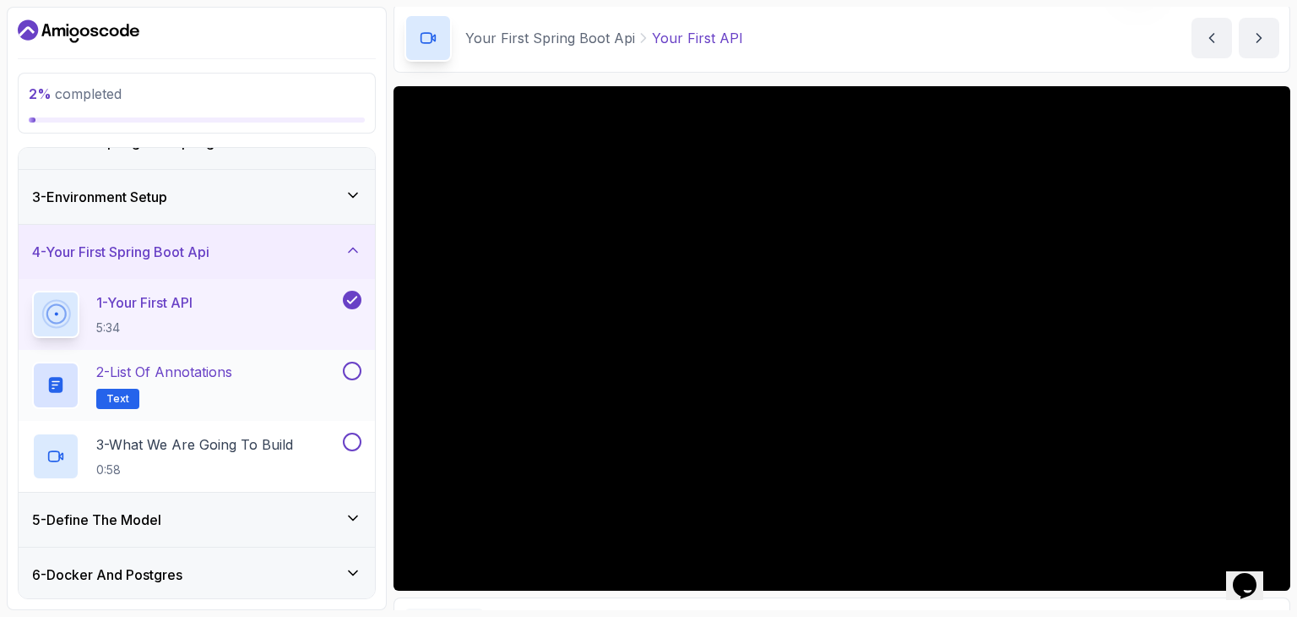
scroll to position [88, 0]
click at [355, 296] on icon at bounding box center [352, 299] width 9 height 7
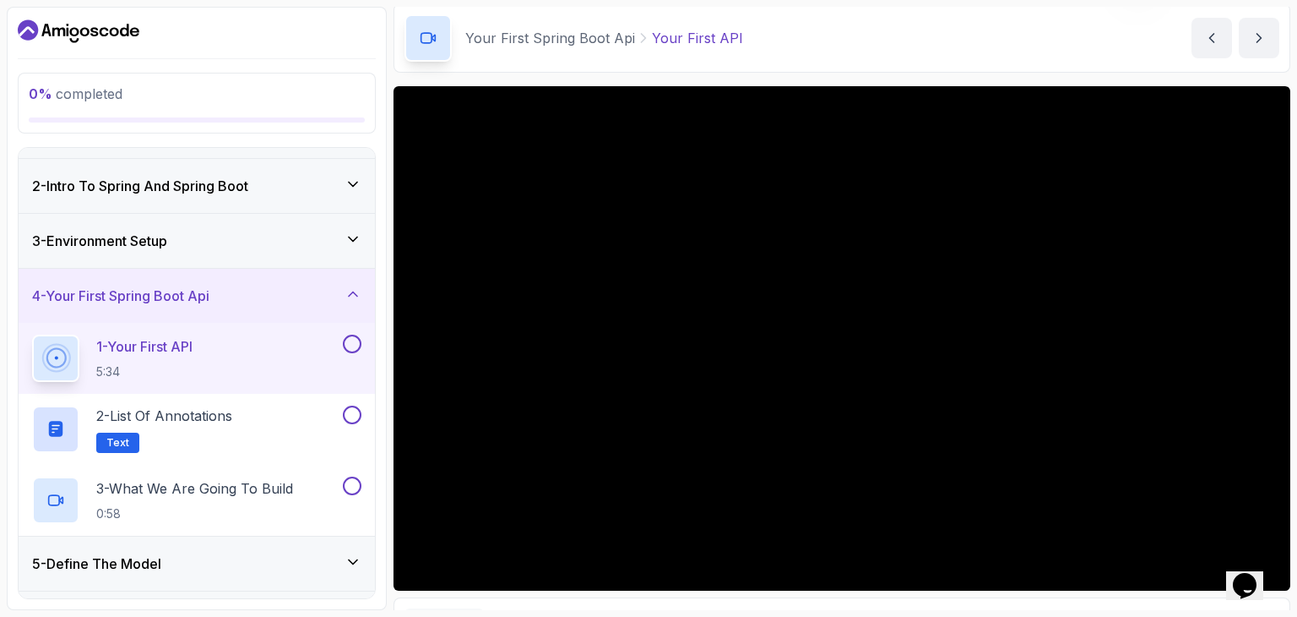
scroll to position [45, 0]
click at [275, 409] on div "2 - List of Annotations Text" at bounding box center [185, 428] width 307 height 47
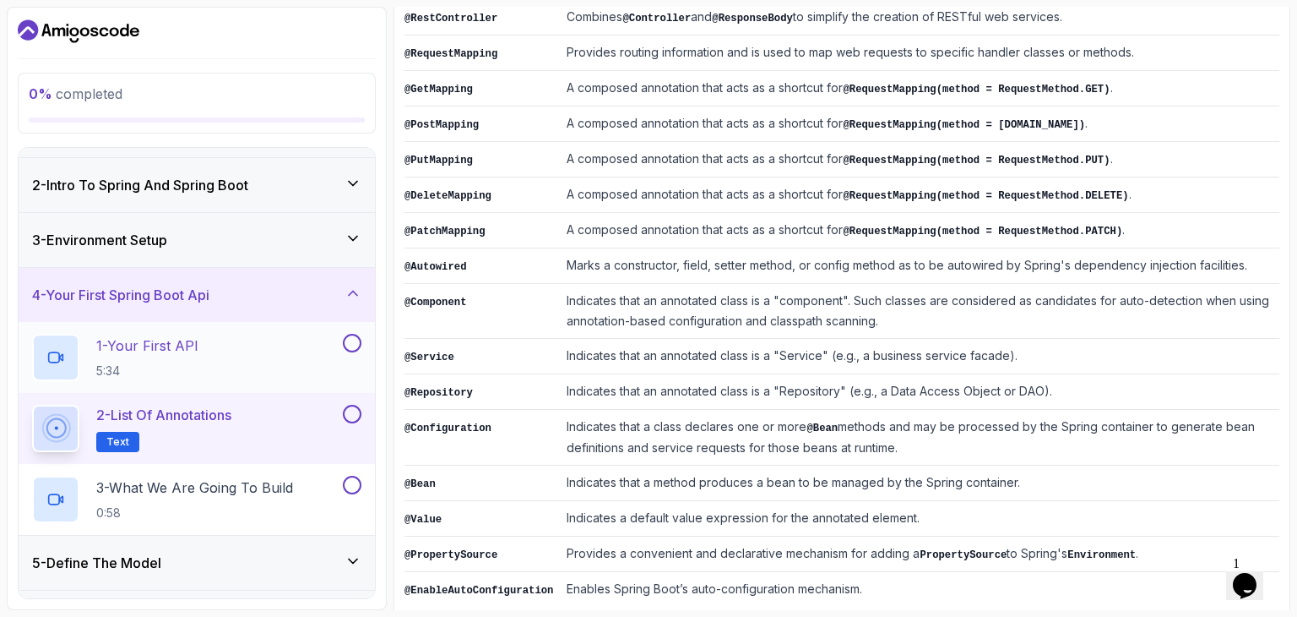
scroll to position [416, 0]
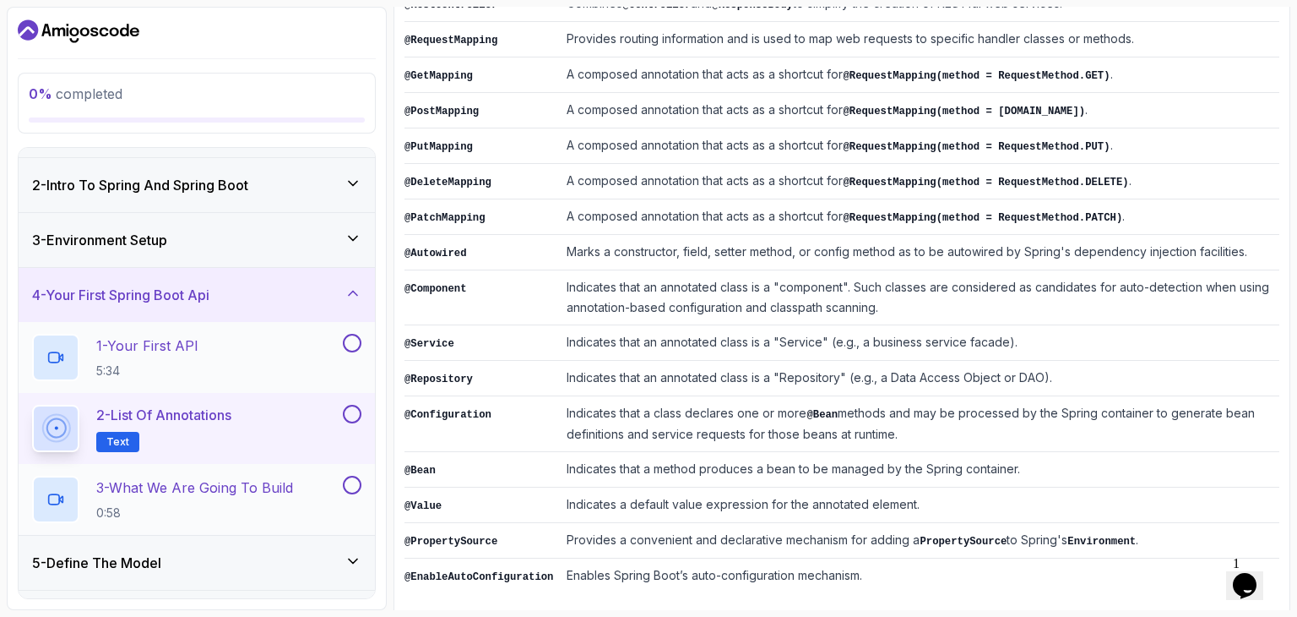
click at [198, 491] on p "3 - What We Are Going To Build" at bounding box center [194, 487] width 197 height 20
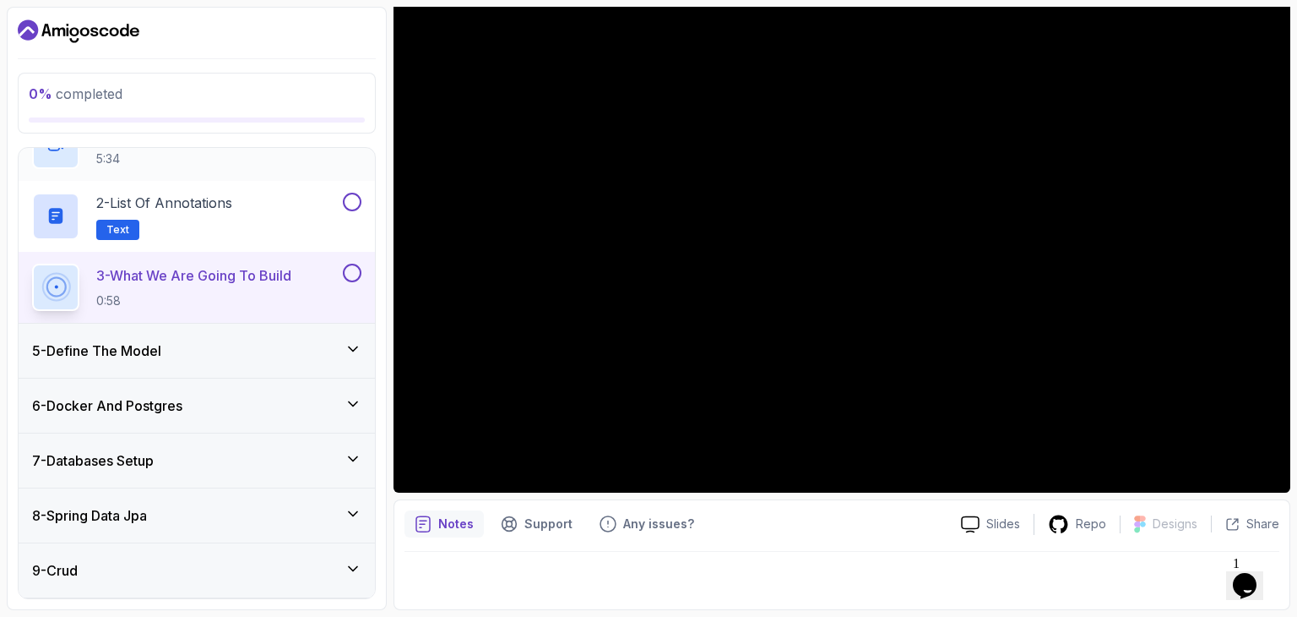
scroll to position [376, 0]
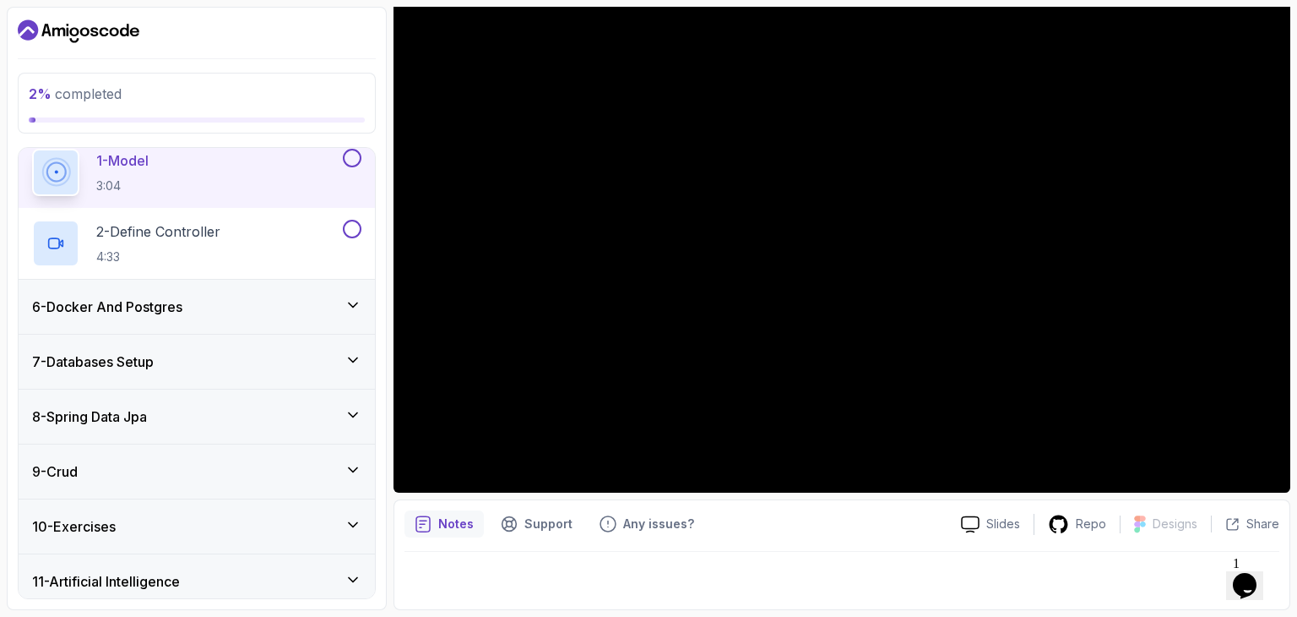
scroll to position [285, 0]
click at [351, 300] on icon at bounding box center [353, 304] width 17 height 17
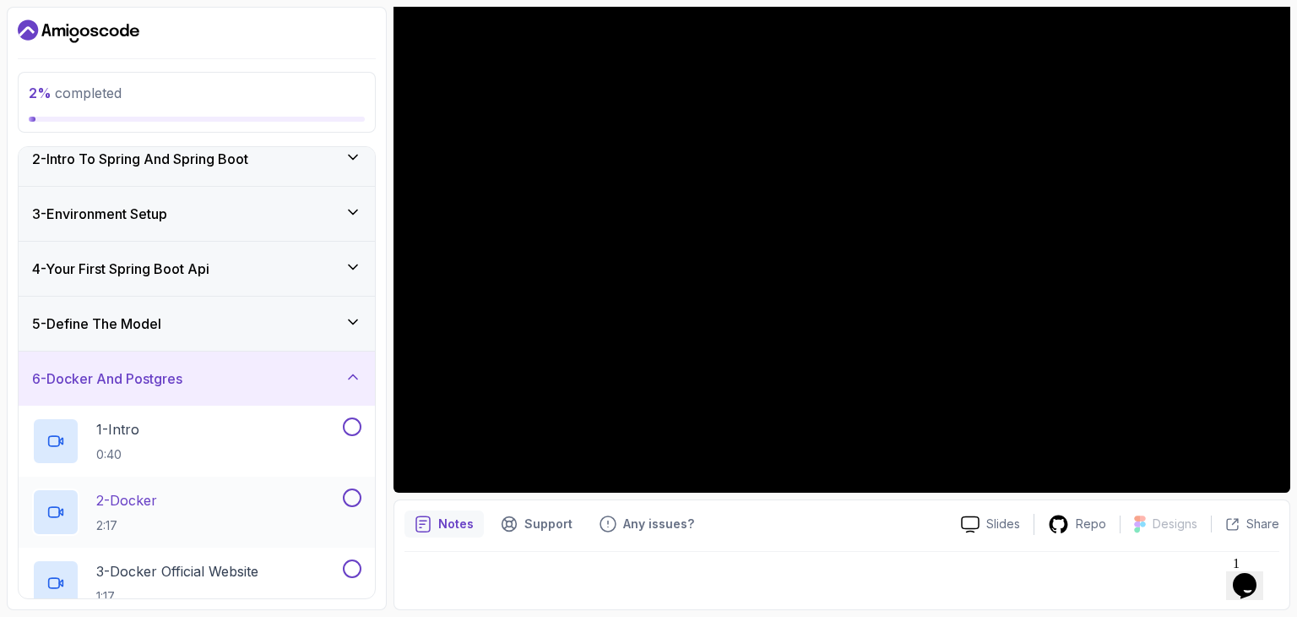
scroll to position [69, 0]
click at [361, 322] on div "5 - Define The Model" at bounding box center [197, 324] width 356 height 54
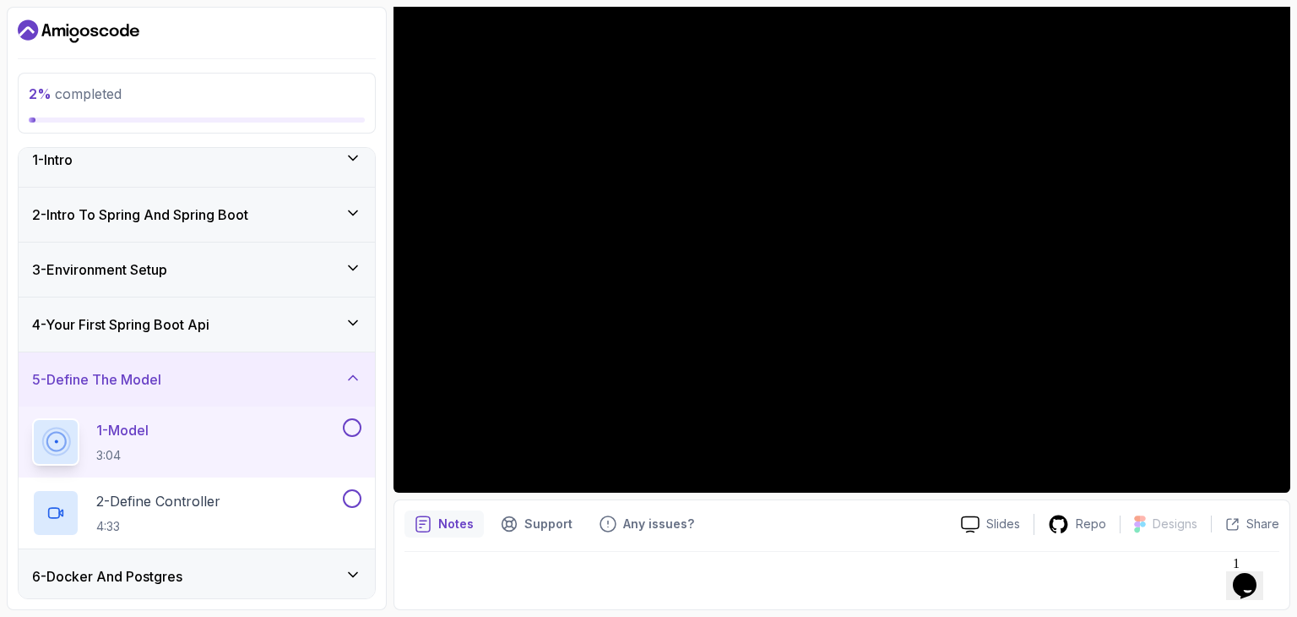
scroll to position [0, 0]
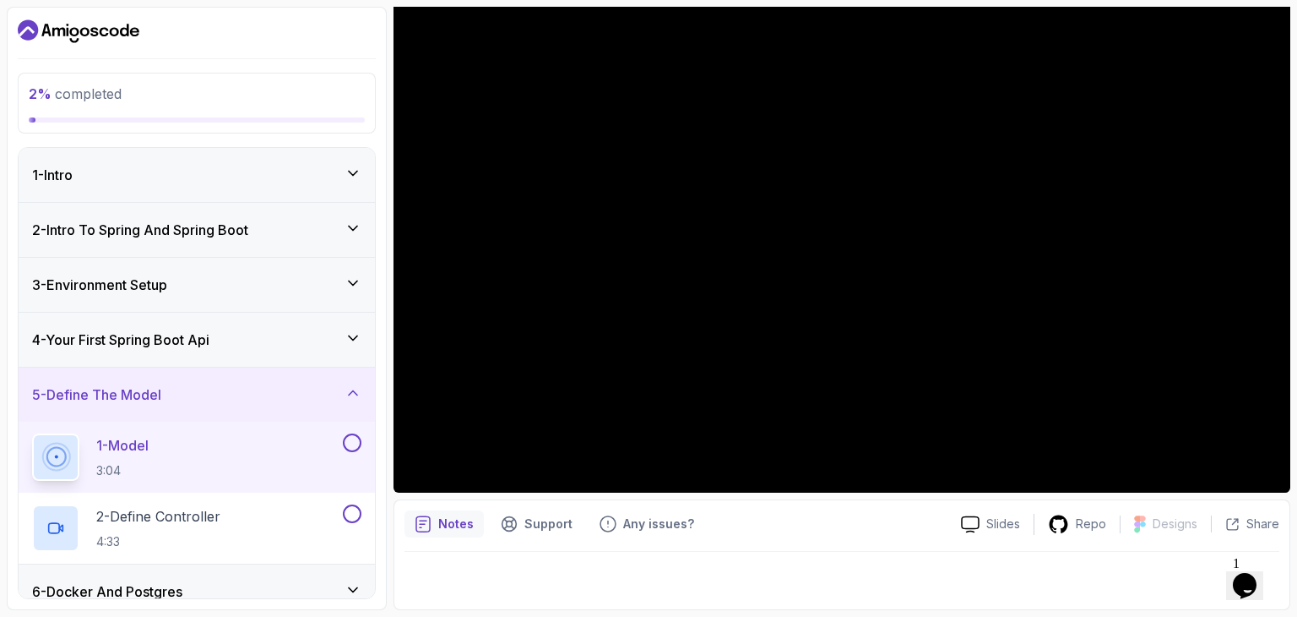
click at [355, 173] on icon at bounding box center [353, 173] width 8 height 4
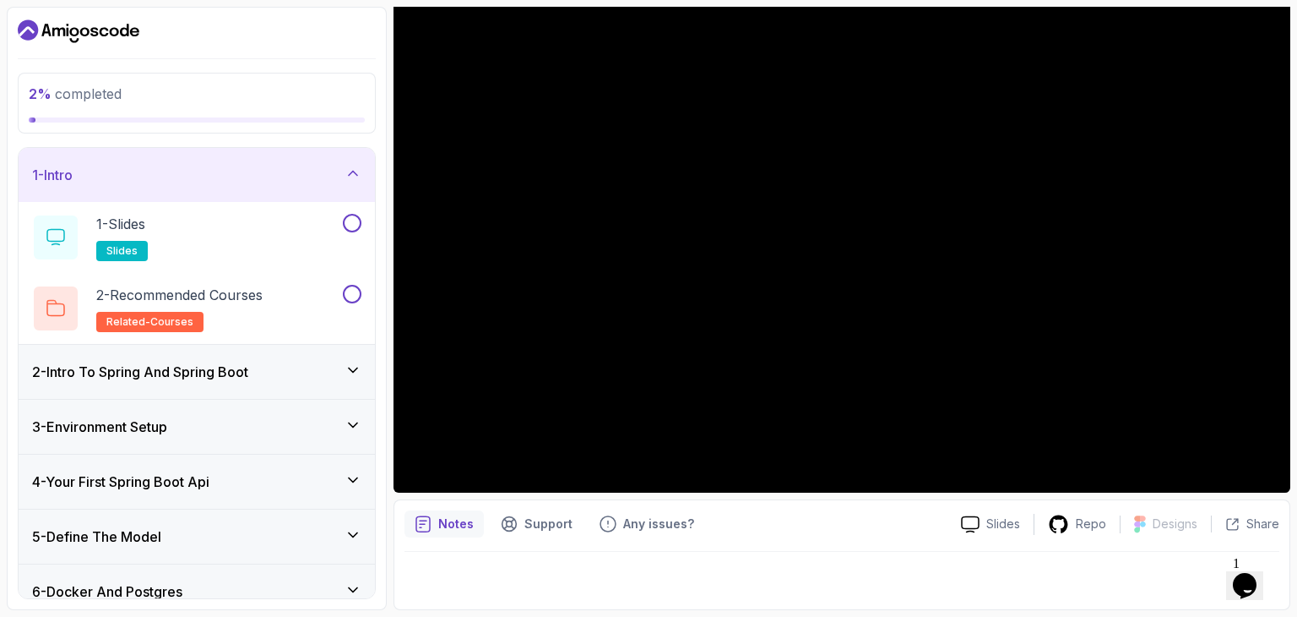
click at [355, 173] on icon at bounding box center [353, 173] width 17 height 17
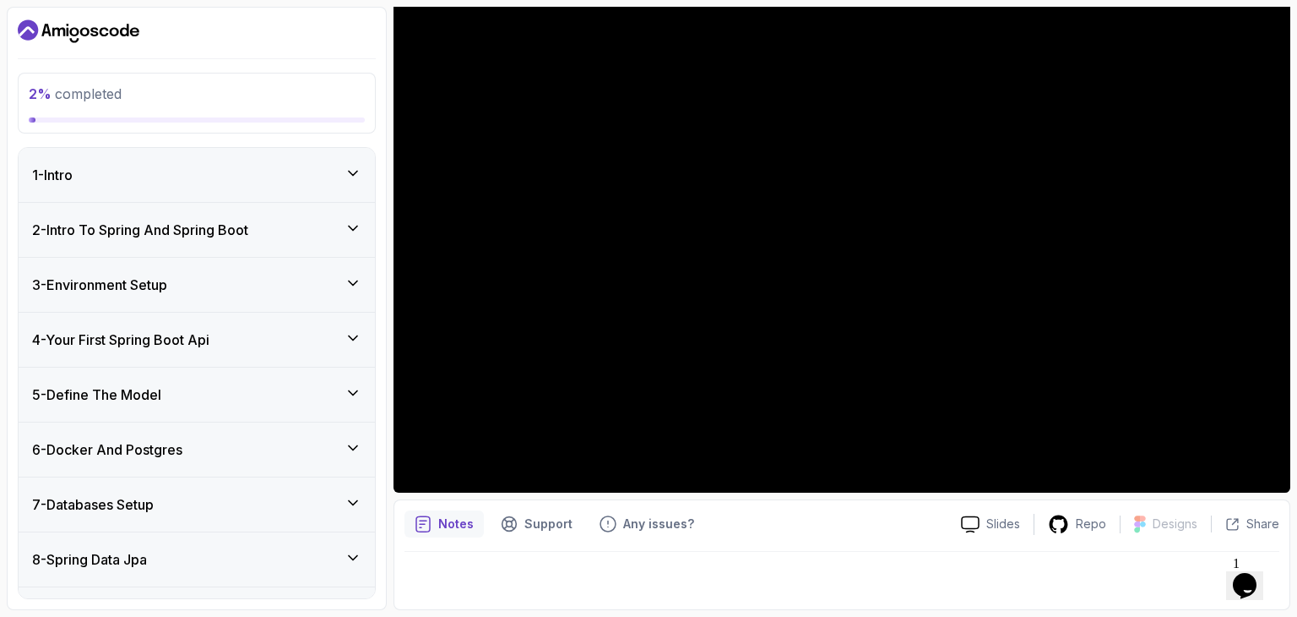
click at [360, 384] on icon at bounding box center [353, 392] width 17 height 17
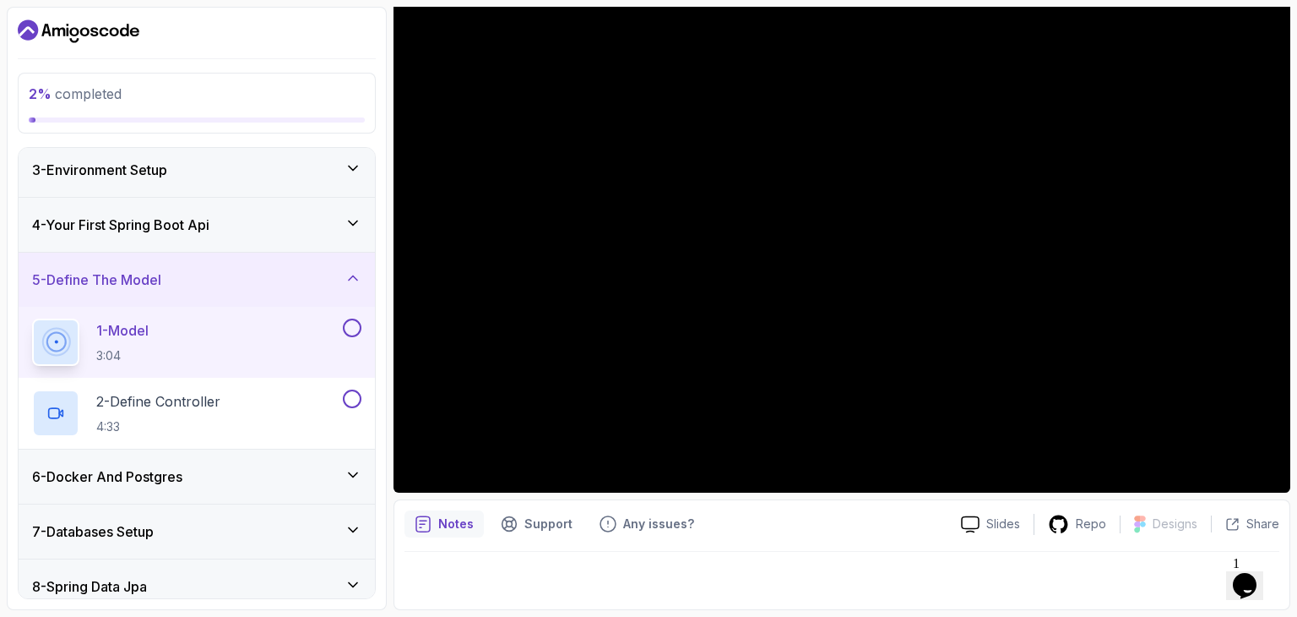
scroll to position [123, 0]
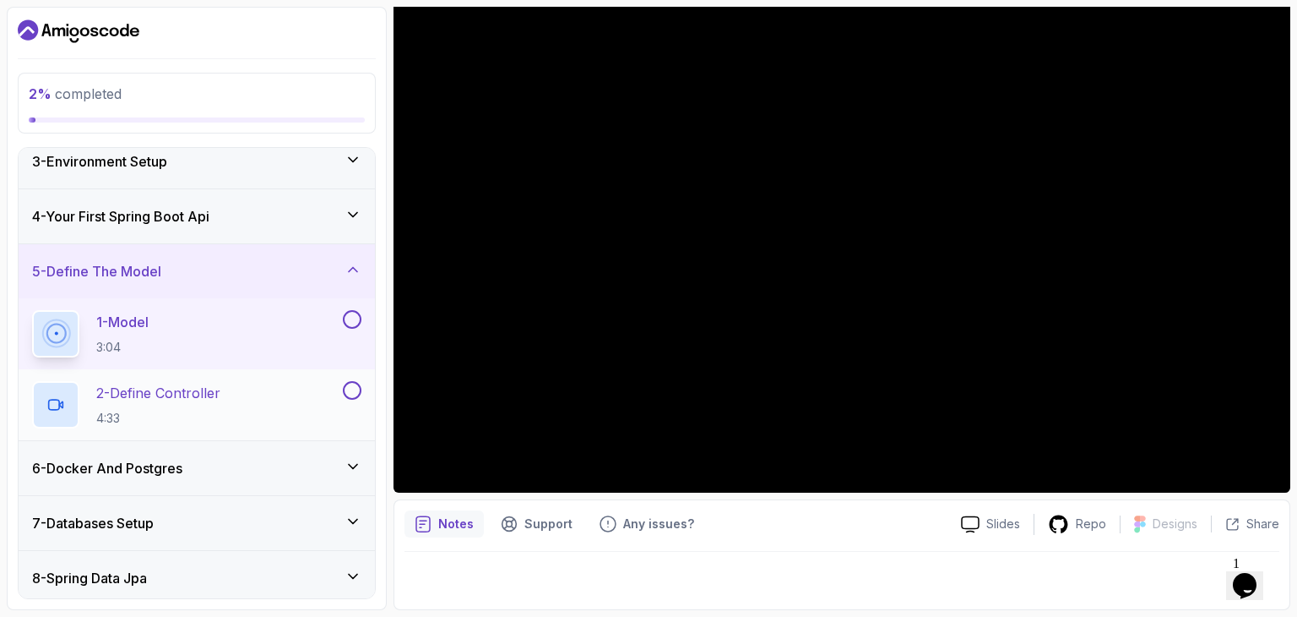
click at [309, 406] on div "2 - Define Controller 4:33" at bounding box center [185, 404] width 307 height 47
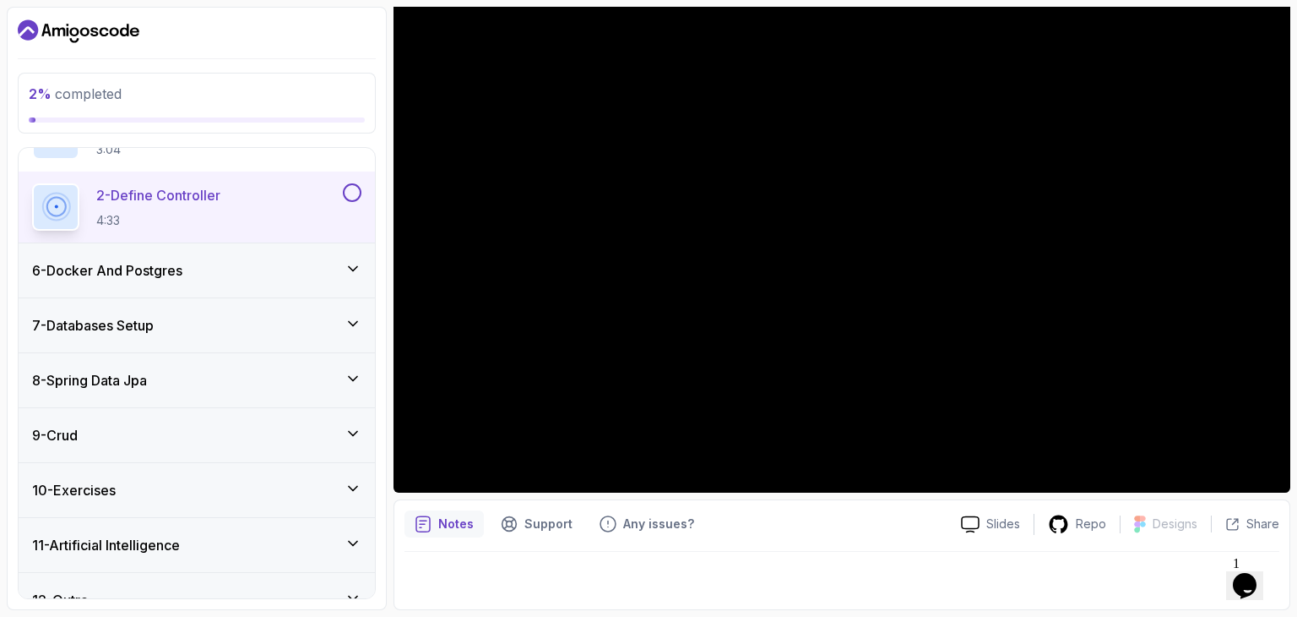
scroll to position [346, 0]
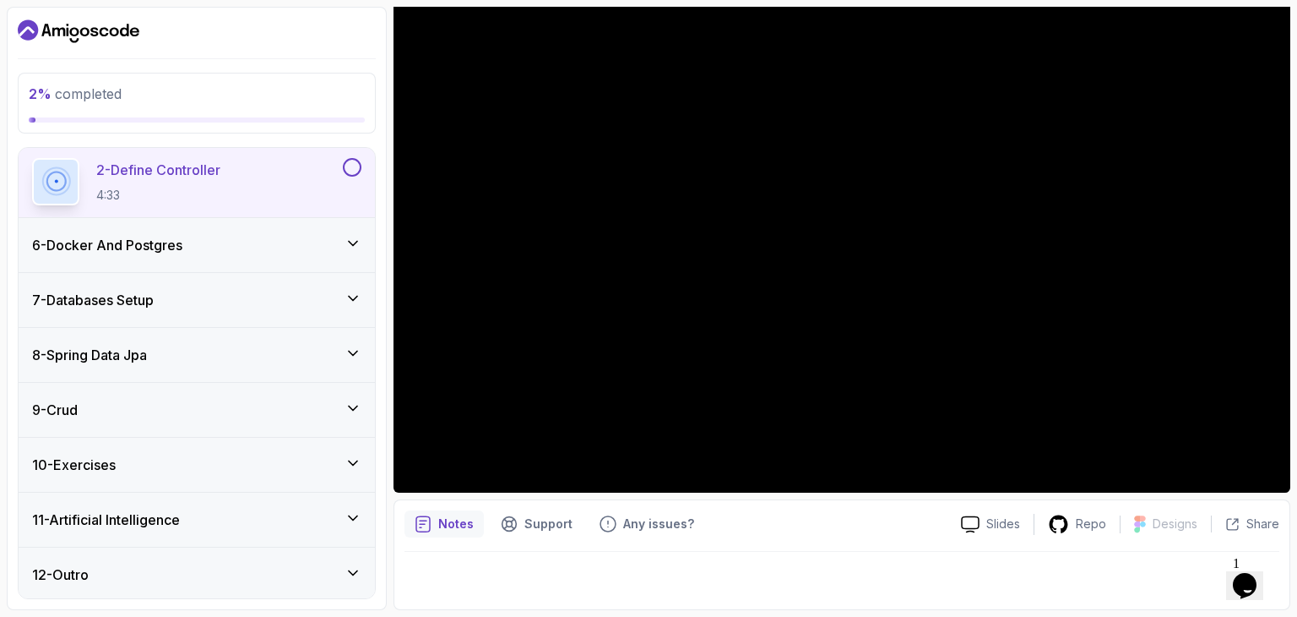
click at [356, 416] on div "9 - Crud" at bounding box center [196, 409] width 329 height 20
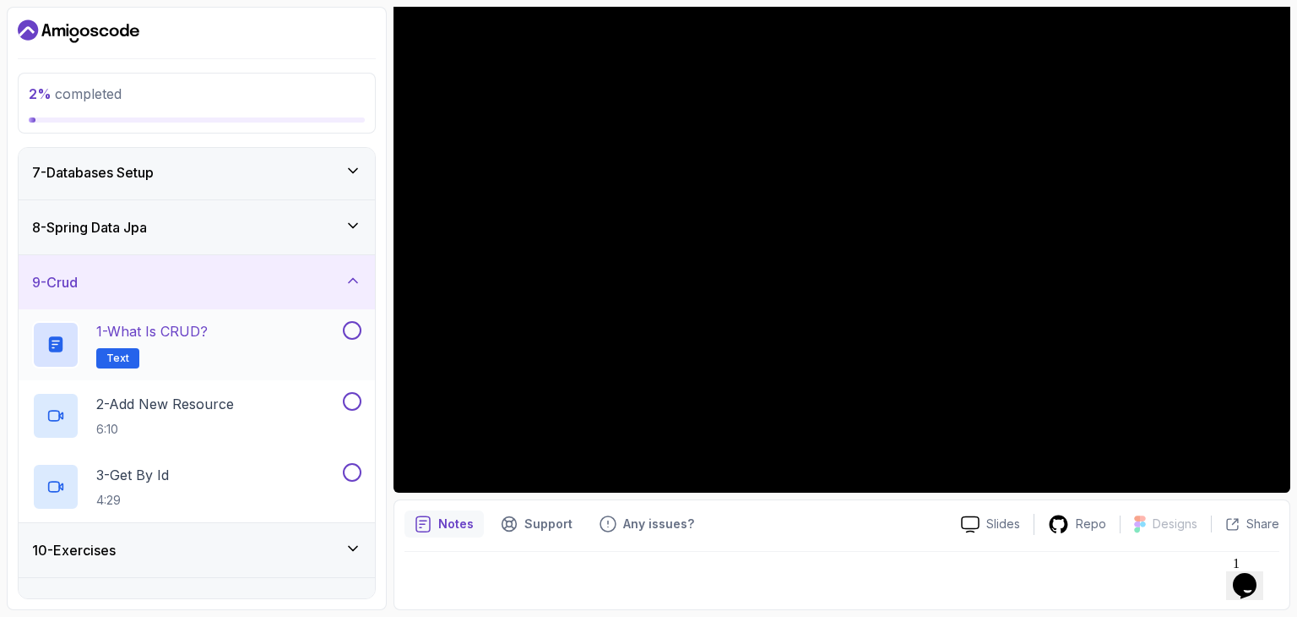
scroll to position [333, 0]
click at [280, 274] on div "9 - Crud" at bounding box center [196, 281] width 329 height 20
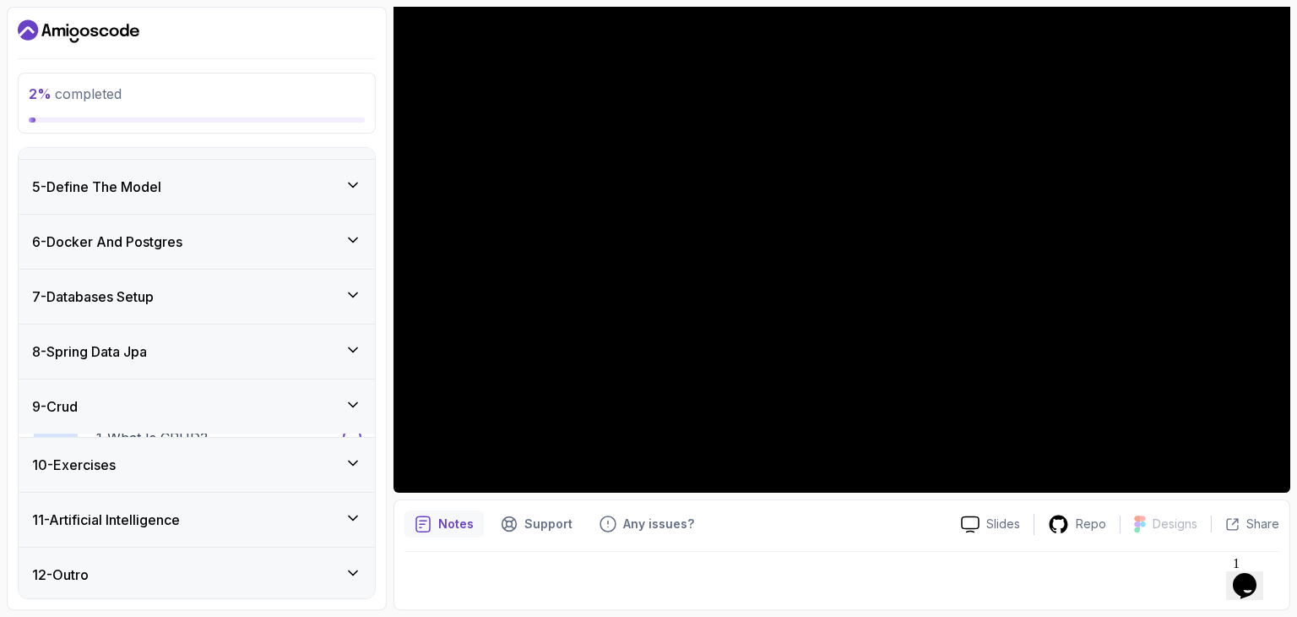
scroll to position [204, 0]
